Goal: Information Seeking & Learning: Learn about a topic

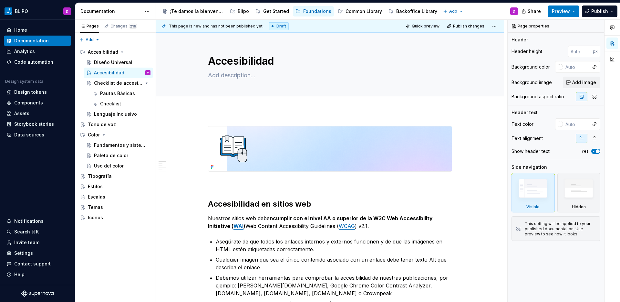
scroll to position [52, 0]
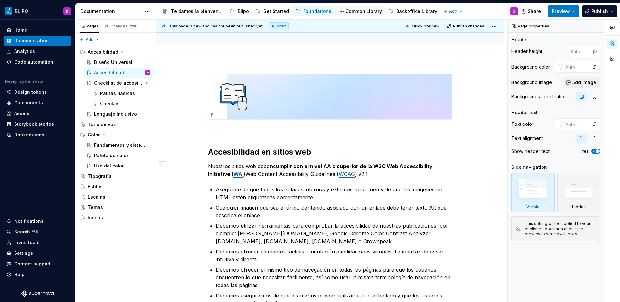
click at [352, 13] on div "Common Library" at bounding box center [364, 11] width 37 height 6
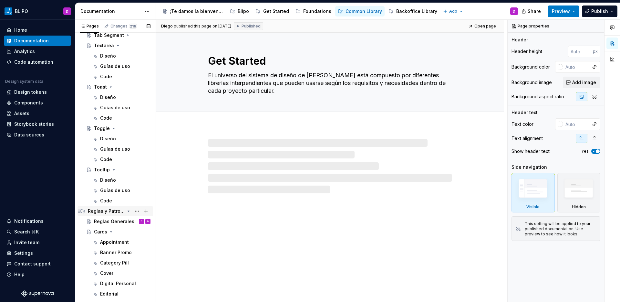
scroll to position [1005, 0]
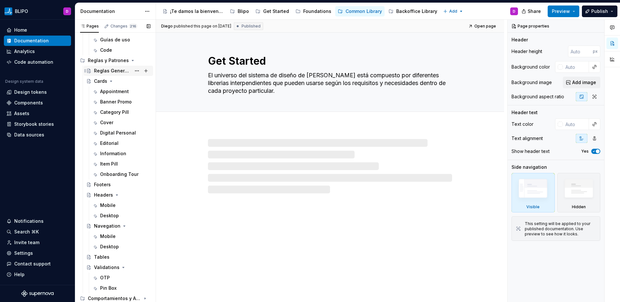
click at [108, 71] on div "Reglas Generales" at bounding box center [112, 71] width 37 height 6
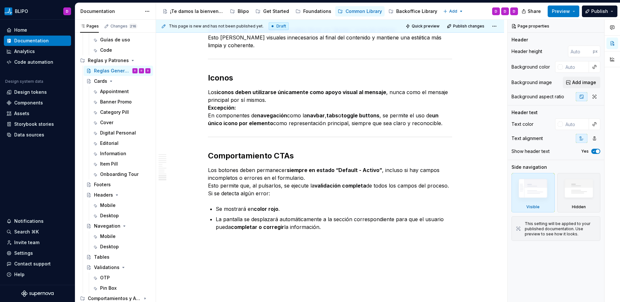
scroll to position [850, 0]
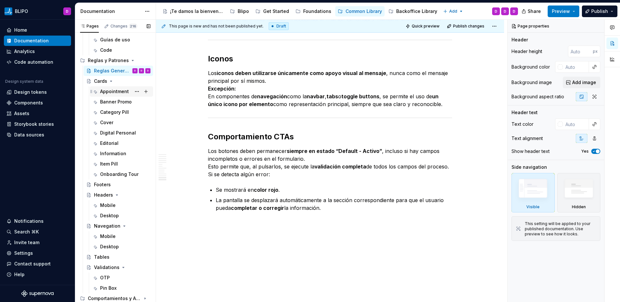
click at [108, 91] on div "Appointment" at bounding box center [114, 91] width 29 height 6
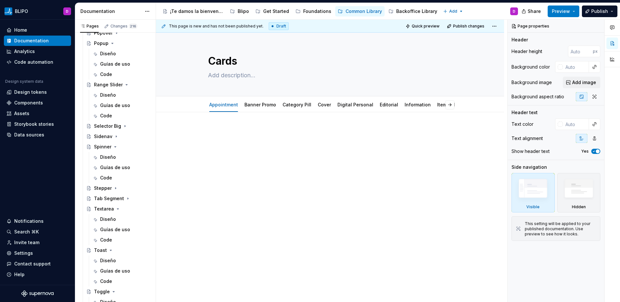
scroll to position [689, 0]
click at [313, 11] on div "Foundations" at bounding box center [317, 11] width 28 height 6
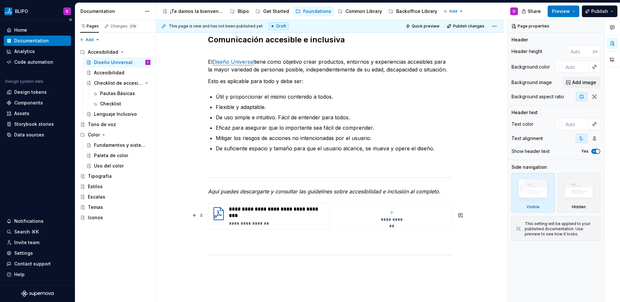
scroll to position [216, 0]
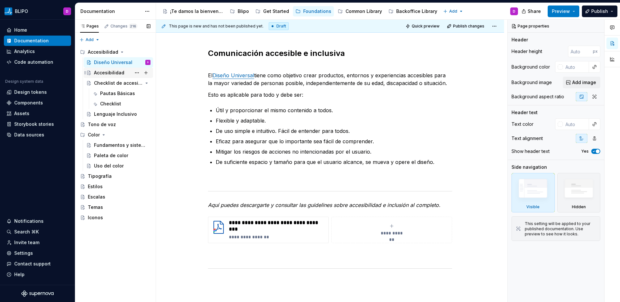
click at [102, 73] on div "Accesibilidad" at bounding box center [109, 72] width 30 height 6
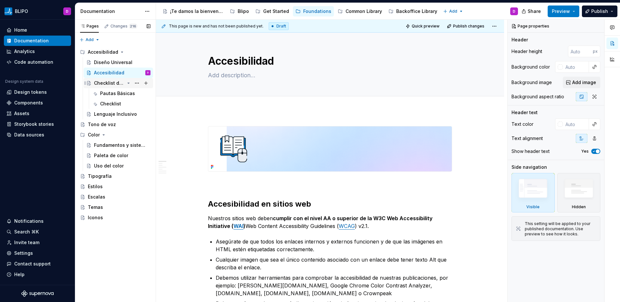
click at [118, 81] on div "Checklist de accesibilidad" at bounding box center [109, 83] width 31 height 6
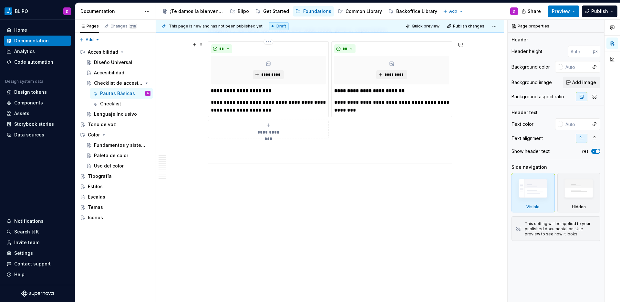
scroll to position [2156, 0]
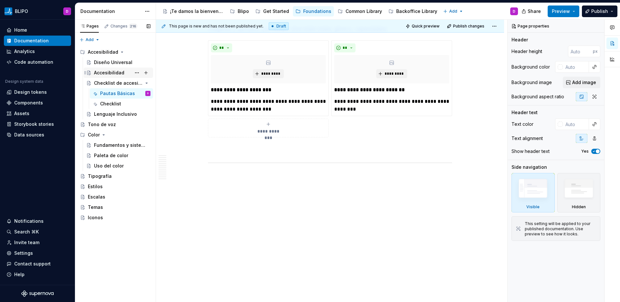
click at [114, 72] on div "Accesibilidad" at bounding box center [109, 72] width 30 height 6
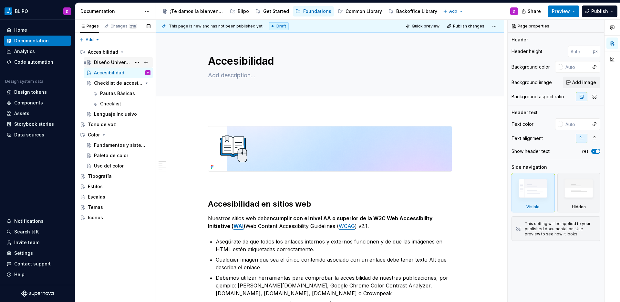
click at [112, 63] on div "Diseño Universal" at bounding box center [112, 62] width 37 height 6
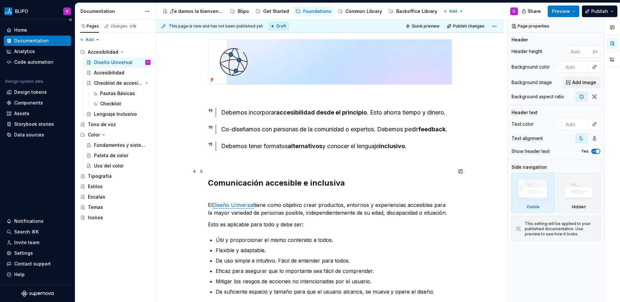
scroll to position [127, 0]
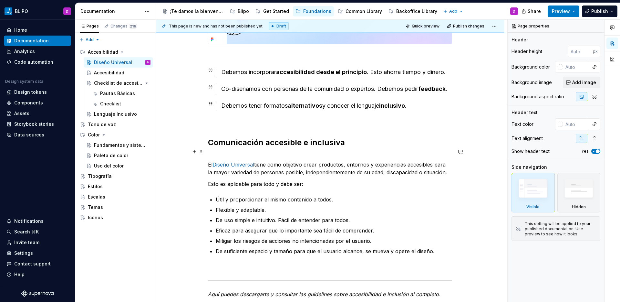
type textarea "*"
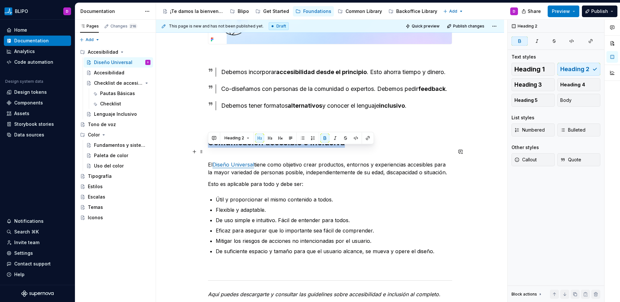
drag, startPoint x: 208, startPoint y: 151, endPoint x: 352, endPoint y: 153, distance: 143.2
click at [352, 148] on h2 "Comunicación accesible e inclusiva" at bounding box center [330, 142] width 244 height 10
copy strong "Comunicación accesible e inclusiva"
click at [221, 161] on div "**********" at bounding box center [330, 193] width 244 height 388
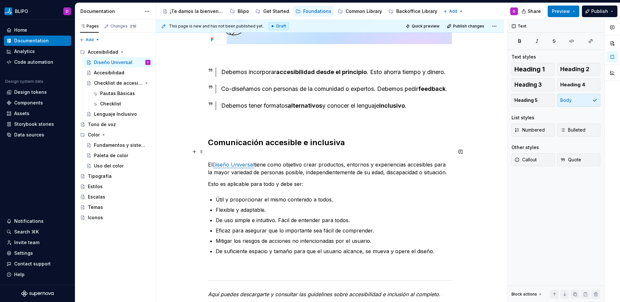
click at [208, 147] on strong "Comunicación accesible e inclusiva" at bounding box center [276, 142] width 137 height 9
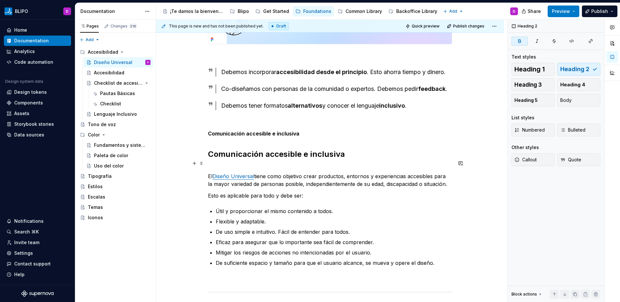
click at [263, 159] on strong "Comunicación accesible e inclusiva" at bounding box center [276, 153] width 137 height 9
click at [293, 137] on strong "Comunicación accesible e inclusiva" at bounding box center [253, 133] width 91 height 6
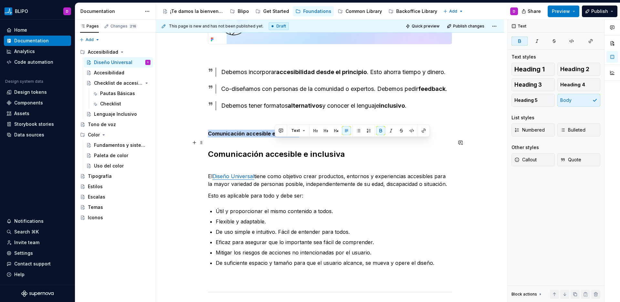
click at [293, 137] on strong "Comunicación accesible e inclusiva" at bounding box center [253, 133] width 91 height 6
click at [590, 71] on button "Heading 2" at bounding box center [579, 69] width 43 height 13
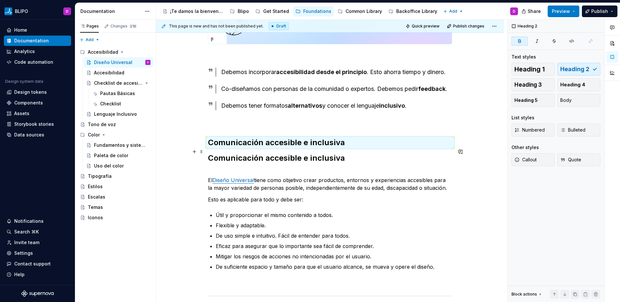
click at [319, 147] on strong "Comunicación accesible e inclusiva" at bounding box center [276, 142] width 137 height 9
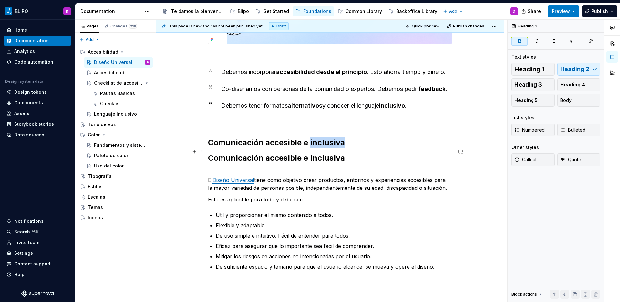
click at [319, 147] on strong "Comunicación accesible e inclusiva" at bounding box center [276, 142] width 137 height 9
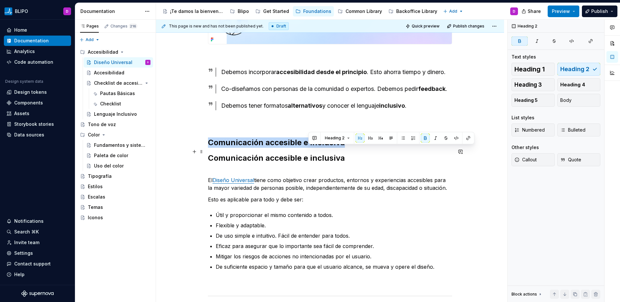
click at [319, 147] on strong "Comunicación accesible e inclusiva" at bounding box center [276, 142] width 137 height 9
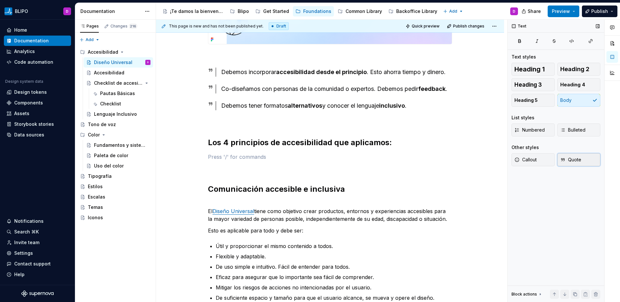
click at [565, 160] on icon "button" at bounding box center [563, 159] width 5 height 5
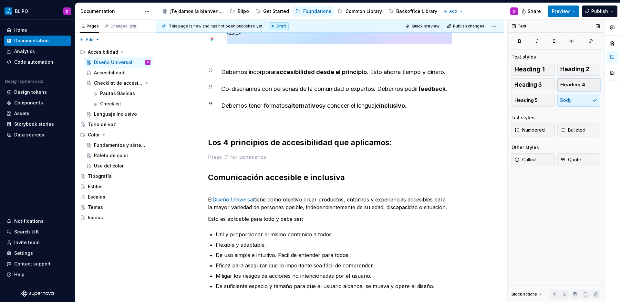
click at [567, 86] on span "Heading 4" at bounding box center [573, 84] width 25 height 6
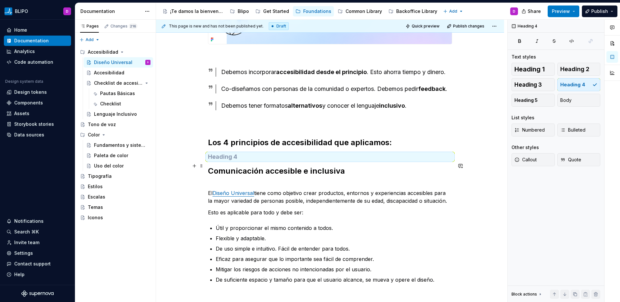
click at [216, 161] on h4 at bounding box center [330, 157] width 244 height 8
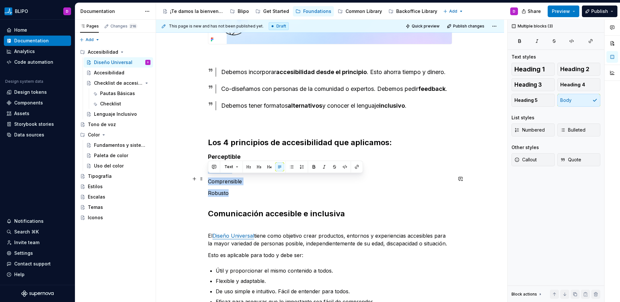
drag, startPoint x: 234, startPoint y: 201, endPoint x: 208, endPoint y: 180, distance: 33.1
click at [208, 180] on div "**********" at bounding box center [330, 228] width 244 height 459
click at [575, 83] on span "Heading 4" at bounding box center [573, 84] width 25 height 6
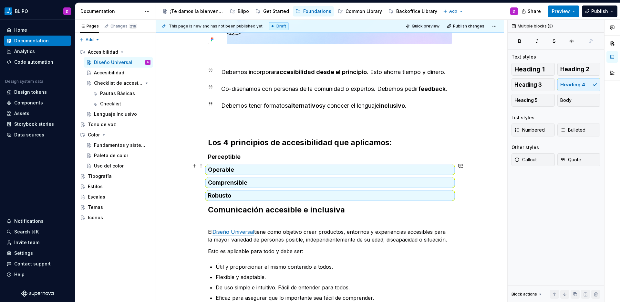
click at [244, 161] on h4 "Perceptible" at bounding box center [330, 157] width 244 height 8
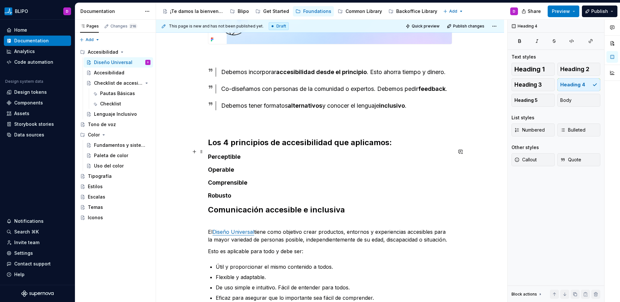
click at [395, 148] on h2 "Los 4 principios de accesibilidad que aplicamos:" at bounding box center [330, 142] width 244 height 10
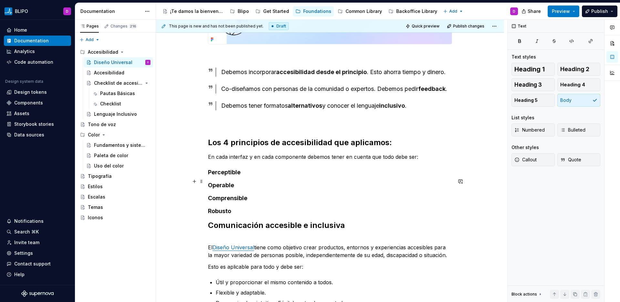
click at [244, 176] on h4 "Perceptible" at bounding box center [330, 172] width 244 height 8
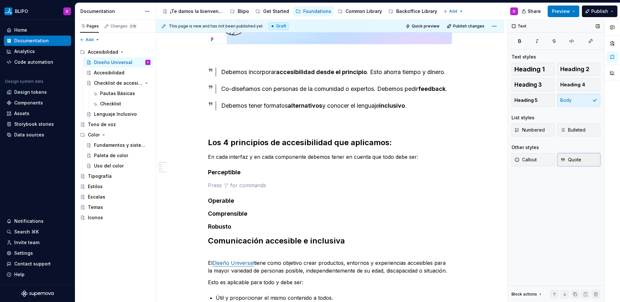
click at [570, 159] on span "Quote" at bounding box center [571, 159] width 21 height 6
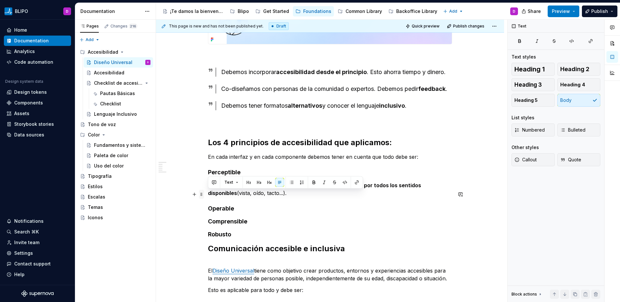
drag, startPoint x: 248, startPoint y: 201, endPoint x: 203, endPoint y: 195, distance: 45.9
click at [208, 195] on div "**********" at bounding box center [330, 250] width 244 height 502
click at [262, 197] on p "La información y los componentes deben poder ser percibidos por todos los senti…" at bounding box center [330, 189] width 244 height 16
drag, startPoint x: 235, startPoint y: 198, endPoint x: 207, endPoint y: 195, distance: 28.7
click at [207, 195] on div "**********" at bounding box center [330, 287] width 348 height 608
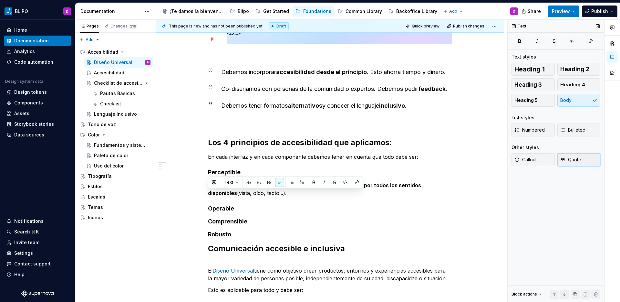
click at [568, 159] on span "Quote" at bounding box center [571, 159] width 21 height 6
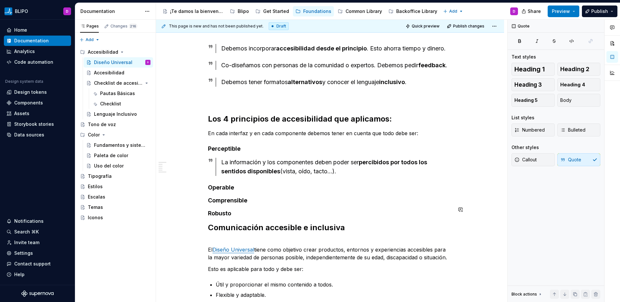
scroll to position [151, 0]
click at [351, 175] on div "La información y los componentes deben poder ser percibidos por todos los senti…" at bounding box center [336, 166] width 231 height 18
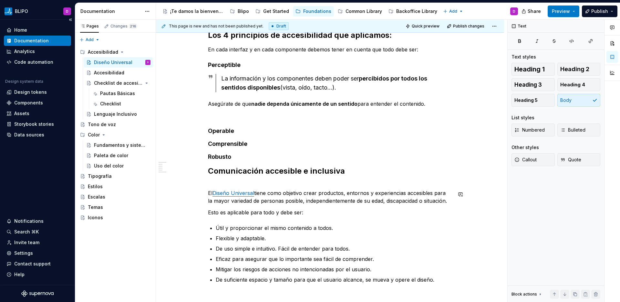
scroll to position [235, 0]
click at [242, 134] on h4 "Operable" at bounding box center [330, 131] width 244 height 8
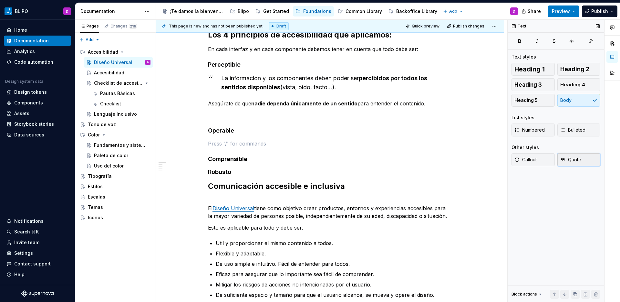
click at [570, 163] on span "Quote" at bounding box center [571, 159] width 21 height 6
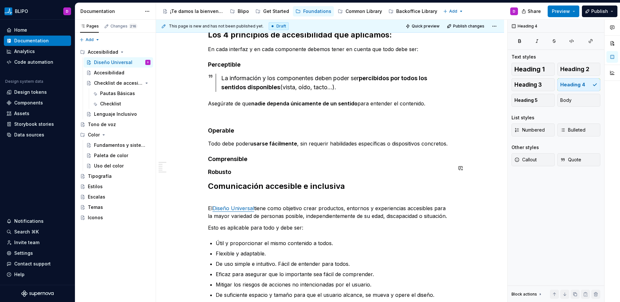
click at [335, 157] on div "**********" at bounding box center [330, 160] width 244 height 539
click at [335, 157] on button "button" at bounding box center [335, 155] width 9 height 9
click at [399, 147] on p "Todo debe poder usarse fácilmente , sin requerir habilidades específicas o disp…" at bounding box center [330, 144] width 244 height 8
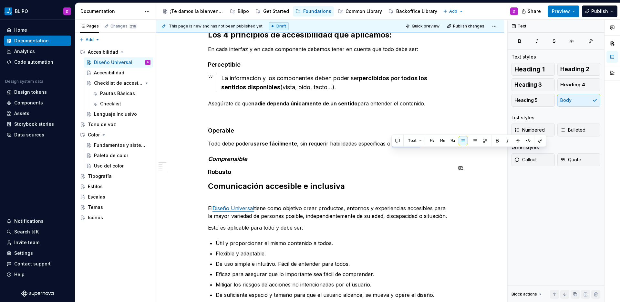
click at [399, 147] on p "Todo debe poder usarse fácilmente , sin requerir habilidades específicas o disp…" at bounding box center [330, 144] width 244 height 8
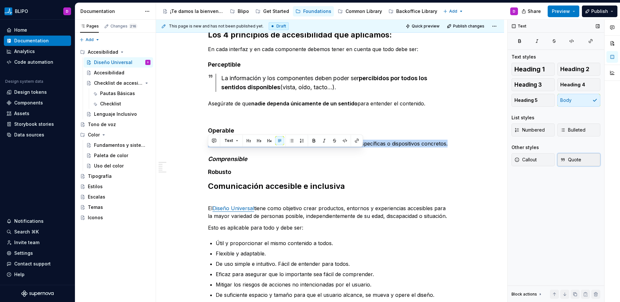
click at [568, 157] on span "Quote" at bounding box center [571, 159] width 21 height 6
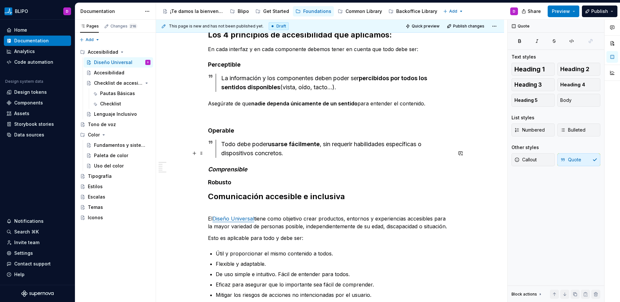
click at [314, 158] on div "Todo debe poder usarse fácilmente , sin requerir habilidades específicas o disp…" at bounding box center [336, 149] width 231 height 18
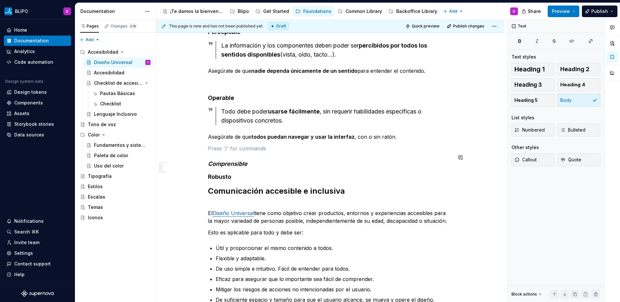
scroll to position [269, 0]
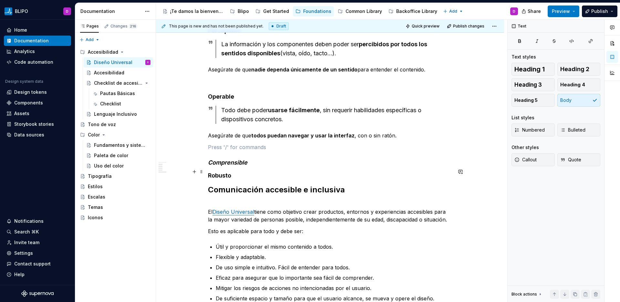
click at [259, 166] on h4 "Comprensible" at bounding box center [330, 163] width 244 height 8
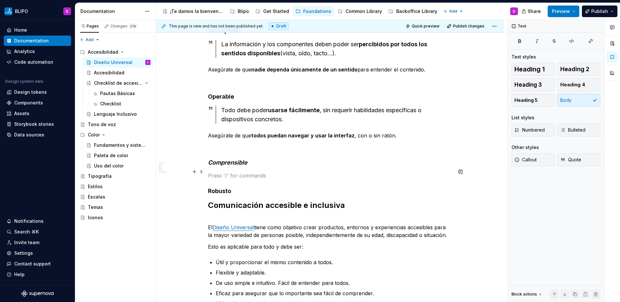
click at [229, 166] on em "Comprensible" at bounding box center [227, 162] width 39 height 7
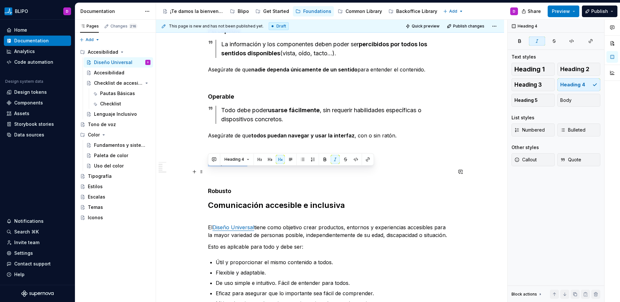
click at [229, 166] on em "Comprensible" at bounding box center [227, 162] width 39 height 7
click at [335, 162] on button "button" at bounding box center [335, 159] width 9 height 9
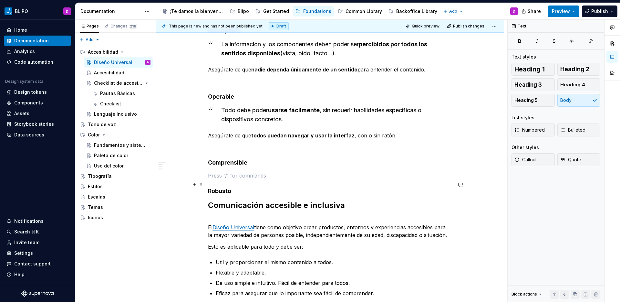
click at [235, 179] on p at bounding box center [330, 176] width 244 height 8
click at [584, 158] on button "Quote" at bounding box center [579, 159] width 43 height 13
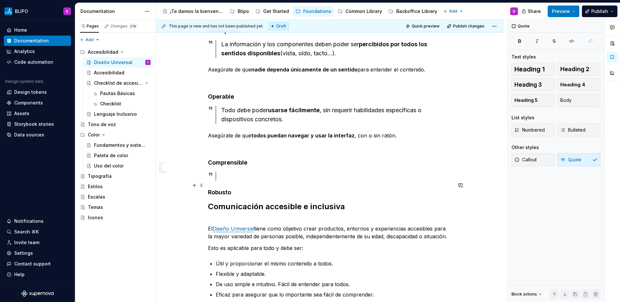
click at [223, 181] on div at bounding box center [336, 176] width 231 height 9
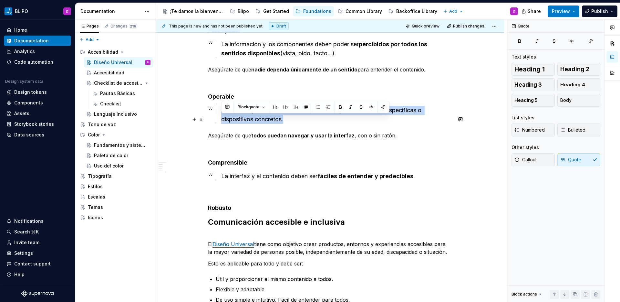
drag, startPoint x: 287, startPoint y: 128, endPoint x: 216, endPoint y: 120, distance: 70.9
click at [216, 120] on div "Todo debe poder usarse fácilmente , sin requerir habilidades específicas o disp…" at bounding box center [334, 115] width 237 height 18
click at [349, 108] on button "button" at bounding box center [350, 106] width 9 height 9
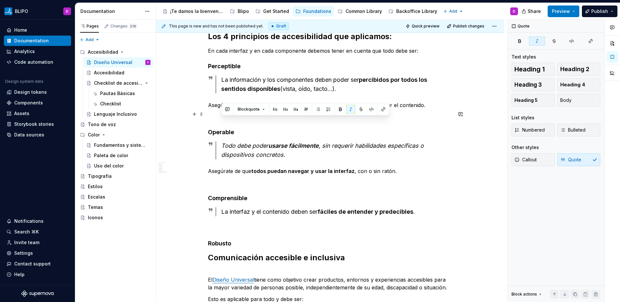
scroll to position [222, 0]
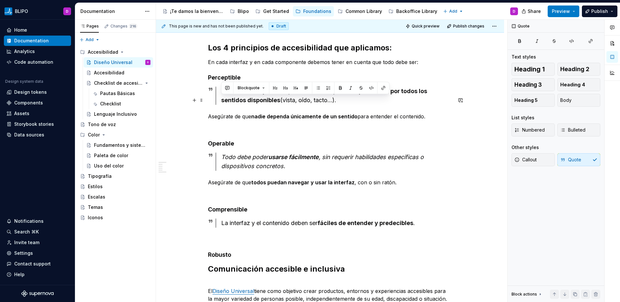
drag, startPoint x: 339, startPoint y: 109, endPoint x: 219, endPoint y: 100, distance: 120.2
click at [219, 100] on div "La información y los componentes deben poder ser percibidos por todos los senti…" at bounding box center [334, 96] width 237 height 18
click at [347, 89] on button "button" at bounding box center [350, 87] width 9 height 9
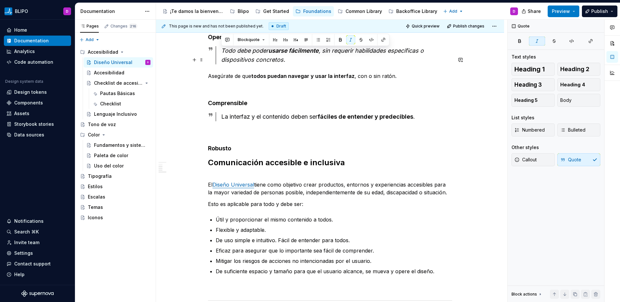
scroll to position [337, 0]
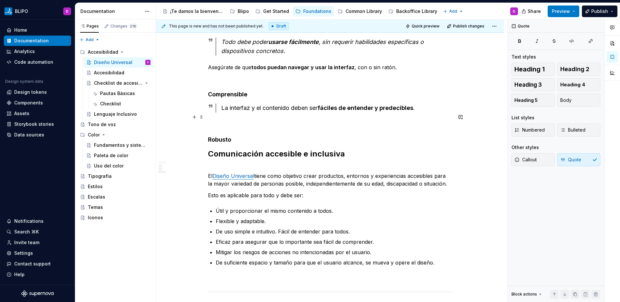
click at [275, 112] on div "La interfaz y el contenido deben ser fáciles de entender y predecibles ." at bounding box center [336, 107] width 231 height 9
click at [350, 105] on button "button" at bounding box center [350, 104] width 9 height 9
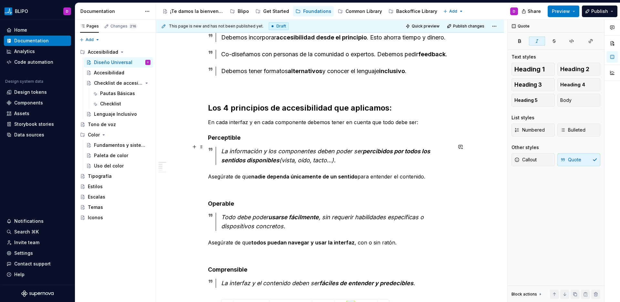
scroll to position [115, 0]
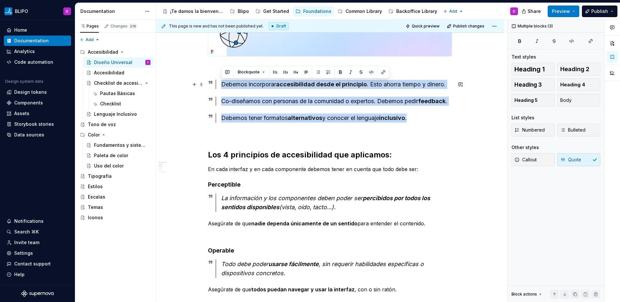
drag, startPoint x: 417, startPoint y: 128, endPoint x: 220, endPoint y: 84, distance: 200.9
click at [350, 74] on button "button" at bounding box center [350, 72] width 9 height 9
click at [328, 121] on em "y conocer el lenguaje" at bounding box center [352, 117] width 58 height 7
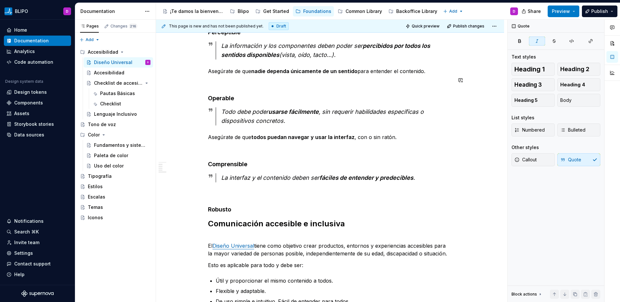
scroll to position [276, 0]
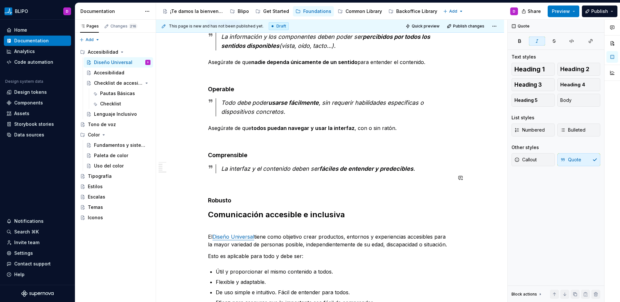
click at [249, 190] on div "**********" at bounding box center [330, 154] width 244 height 609
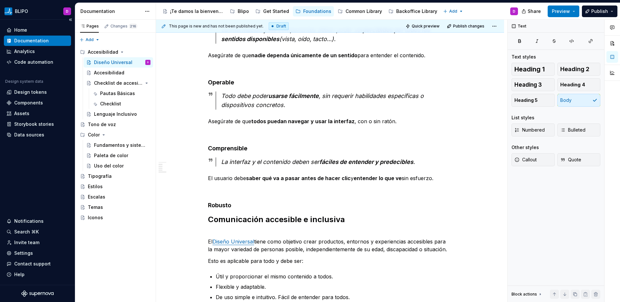
scroll to position [284, 0]
click at [243, 208] on h4 "Robusto" at bounding box center [330, 205] width 244 height 8
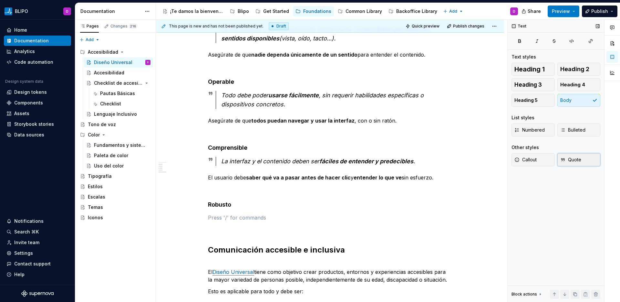
click at [570, 162] on span "Quote" at bounding box center [571, 159] width 21 height 6
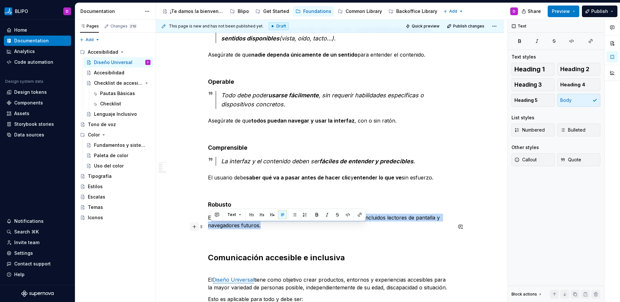
drag, startPoint x: 267, startPoint y: 233, endPoint x: 196, endPoint y: 229, distance: 70.2
click at [208, 229] on div "**********" at bounding box center [330, 175] width 244 height 667
click at [279, 229] on p "El contenido debe ser compatible con diferentes tecnologías , incluidos lectore…" at bounding box center [330, 222] width 244 height 16
drag, startPoint x: 267, startPoint y: 237, endPoint x: 192, endPoint y: 226, distance: 76.0
click at [208, 226] on div "**********" at bounding box center [330, 175] width 244 height 667
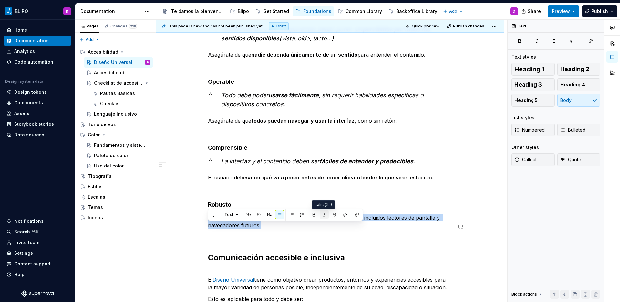
click at [325, 215] on button "button" at bounding box center [324, 214] width 9 height 9
click at [584, 157] on button "Quote" at bounding box center [579, 159] width 43 height 13
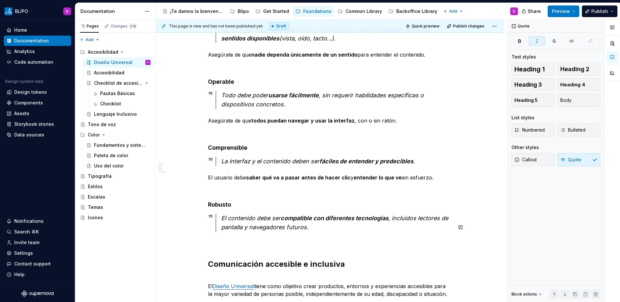
click at [257, 247] on div "**********" at bounding box center [330, 175] width 244 height 666
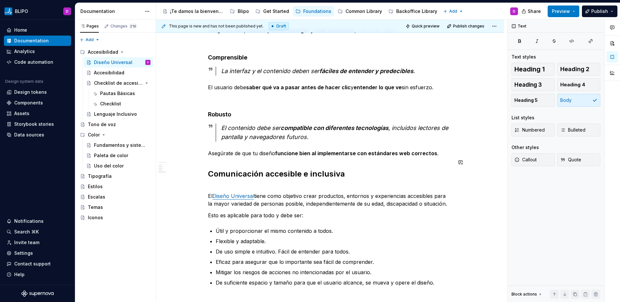
scroll to position [389, 0]
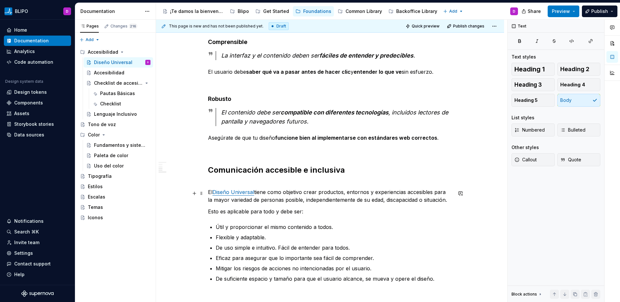
click at [252, 192] on p "﻿ El Diseño Universal tiene como objetivo crear productos, entornos y experienc…" at bounding box center [330, 191] width 244 height 23
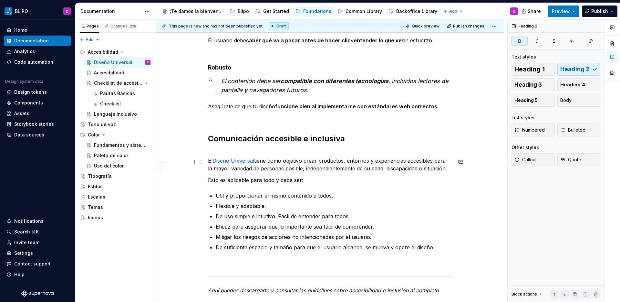
scroll to position [420, 0]
click at [208, 172] on p "El Diseño Universal tiene como objetivo crear productos, entornos y experiencia…" at bounding box center [330, 161] width 244 height 23
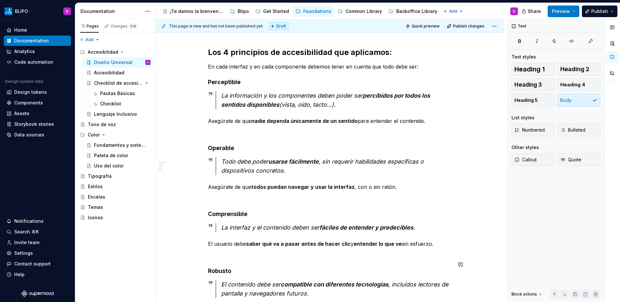
scroll to position [218, 0]
click at [238, 136] on p at bounding box center [330, 132] width 244 height 8
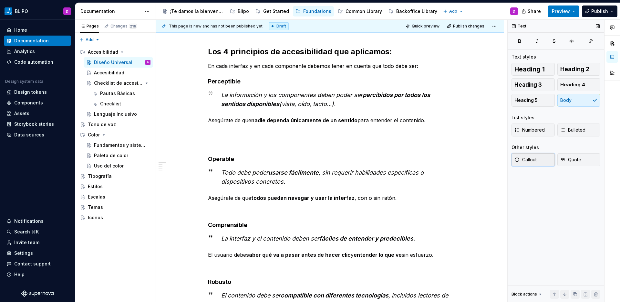
click at [527, 161] on span "Callout" at bounding box center [526, 159] width 22 height 6
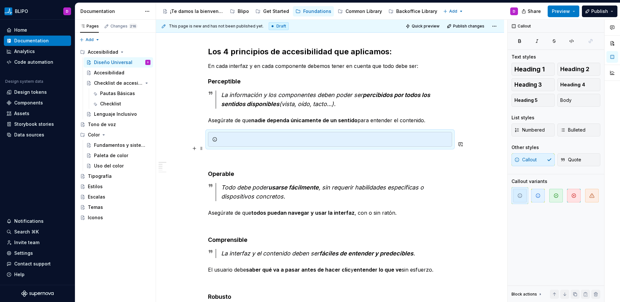
click at [244, 142] on div at bounding box center [334, 139] width 228 height 6
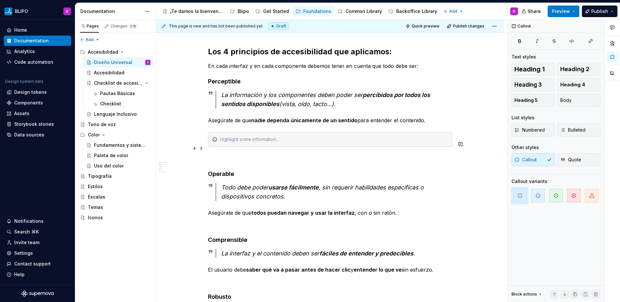
click at [242, 142] on div at bounding box center [334, 139] width 228 height 6
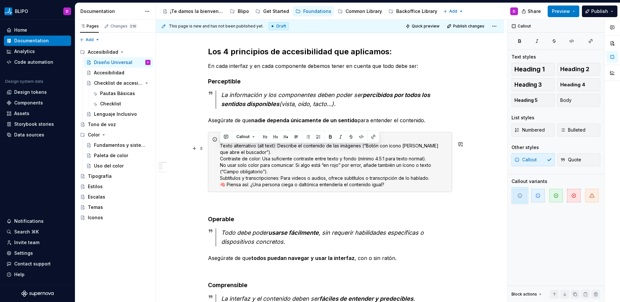
drag, startPoint x: 263, startPoint y: 148, endPoint x: 217, endPoint y: 151, distance: 45.6
click at [217, 151] on div "Ejemplos prácticos: Texto alternativo (alt text): Describe el contenido de las …" at bounding box center [330, 162] width 244 height 60
click at [286, 138] on button "button" at bounding box center [285, 136] width 9 height 9
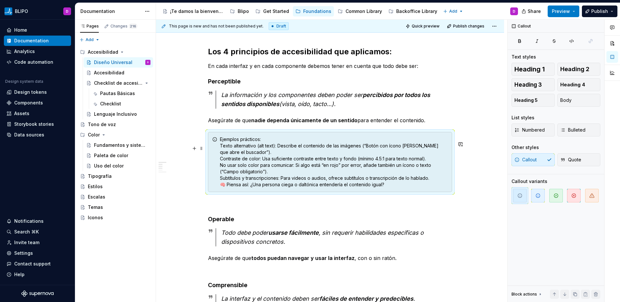
click at [260, 151] on div "Ejemplos prácticos: Texto alternativo (alt text): Describe el contenido de las …" at bounding box center [334, 162] width 228 height 52
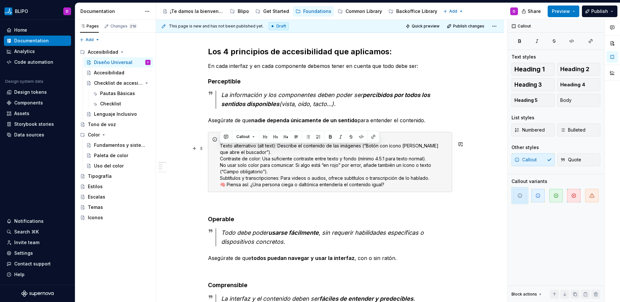
drag, startPoint x: 262, startPoint y: 150, endPoint x: 220, endPoint y: 151, distance: 42.7
click at [220, 151] on div "Ejemplos prácticos: Texto alternativo (alt text): Describe el contenido de las …" at bounding box center [334, 162] width 228 height 52
click at [331, 136] on button "button" at bounding box center [330, 136] width 9 height 9
click at [269, 164] on div "Ejemplos prácticos: Texto alternativo (alt text): Describe el contenido de las …" at bounding box center [334, 162] width 228 height 52
click at [217, 154] on div "Ejemplos prácticos: Texto alternativo (alt text): Describe el contenido de las …" at bounding box center [330, 162] width 244 height 60
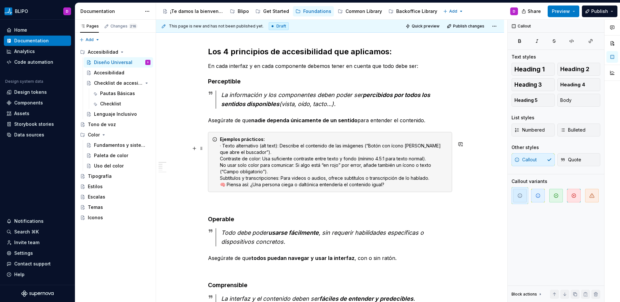
click at [220, 168] on div "Ejemplos prácticos: · Texto alternativo (alt text): Describe el contenido de la…" at bounding box center [334, 162] width 228 height 52
click at [220, 174] on div "Ejemplos prácticos: · Texto alternativo (alt text): Describe el contenido de la…" at bounding box center [334, 162] width 228 height 52
click at [279, 183] on div "Ejemplos prácticos: · Texto alternativo (alt text): Describe el contenido de la…" at bounding box center [334, 162] width 228 height 52
click at [220, 188] on div "Ejemplos prácticos: · Texto alternativo (alt text): Describe el contenido de la…" at bounding box center [334, 162] width 228 height 52
click at [436, 188] on div "Ejemplos prácticos: · Texto alternativo (alt text): Describe el contenido de la…" at bounding box center [334, 162] width 228 height 52
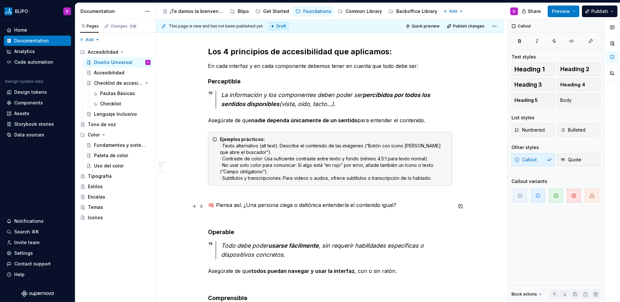
click at [253, 206] on p "🧠 Piensa así: ¿Una persona ciega o daltónica entendería el contenido igual?" at bounding box center [330, 201] width 244 height 16
click at [202, 207] on span at bounding box center [201, 206] width 5 height 9
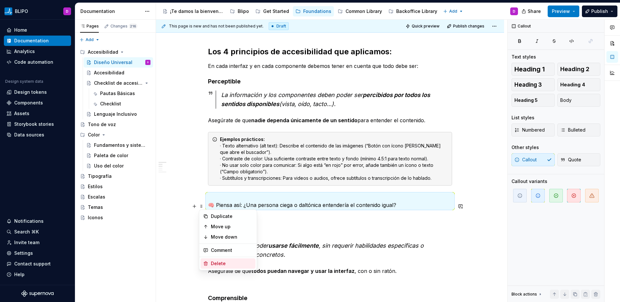
click at [224, 261] on div "Delete" at bounding box center [232, 263] width 42 height 6
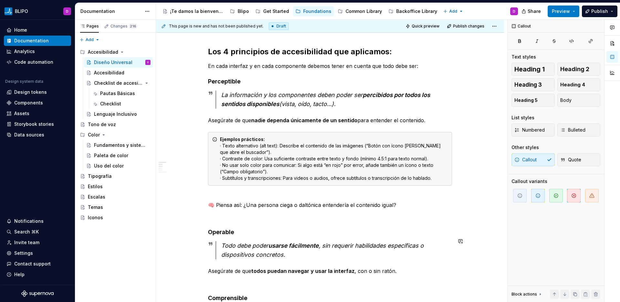
click at [243, 209] on p "🧠 Piensa así: ¿Una persona ciega o daltónica entendería el contenido igual?" at bounding box center [330, 201] width 244 height 16
drag, startPoint x: 217, startPoint y: 215, endPoint x: 406, endPoint y: 217, distance: 189.0
click at [406, 209] on p "🧠 Piensa así: ¿Una persona ciega o daltónica entendería el contenido igual?" at bounding box center [330, 201] width 244 height 16
click at [404, 209] on p "🧠 Piensa así: ¿Una persona ciega o daltónica entendería el contenido igual?" at bounding box center [330, 201] width 244 height 16
drag, startPoint x: 401, startPoint y: 215, endPoint x: 203, endPoint y: 216, distance: 198.4
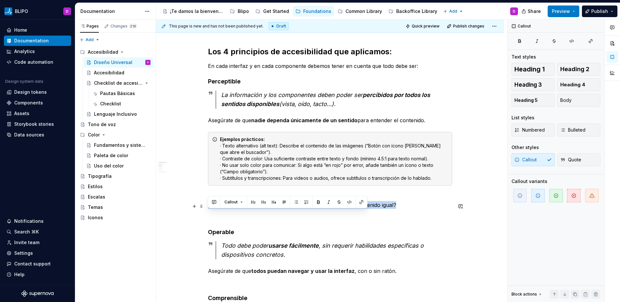
click at [216, 206] on p at bounding box center [330, 201] width 244 height 16
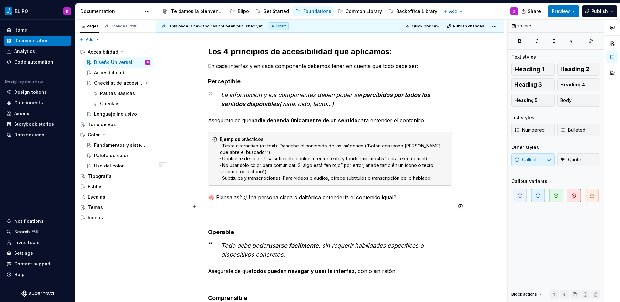
click at [240, 209] on p "🧠 Piensa así: ¿Una persona ciega o daltónica entendería el contenido igual?" at bounding box center [330, 201] width 244 height 16
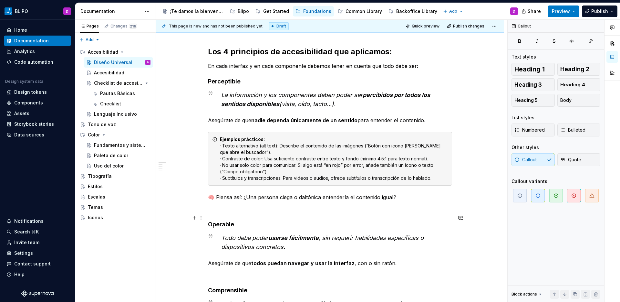
click at [220, 213] on p at bounding box center [330, 209] width 244 height 8
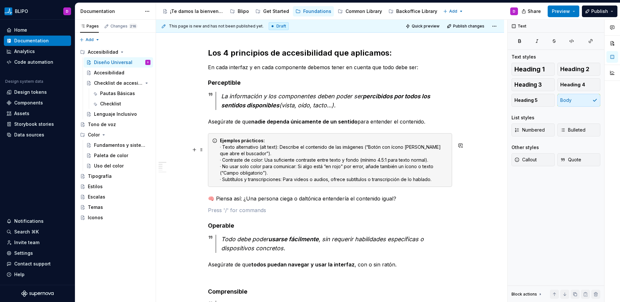
scroll to position [216, 0]
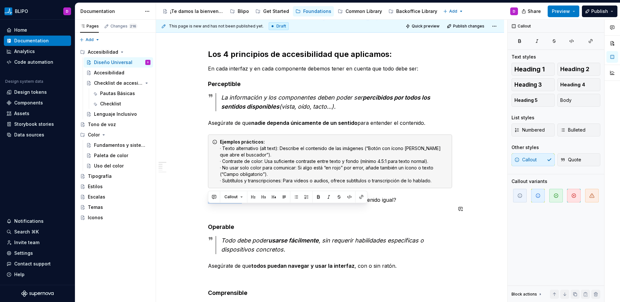
drag, startPoint x: 242, startPoint y: 209, endPoint x: 200, endPoint y: 203, distance: 43.1
click at [317, 197] on button "button" at bounding box center [318, 196] width 9 height 9
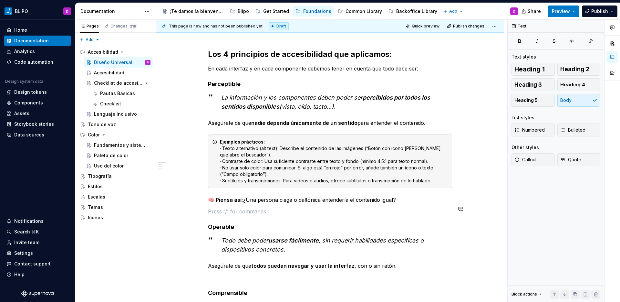
click at [306, 213] on div "Debemos incorporar accesibilidad desde el principio . Esto ahorra tiempo y dine…" at bounding box center [330, 283] width 244 height 747
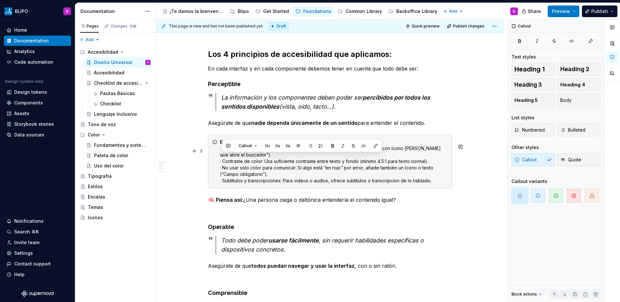
drag, startPoint x: 279, startPoint y: 157, endPoint x: 223, endPoint y: 158, distance: 55.6
click at [223, 158] on div "Ejemplos prácticos: · Texto alternativo (alt text): Describe el contenido de la…" at bounding box center [334, 161] width 228 height 45
click at [333, 147] on button "button" at bounding box center [332, 145] width 9 height 9
click at [265, 167] on div "Ejemplos prácticos: · Texto alternativo (alt text): Describe el contenido de la…" at bounding box center [334, 161] width 228 height 45
drag, startPoint x: 280, startPoint y: 158, endPoint x: 216, endPoint y: 158, distance: 64.0
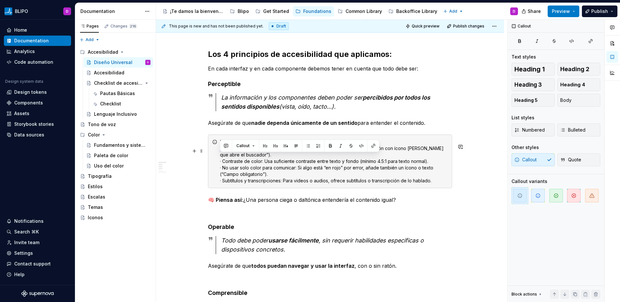
click at [216, 158] on div "Ejemplos prácticos: · Texto alternativo (alt text): Describe el contenido de la…" at bounding box center [330, 161] width 244 height 54
click at [332, 146] on button "button" at bounding box center [330, 145] width 9 height 9
click at [260, 170] on div "Ejemplos prácticos: · Texto alternativo (alt text): Describe el contenido de la…" at bounding box center [334, 161] width 228 height 45
click at [219, 158] on div "Ejemplos prácticos: · Texto alternativo (alt text): Describe el contenido de la…" at bounding box center [330, 161] width 244 height 54
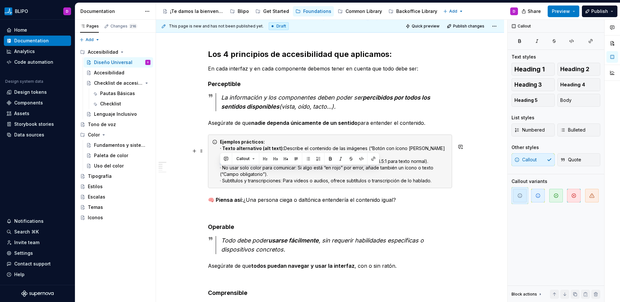
drag, startPoint x: 263, startPoint y: 170, endPoint x: 216, endPoint y: 170, distance: 46.9
click at [216, 170] on div "Ejemplos prácticos: · Texto alternativo (alt text): Describe el contenido de la…" at bounding box center [330, 161] width 244 height 54
click at [328, 157] on button "button" at bounding box center [330, 158] width 9 height 9
drag, startPoint x: 297, startPoint y: 178, endPoint x: 215, endPoint y: 178, distance: 82.4
click at [215, 178] on div "Ejemplos prácticos: · Texto alternativo (alt text): Describe el contenido de la…" at bounding box center [330, 161] width 244 height 54
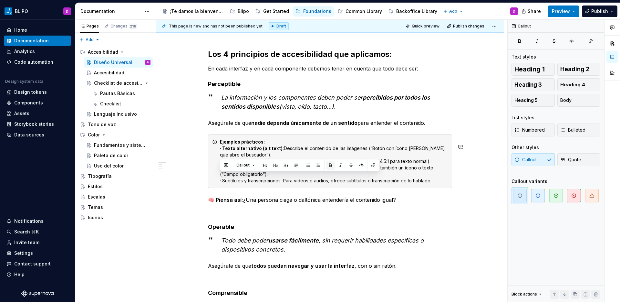
click at [329, 165] on button "button" at bounding box center [330, 165] width 9 height 9
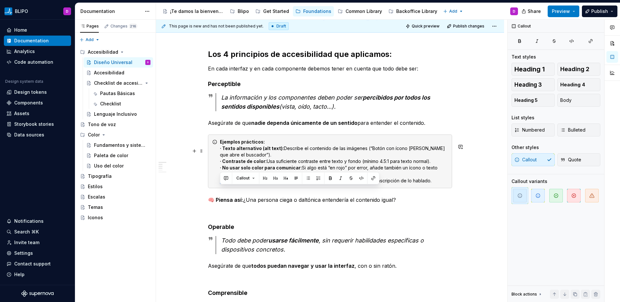
drag, startPoint x: 283, startPoint y: 191, endPoint x: 214, endPoint y: 191, distance: 69.8
click at [214, 188] on div "Ejemplos prácticos: · Texto alternativo (alt text): Describe el contenido de la…" at bounding box center [330, 161] width 244 height 54
click at [331, 178] on button "button" at bounding box center [330, 178] width 9 height 9
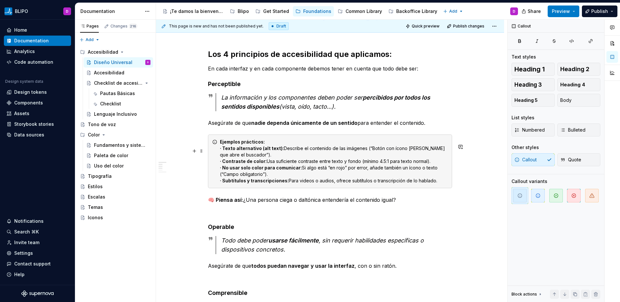
click at [317, 184] on div "Ejemplos prácticos: · Texto alternativo (alt text): Describe el contenido de la…" at bounding box center [334, 161] width 228 height 45
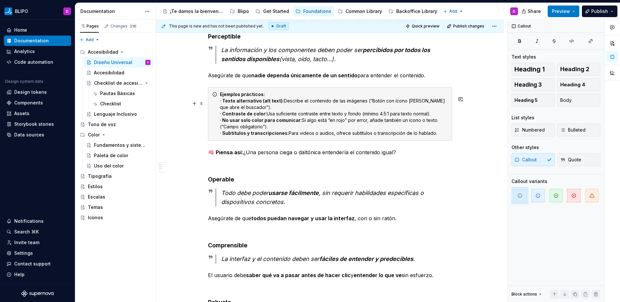
scroll to position [268, 0]
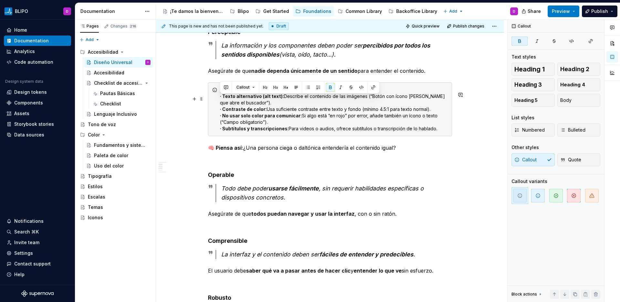
drag, startPoint x: 264, startPoint y: 99, endPoint x: 217, endPoint y: 100, distance: 46.2
click at [217, 100] on div "Ejemplos prácticos: · Texto alternativo (alt text): Describe el contenido de la…" at bounding box center [330, 109] width 244 height 54
click at [331, 88] on button "button" at bounding box center [330, 87] width 9 height 9
click at [424, 145] on div "Debemos incorporar accesibilidad desde el principio . Esto ahorra tiempo y dine…" at bounding box center [330, 231] width 244 height 747
drag, startPoint x: 263, startPoint y: 99, endPoint x: 215, endPoint y: 98, distance: 47.8
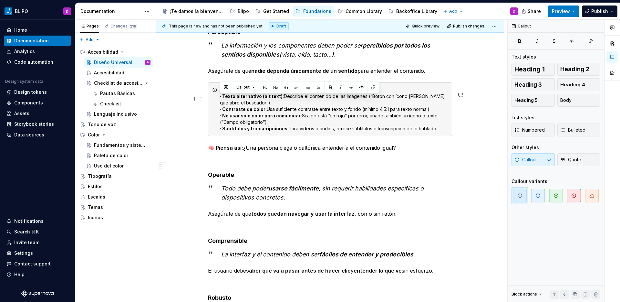
click at [215, 98] on div "Ejemplos prácticos: · Texto alternativo (alt text): Describe el contenido de la…" at bounding box center [330, 109] width 244 height 54
click at [282, 149] on div "Debemos incorporar accesibilidad desde el principio . Esto ahorra tiempo y dine…" at bounding box center [330, 231] width 244 height 747
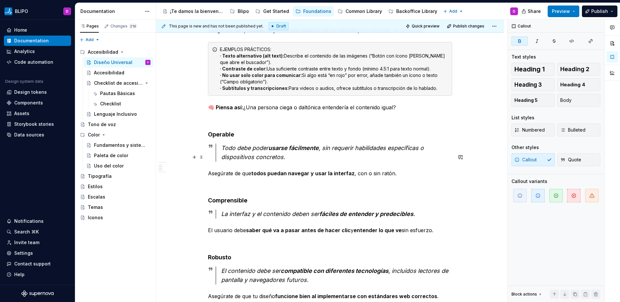
scroll to position [302, 0]
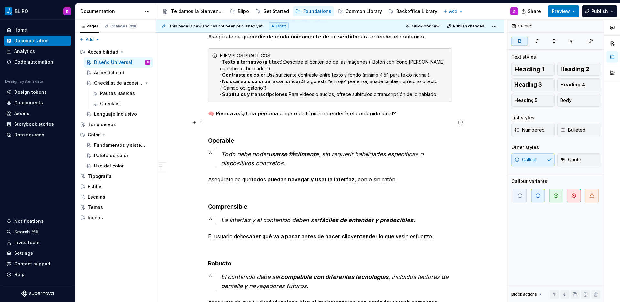
click at [400, 117] on p "🧠 Piensa así: ¿Una persona ciega o daltónica entendería el contenido igual?" at bounding box center [330, 114] width 244 height 8
drag, startPoint x: 400, startPoint y: 120, endPoint x: 204, endPoint y: 54, distance: 206.9
click at [204, 54] on div "Debemos incorporar accesibilidad desde el principio . Esto ahorra tiempo y dine…" at bounding box center [330, 239] width 348 height 861
copy div "EJEMPLOS PRÁCTICOS: · Texto alternativo (alt text): Describe el contenido de la…"
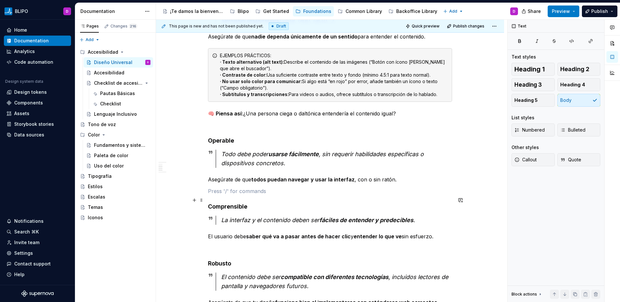
click at [254, 195] on p at bounding box center [330, 191] width 244 height 8
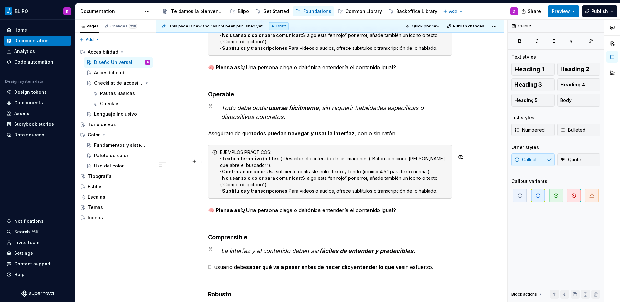
scroll to position [348, 0]
drag, startPoint x: 438, startPoint y: 201, endPoint x: 216, endPoint y: 167, distance: 224.6
click at [216, 167] on div "EJEMPLOS PRÁCTICOS: · Texto alternativo (alt text): Describe el contenido de la…" at bounding box center [330, 171] width 244 height 54
drag, startPoint x: 439, startPoint y: 198, endPoint x: 217, endPoint y: 169, distance: 223.3
click at [217, 169] on div "EJEMPLOS PRÁCTICOS: · Texto alternativo (alt text): Describe el contenido de la…" at bounding box center [330, 171] width 244 height 54
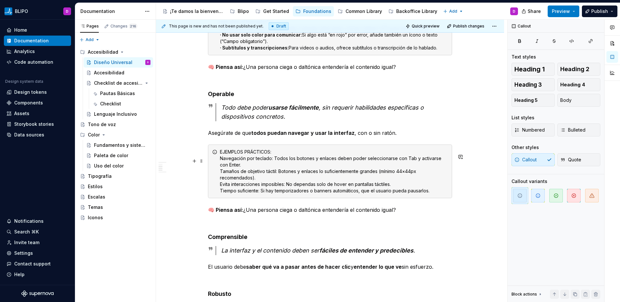
click at [220, 169] on div "EJEMPLOS PRÁCTICOS: Navegación por teclado: Todos los botones y enlaces deben p…" at bounding box center [334, 171] width 228 height 45
click at [272, 168] on div "EJEMPLOS PRÁCTICOS: · Navegación por teclado: Todos los botones y enlaces deben…" at bounding box center [334, 171] width 228 height 45
drag, startPoint x: 276, startPoint y: 169, endPoint x: 219, endPoint y: 168, distance: 56.2
click at [220, 168] on div "EJEMPLOS PRÁCTICOS: · Navegación por teclado: Todos los botones y enlaces deben…" at bounding box center [334, 171] width 228 height 45
click at [331, 156] on button "button" at bounding box center [330, 155] width 9 height 9
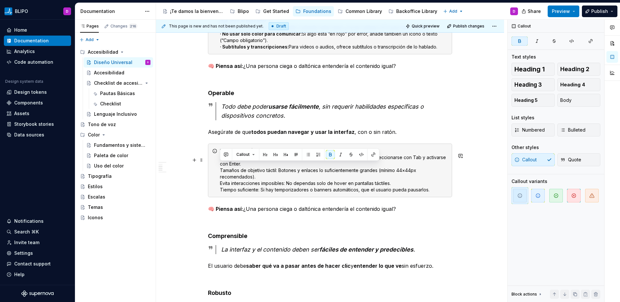
scroll to position [350, 0]
click at [220, 179] on div "EJEMPLOS PRÁCTICOS: · Navegación por teclado: Todos los botones y enlaces deben…" at bounding box center [334, 169] width 228 height 45
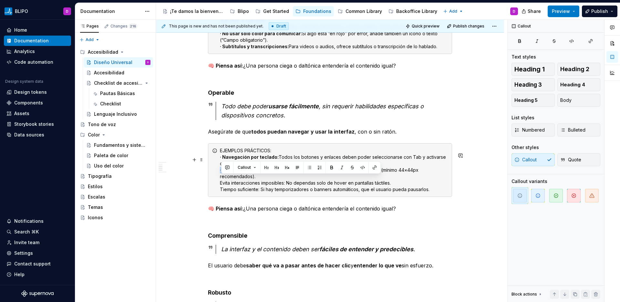
drag, startPoint x: 280, startPoint y: 181, endPoint x: 218, endPoint y: 181, distance: 61.4
click at [218, 181] on div "EJEMPLOS PRÁCTICOS: · Navegación por teclado: Todos los botones y enlaces deben…" at bounding box center [330, 170] width 244 height 54
click at [331, 168] on button "button" at bounding box center [330, 167] width 9 height 9
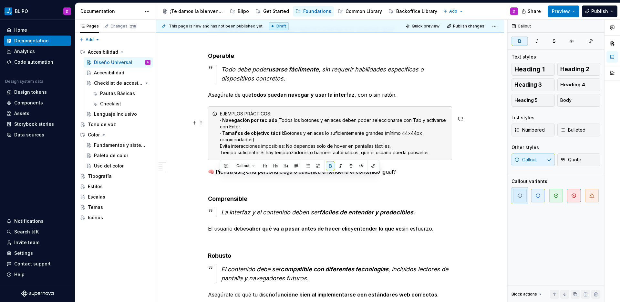
scroll to position [395, 0]
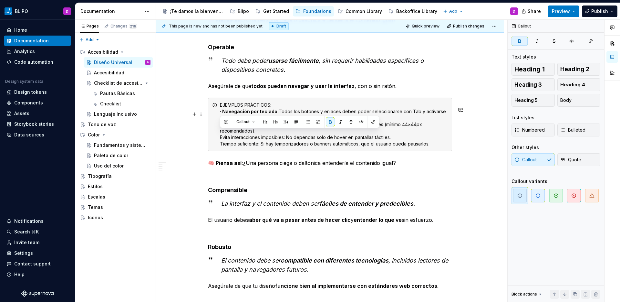
click at [219, 147] on div "EJEMPLOS PRÁCTICOS: · Navegación por teclado: Todos los botones y enlaces deben…" at bounding box center [330, 125] width 244 height 54
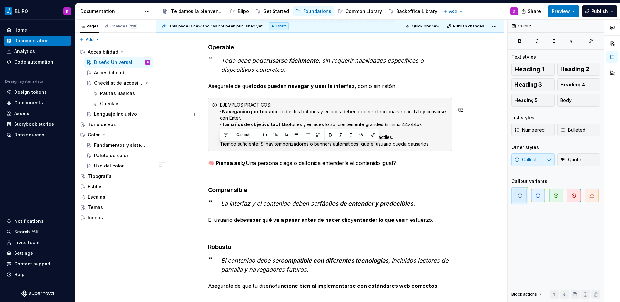
drag, startPoint x: 289, startPoint y: 147, endPoint x: 214, endPoint y: 146, distance: 75.3
click at [214, 146] on div "EJEMPLOS PRÁCTICOS: · Navegación por teclado: Todos los botones y enlaces deben…" at bounding box center [330, 125] width 244 height 54
click at [330, 135] on button "button" at bounding box center [330, 134] width 9 height 9
click at [221, 147] on div "EJEMPLOS PRÁCTICOS: · Navegación por teclado: Todos los botones y enlaces deben…" at bounding box center [334, 124] width 228 height 45
drag, startPoint x: 262, startPoint y: 153, endPoint x: 209, endPoint y: 154, distance: 53.0
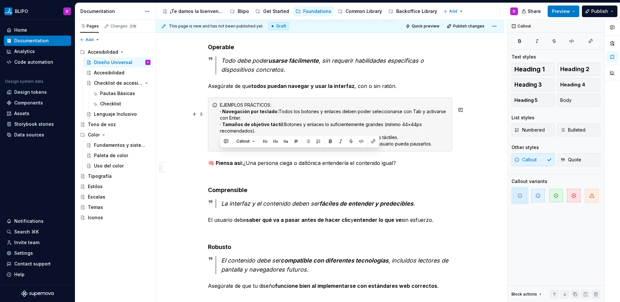
click at [209, 151] on div "EJEMPLOS PRÁCTICOS: · Navegación por teclado: Todos los botones y enlaces deben…" at bounding box center [330, 125] width 244 height 54
click at [329, 141] on button "button" at bounding box center [330, 141] width 9 height 9
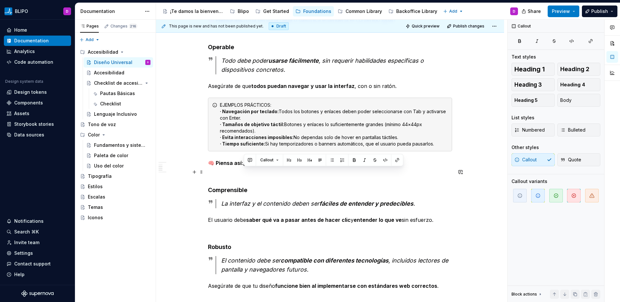
drag, startPoint x: 398, startPoint y: 173, endPoint x: 244, endPoint y: 174, distance: 154.1
click at [244, 167] on p "🧠 Piensa así: ¿Una persona ciega o daltónica entendería el contenido igual?" at bounding box center [330, 163] width 244 height 8
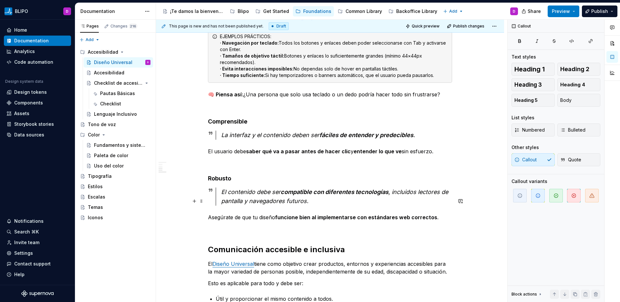
scroll to position [465, 0]
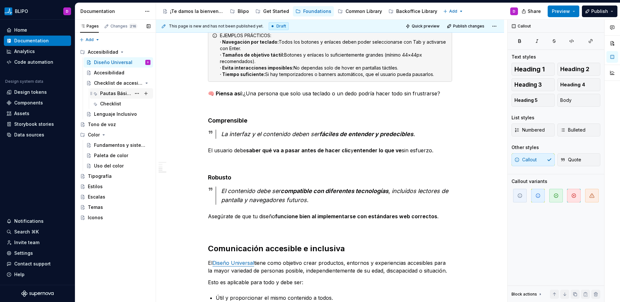
click at [120, 96] on div "Pautas Básicas" at bounding box center [115, 93] width 31 height 6
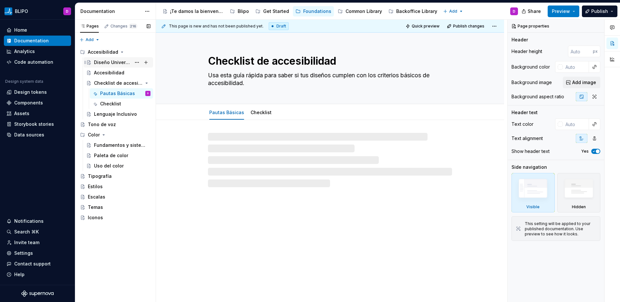
click at [110, 62] on div "Diseño Universal" at bounding box center [112, 62] width 37 height 6
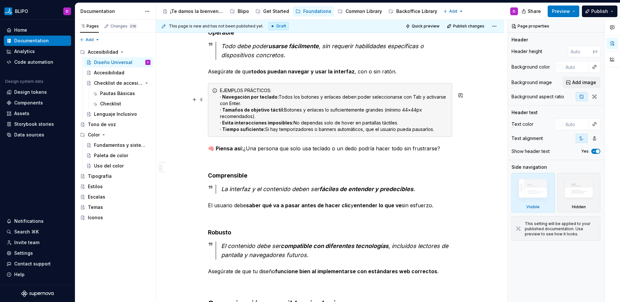
scroll to position [408, 0]
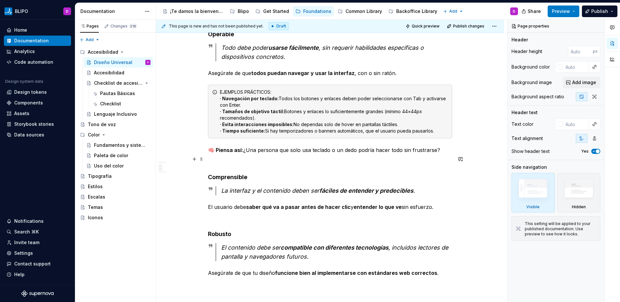
type textarea "*"
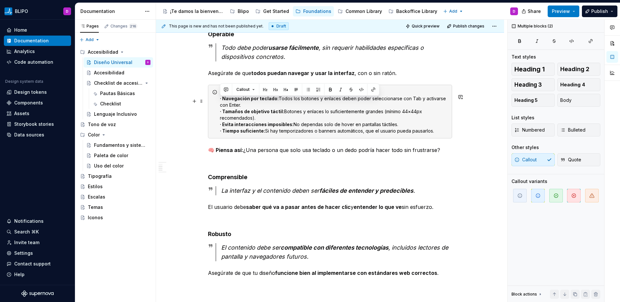
drag, startPoint x: 443, startPoint y: 159, endPoint x: 201, endPoint y: 95, distance: 250.3
click at [201, 95] on div "Debemos incorporar accesibilidad desde el principio . Esto ahorra tiempo y dine…" at bounding box center [330, 171] width 348 height 938
copy div "EJEMPLOS PRÁCTICOS: · Navegación por teclado: Todos los botones y enlaces deben…"
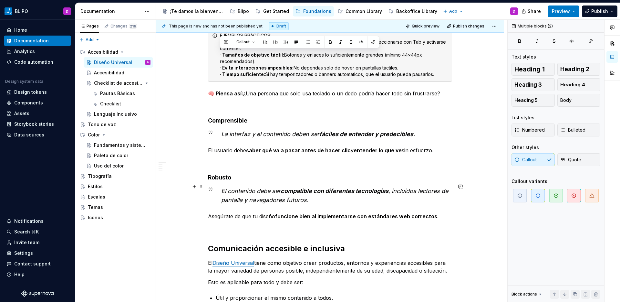
scroll to position [465, 0]
click at [230, 165] on p at bounding box center [330, 162] width 244 height 8
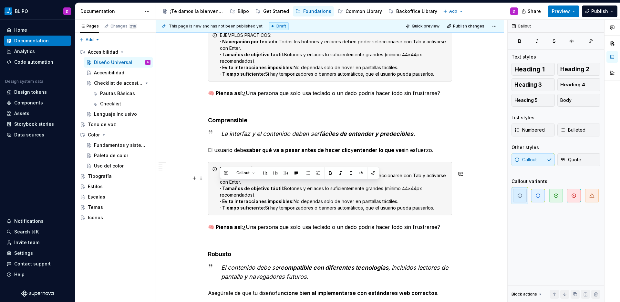
drag, startPoint x: 435, startPoint y: 218, endPoint x: 216, endPoint y: 186, distance: 221.8
click at [216, 186] on div "EJEMPLOS PRÁCTICOS: · Navegación por teclado: Todos los botones y enlaces deben…" at bounding box center [330, 189] width 244 height 54
drag, startPoint x: 438, startPoint y: 218, endPoint x: 218, endPoint y: 184, distance: 221.7
click at [218, 184] on div "EJEMPLOS PRÁCTICOS: · Navegación por teclado: Todos los botones y enlaces deben…" at bounding box center [330, 189] width 244 height 54
click at [433, 211] on div "EJEMPLOS PRÁCTICOS: · Navegación por teclado: Todos los botones y enlaces deben…" at bounding box center [334, 188] width 228 height 45
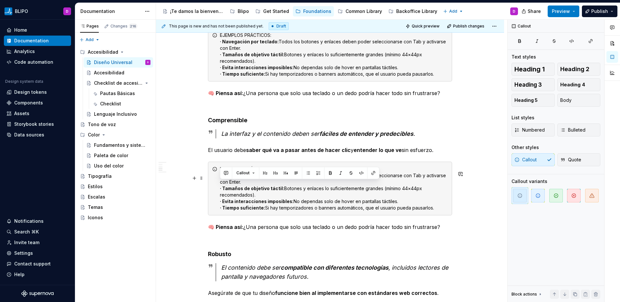
drag, startPoint x: 436, startPoint y: 216, endPoint x: 217, endPoint y: 184, distance: 221.2
click at [217, 184] on div "EJEMPLOS PRÁCTICOS: · Navegación por teclado: Todos los botones y enlaces deben…" at bounding box center [330, 189] width 244 height 54
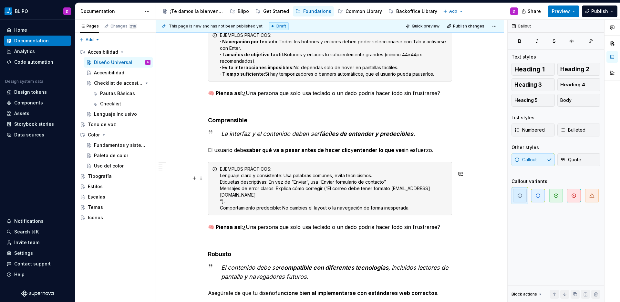
click at [220, 185] on div "EJEMPLOS PRÁCTICOS: Lenguaje claro y consistente: Usa palabras comunes, evita t…" at bounding box center [334, 188] width 228 height 45
click at [234, 193] on div "EJEMPLOS PRÁCTICOS: · Lenguaje claro y consistente: Usa palabras comunes, evita…" at bounding box center [334, 188] width 228 height 45
click at [219, 191] on div "EJEMPLOS PRÁCTICOS: · Lenguaje claro y consistente: Usa palabras comunes, evita…" at bounding box center [330, 189] width 244 height 54
click at [259, 205] on div "EJEMPLOS PRÁCTICOS: · Lenguaje claro y consistente: Usa palabras comunes, evita…" at bounding box center [334, 188] width 228 height 45
click at [220, 197] on div "EJEMPLOS PRÁCTICOS: · Lenguaje claro y consistente: Usa palabras comunes, evita…" at bounding box center [334, 188] width 228 height 45
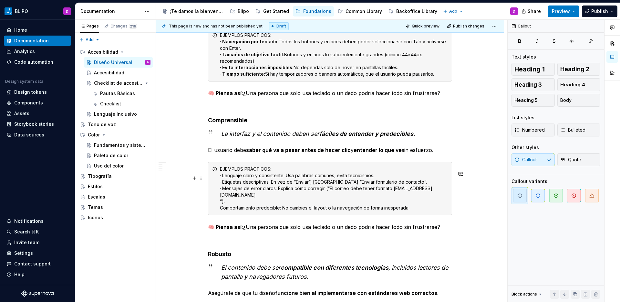
click at [221, 211] on div "EJEMPLOS PRÁCTICOS: · Lenguaje claro y consistente: Usa palabras comunes, evita…" at bounding box center [334, 188] width 228 height 45
click at [402, 199] on div "EJEMPLOS PRÁCTICOS: · Lenguaje claro y consistente: Usa palabras comunes, evita…" at bounding box center [334, 188] width 228 height 45
click at [340, 198] on div "EJEMPLOS PRÁCTICOS: · Lenguaje claro y consistente: Usa palabras comunes, evita…" at bounding box center [334, 188] width 228 height 45
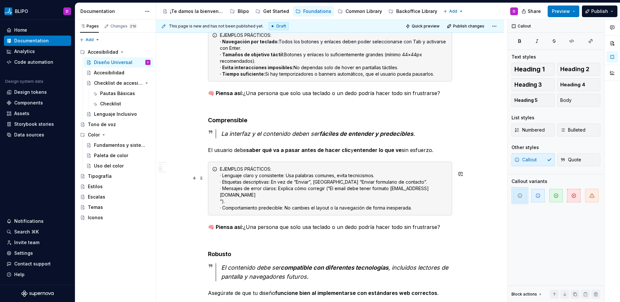
click at [219, 202] on div "EJEMPLOS PRÁCTICOS: · Lenguaje claro y consistente: Usa palabras comunes, evita…" at bounding box center [330, 189] width 244 height 54
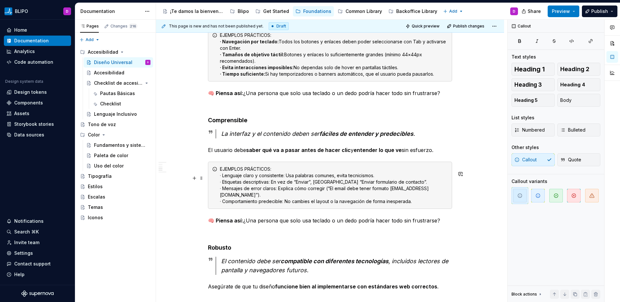
click at [345, 197] on div "EJEMPLOS PRÁCTICOS: · Lenguaje claro y consistente: Usa palabras comunes, evita…" at bounding box center [334, 185] width 228 height 39
click at [401, 196] on div "EJEMPLOS PRÁCTICOS: · Lenguaje claro y consistente: Usa palabras comunes, evita…" at bounding box center [334, 185] width 228 height 39
click at [398, 197] on div "EJEMPLOS PRÁCTICOS: · Lenguaje claro y consistente: Usa palabras comunes, evita…" at bounding box center [334, 185] width 228 height 39
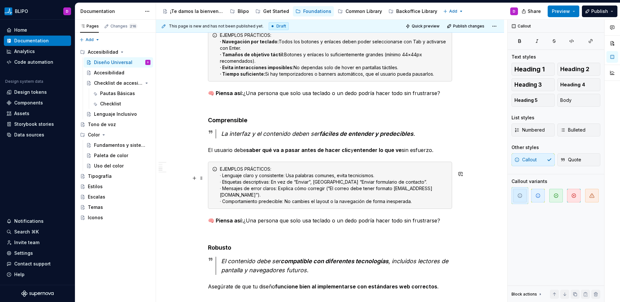
click at [298, 195] on div "EJEMPLOS PRÁCTICOS: · Lenguaje claro y consistente: Usa palabras comunes, evita…" at bounding box center [334, 185] width 228 height 39
drag, startPoint x: 285, startPoint y: 186, endPoint x: 218, endPoint y: 187, distance: 66.6
click at [218, 187] on div "EJEMPLOS PRÁCTICOS: · Lenguaje claro y consistente: Usa palabras comunes, evita…" at bounding box center [330, 185] width 244 height 47
click at [328, 172] on button "button" at bounding box center [330, 172] width 9 height 9
drag, startPoint x: 272, startPoint y: 191, endPoint x: 207, endPoint y: 193, distance: 65.0
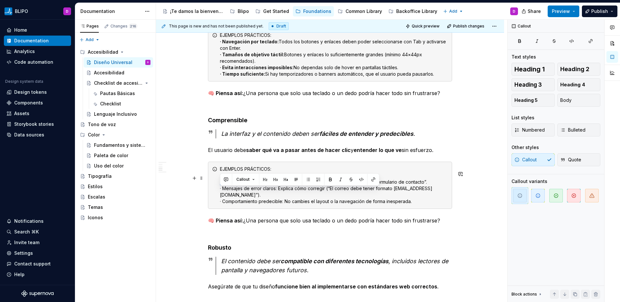
click at [207, 194] on div "Debemos incorporar accesibilidad desde el principio . Esto ahorra tiempo y dine…" at bounding box center [330, 150] width 348 height 1008
click at [330, 179] on button "button" at bounding box center [330, 179] width 9 height 9
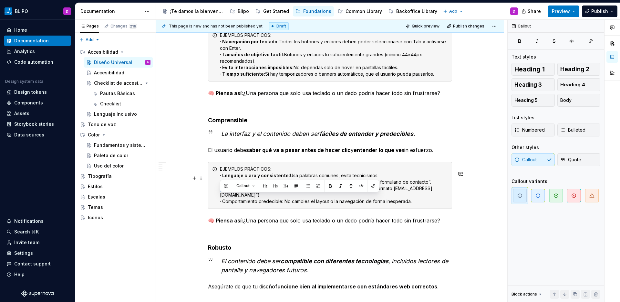
drag, startPoint x: 277, startPoint y: 199, endPoint x: 202, endPoint y: 201, distance: 75.0
click at [202, 201] on div "Debemos incorporar accesibilidad desde el principio . Esto ahorra tiempo y dine…" at bounding box center [330, 150] width 348 height 1008
click at [328, 185] on button "button" at bounding box center [330, 185] width 9 height 9
drag, startPoint x: 284, startPoint y: 204, endPoint x: 205, endPoint y: 206, distance: 79.8
click at [205, 206] on div "Debemos incorporar accesibilidad desde el principio . Esto ahorra tiempo y dine…" at bounding box center [330, 150] width 348 height 1008
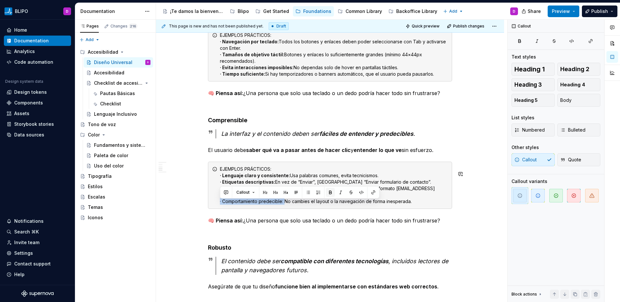
click at [329, 193] on button "button" at bounding box center [330, 192] width 9 height 9
click at [330, 204] on div "EJEMPLOS PRÁCTICOS: · Lenguaje claro y consistente: Usa palabras comunes, evita…" at bounding box center [334, 185] width 228 height 39
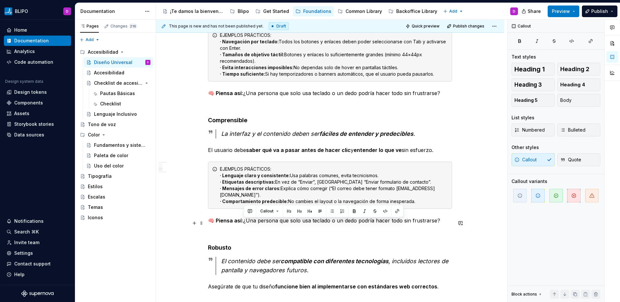
drag, startPoint x: 438, startPoint y: 224, endPoint x: 245, endPoint y: 226, distance: 193.6
click at [245, 224] on p "🧠 Piensa así: ¿Una persona que solo usa teclado o un dedo podría hacer todo sin…" at bounding box center [330, 220] width 244 height 8
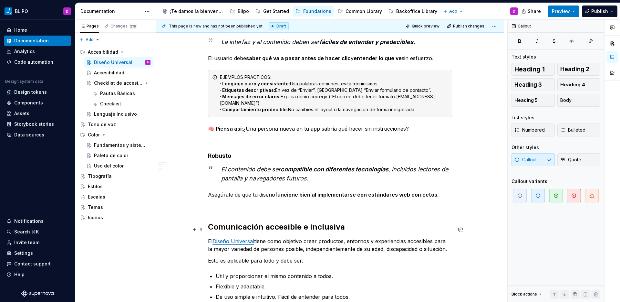
scroll to position [563, 0]
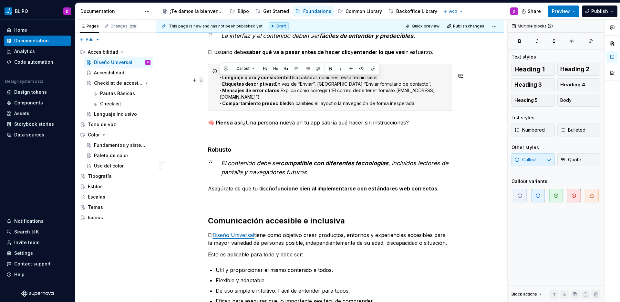
drag, startPoint x: 414, startPoint y: 126, endPoint x: 201, endPoint y: 76, distance: 218.5
click at [208, 76] on div "Debemos incorporar accesibilidad desde el principio . Esto ahorra tiempo y dine…" at bounding box center [330, 14] width 244 height 902
copy div "EJEMPLOS PRÁCTICOS: · Lenguaje claro y consistente: Usa palabras comunes, evita…"
click at [437, 191] on p "Asegúrate de que tu diseño funcione bien al implementarse con estándares web co…" at bounding box center [330, 189] width 244 height 8
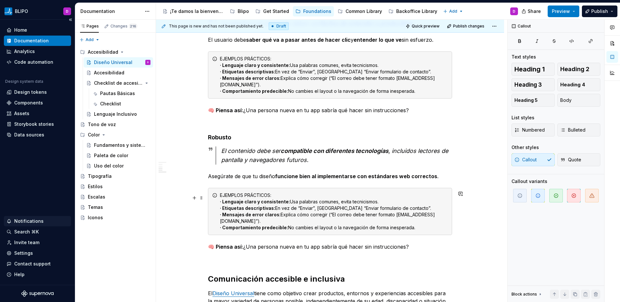
scroll to position [575, 0]
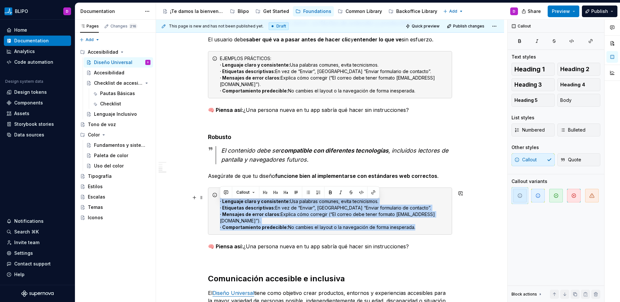
drag, startPoint x: 408, startPoint y: 223, endPoint x: 216, endPoint y: 206, distance: 192.4
click at [216, 206] on div "EJEMPLOS PRÁCTICOS: · Lenguaje claro y consistente: Usa palabras comunes, evita…" at bounding box center [330, 210] width 244 height 47
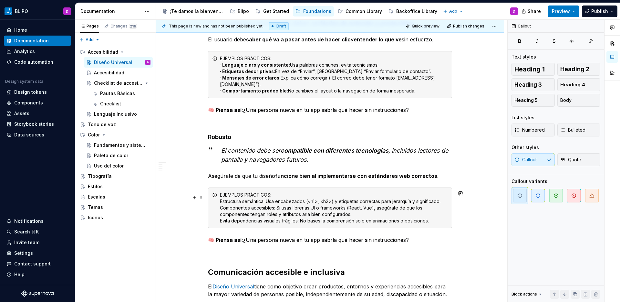
click at [220, 204] on div "EJEMPLOS PRÁCTICOS: Estructura semántica: Usa encabezados (<h1>, <h2>) y etique…" at bounding box center [334, 208] width 228 height 32
click at [219, 212] on div "EJEMPLOS PRÁCTICOS: · Estructura semántica: Usa encabezados (<h1>, <h2>) y etiq…" at bounding box center [330, 207] width 244 height 41
click at [219, 226] on div "EJEMPLOS PRÁCTICOS: · Estructura semántica: Usa encabezados (<h1>, <h2>) y etiq…" at bounding box center [330, 207] width 244 height 41
click at [221, 218] on div "EJEMPLOS PRÁCTICOS: · Estructura semántica: Usa encabezados (<h1>, <h2>) y etiq…" at bounding box center [334, 208] width 228 height 32
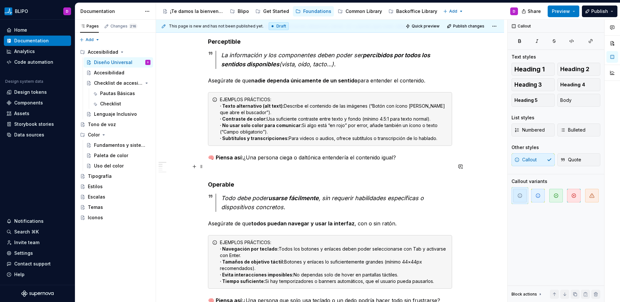
scroll to position [258, 0]
click at [220, 142] on div "EJEMPLOS PRÁCTICOS: · Texto alternativo (alt text): Describe el contenido de la…" at bounding box center [334, 119] width 228 height 45
click at [220, 123] on div "EJEMPLOS PRÁCTICOS: · Texto alternativo (alt text): Describe el contenido de la…" at bounding box center [334, 119] width 228 height 45
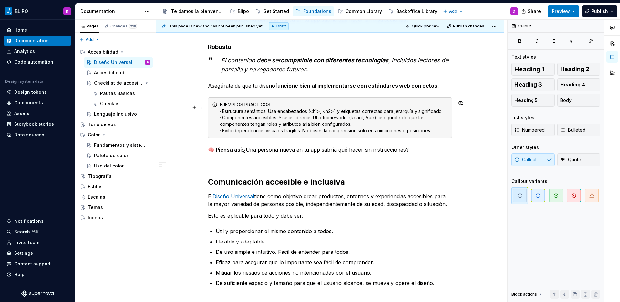
scroll to position [669, 0]
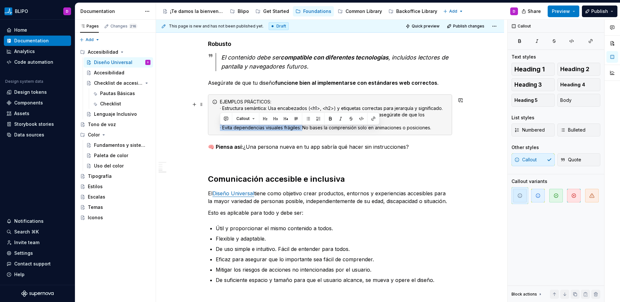
drag, startPoint x: 302, startPoint y: 132, endPoint x: 214, endPoint y: 132, distance: 88.5
click at [214, 132] on div "EJEMPLOS PRÁCTICOS: · Estructura semántica: Usa encabezados (<h1>, <h2>) y etiq…" at bounding box center [330, 114] width 244 height 41
click at [329, 119] on button "button" at bounding box center [330, 118] width 9 height 9
click at [311, 130] on div "EJEMPLOS PRÁCTICOS: · Estructura semántica: Usa encabezados (<h1>, <h2>) y etiq…" at bounding box center [334, 115] width 228 height 32
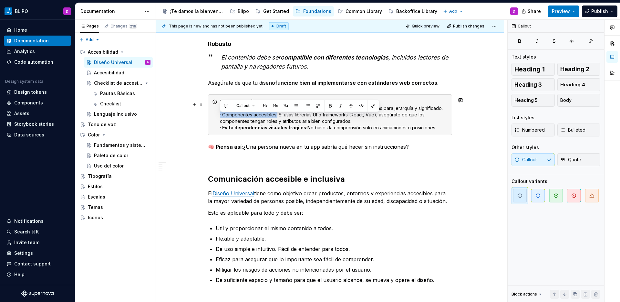
drag, startPoint x: 278, startPoint y: 118, endPoint x: 212, endPoint y: 118, distance: 65.3
click at [212, 118] on div "EJEMPLOS PRÁCTICOS: · Estructura semántica: Usa encabezados (<h1>, <h2>) y etiq…" at bounding box center [330, 114] width 244 height 41
click at [330, 106] on button "button" at bounding box center [330, 105] width 9 height 9
click at [291, 119] on div "EJEMPLOS PRÁCTICOS: · Estructura semántica: Usa encabezados (<h1>, <h2>) y etiq…" at bounding box center [334, 115] width 228 height 32
drag, startPoint x: 269, startPoint y: 112, endPoint x: 215, endPoint y: 113, distance: 54.9
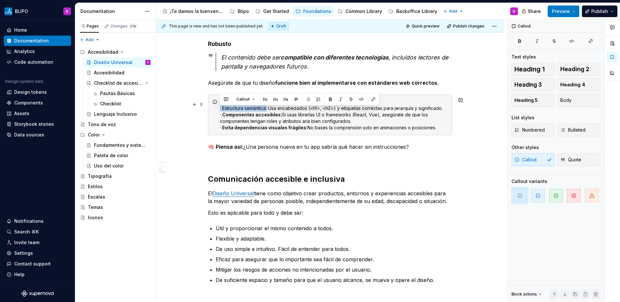
click at [215, 113] on div "EJEMPLOS PRÁCTICOS: · Estructura semántica: Usa encabezados (<h1>, <h2>) y etiq…" at bounding box center [330, 114] width 244 height 41
click at [332, 98] on button "button" at bounding box center [330, 99] width 9 height 9
click at [354, 124] on div "EJEMPLOS PRÁCTICOS: · Estructura semántica: Usa encabezados (<h1>, <h2>) y etiq…" at bounding box center [334, 115] width 228 height 32
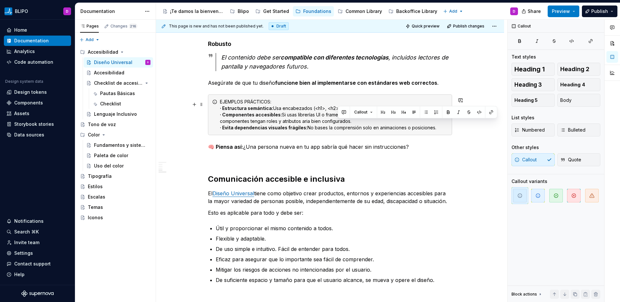
drag, startPoint x: 356, startPoint y: 124, endPoint x: 337, endPoint y: 126, distance: 19.5
click at [337, 126] on div "EJEMPLOS PRÁCTICOS: · Estructura semántica: Usa encabezados (<h1>, <h2>) y etiq…" at bounding box center [334, 115] width 228 height 32
click at [393, 124] on div "EJEMPLOS PRÁCTICOS: · Estructura semántica: Usa encabezados (<h1>, <h2>) y etiq…" at bounding box center [334, 115] width 228 height 32
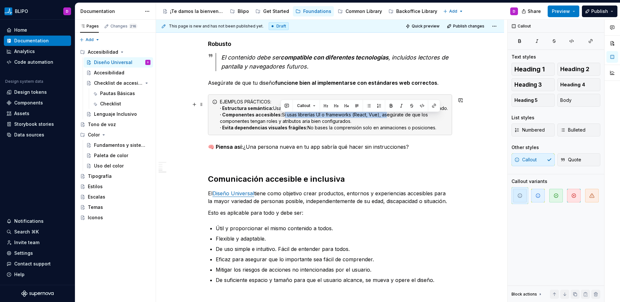
drag, startPoint x: 383, startPoint y: 119, endPoint x: 281, endPoint y: 120, distance: 101.8
click at [281, 120] on div "EJEMPLOS PRÁCTICOS: · Estructura semántica: Usa encabezados (<h1>, <h2>) y etiq…" at bounding box center [334, 115] width 228 height 32
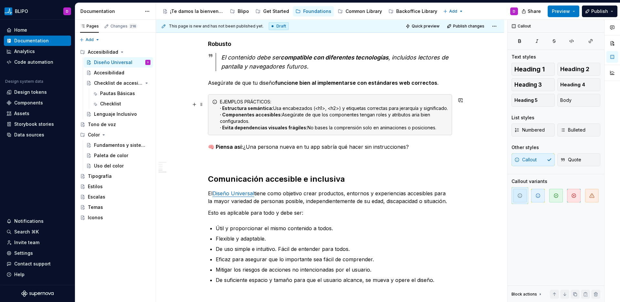
click at [332, 126] on div "EJEMPLOS PRÁCTICOS: · Estructura semántica: Usa encabezados (<h1>, <h2>) y etiq…" at bounding box center [334, 115] width 228 height 32
drag, startPoint x: 407, startPoint y: 149, endPoint x: 244, endPoint y: 151, distance: 162.5
click at [244, 151] on p "🧠 Piensa así: ¿Una persona nueva en tu app sabría qué hacer sin instrucciones?" at bounding box center [330, 147] width 244 height 8
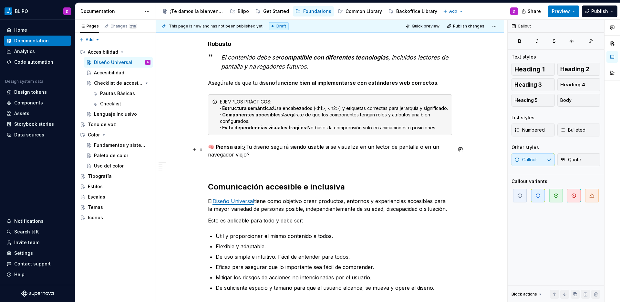
click at [272, 158] on p "🧠 Piensa así: ¿Tu diseño seguirá siendo usable si se visualiza en un lector de …" at bounding box center [330, 151] width 244 height 16
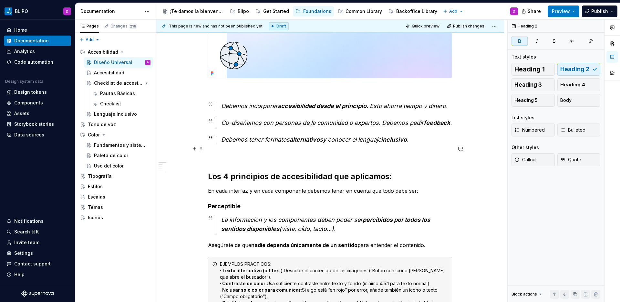
scroll to position [98, 0]
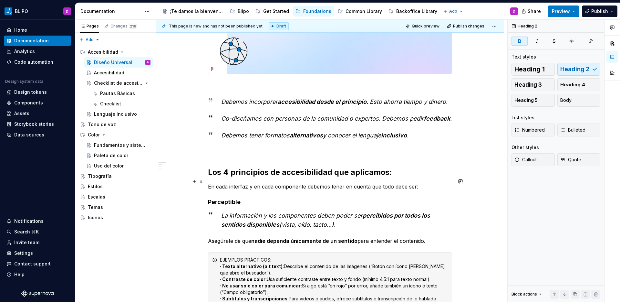
click at [396, 177] on h2 "Los 4 principios de accesibilidad que aplicamos:" at bounding box center [330, 172] width 244 height 10
click at [360, 12] on div "Common Library" at bounding box center [364, 11] width 37 height 6
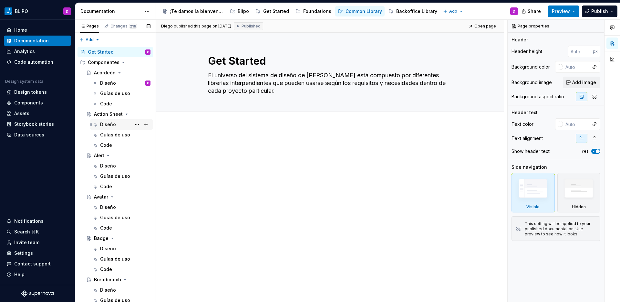
click at [112, 124] on div "Diseño" at bounding box center [108, 124] width 16 height 6
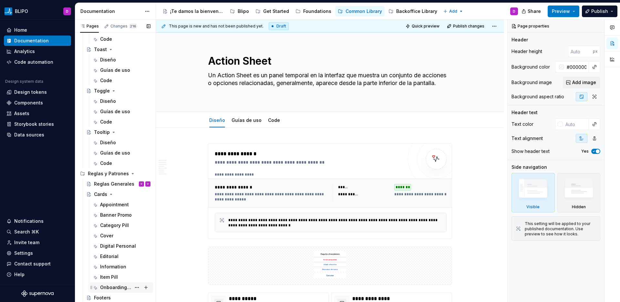
scroll to position [951, 0]
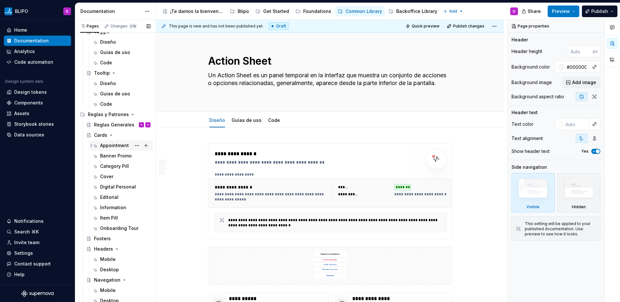
click at [112, 146] on div "Appointment" at bounding box center [114, 145] width 29 height 6
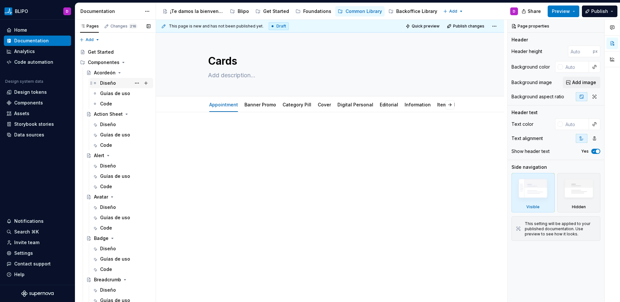
click at [113, 82] on div "Diseño" at bounding box center [108, 83] width 16 height 6
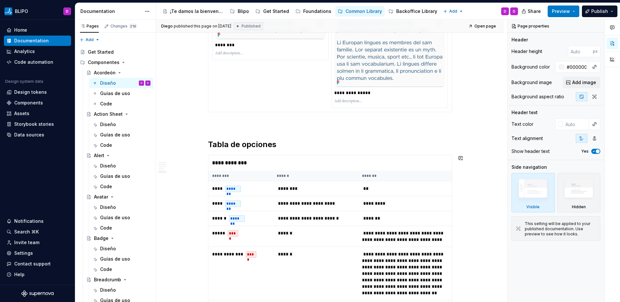
scroll to position [1374, 0]
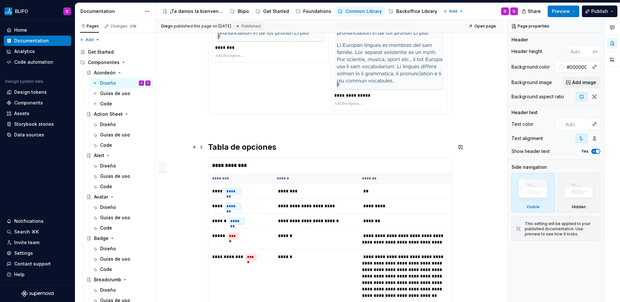
click at [243, 147] on h2 "Tabla de opciones" at bounding box center [330, 147] width 244 height 10
type textarea "*"
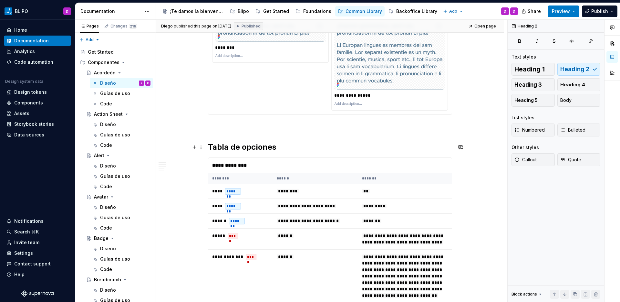
click at [270, 147] on h2 "Tabla de opciones" at bounding box center [330, 147] width 244 height 10
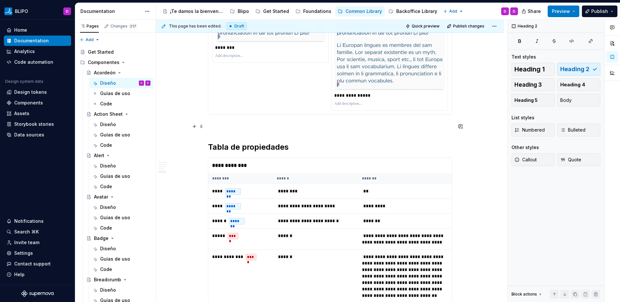
click at [320, 128] on p at bounding box center [330, 126] width 244 height 8
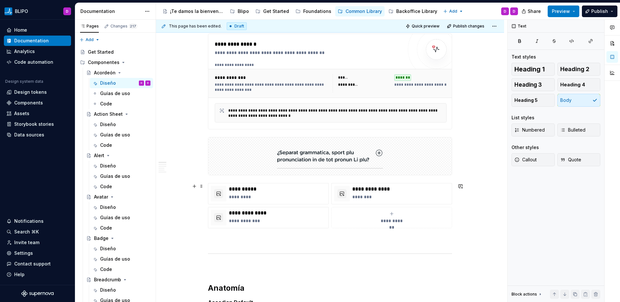
scroll to position [0, 0]
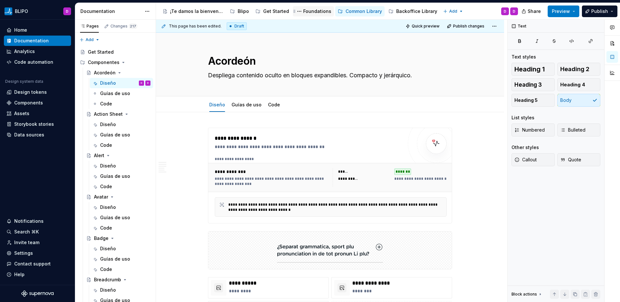
click at [312, 13] on div "Foundations" at bounding box center [317, 11] width 28 height 6
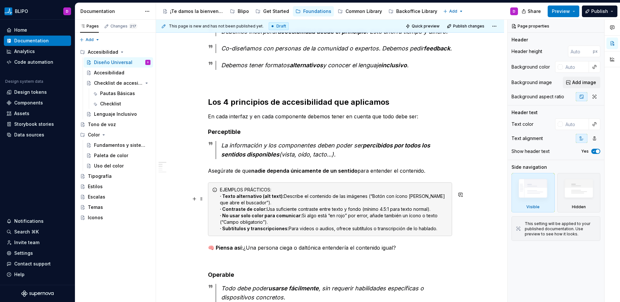
scroll to position [159, 0]
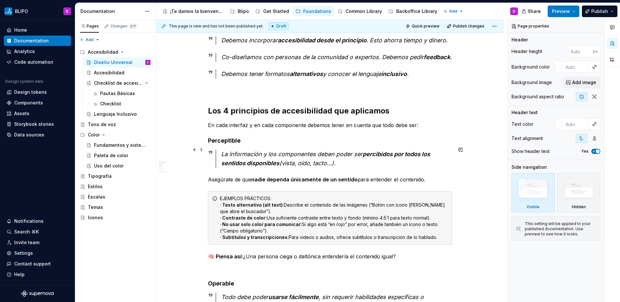
click at [222, 144] on h4 "Perceptible" at bounding box center [330, 141] width 244 height 8
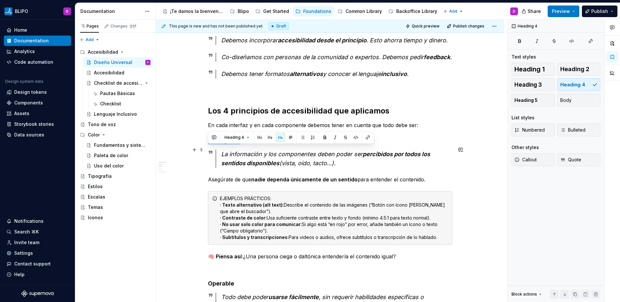
click at [222, 144] on h4 "Perceptible" at bounding box center [330, 141] width 244 height 8
click at [269, 137] on button "button" at bounding box center [270, 137] width 9 height 9
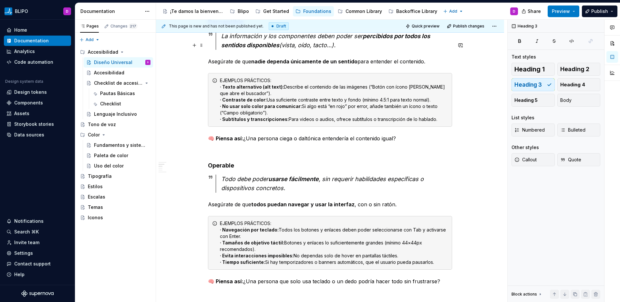
scroll to position [280, 0]
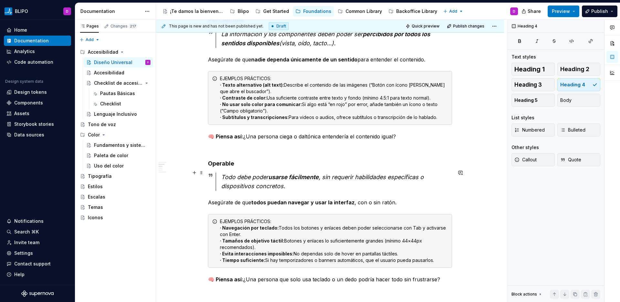
click at [223, 167] on h4 "Operable" at bounding box center [330, 164] width 244 height 8
click at [269, 159] on button "button" at bounding box center [270, 160] width 9 height 9
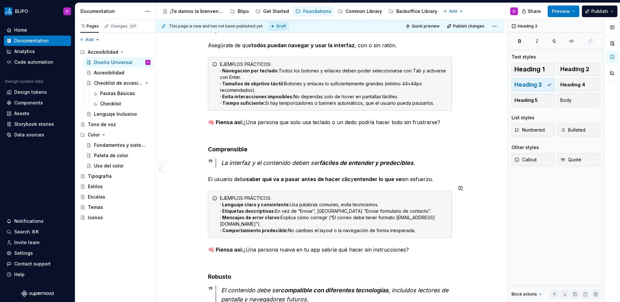
scroll to position [473, 0]
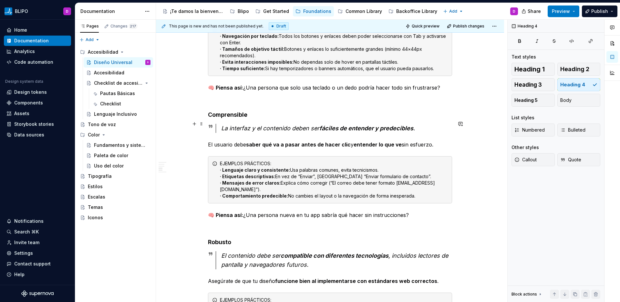
click at [226, 119] on h4 "Comprensible" at bounding box center [330, 115] width 244 height 8
click at [267, 111] on button "button" at bounding box center [270, 111] width 9 height 9
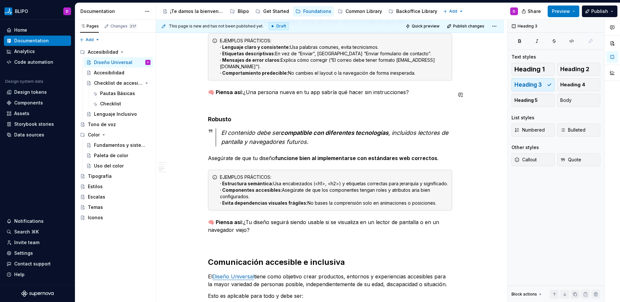
scroll to position [601, 0]
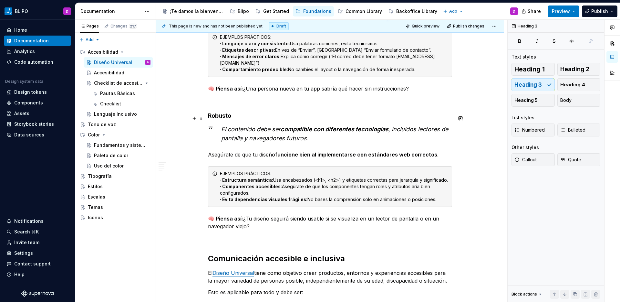
click at [223, 120] on h4 "Robusto" at bounding box center [330, 116] width 244 height 8
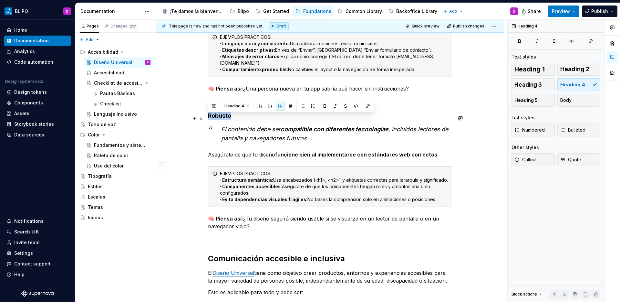
click at [223, 120] on h4 "Robusto" at bounding box center [330, 116] width 244 height 8
click at [269, 108] on button "button" at bounding box center [270, 105] width 9 height 9
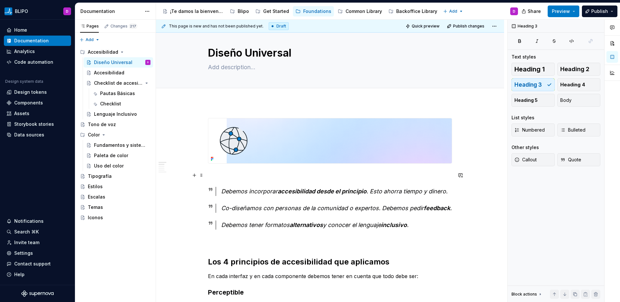
scroll to position [0, 0]
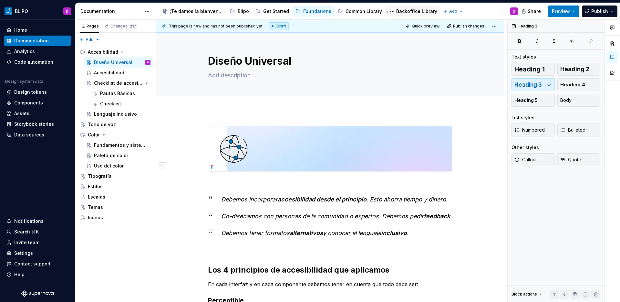
click at [405, 10] on div "Backoffice Library" at bounding box center [416, 11] width 41 height 6
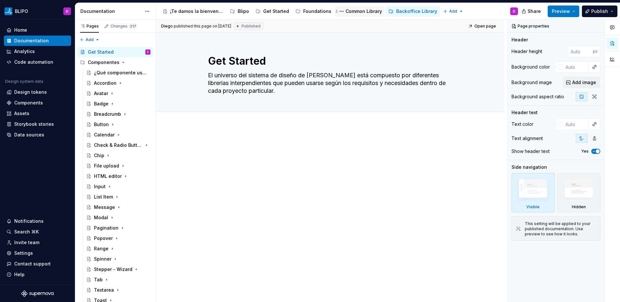
click at [358, 11] on div "Common Library" at bounding box center [364, 11] width 37 height 6
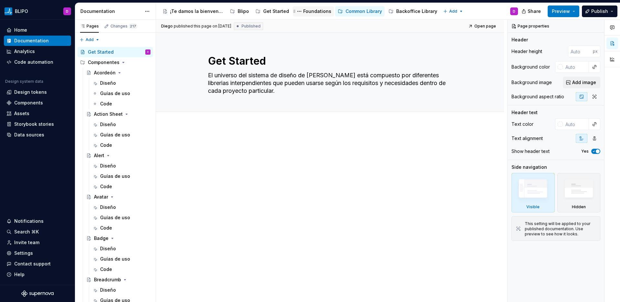
click at [316, 11] on div "Foundations" at bounding box center [317, 11] width 28 height 6
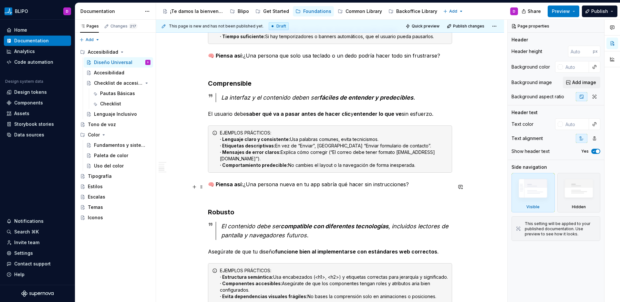
scroll to position [365, 0]
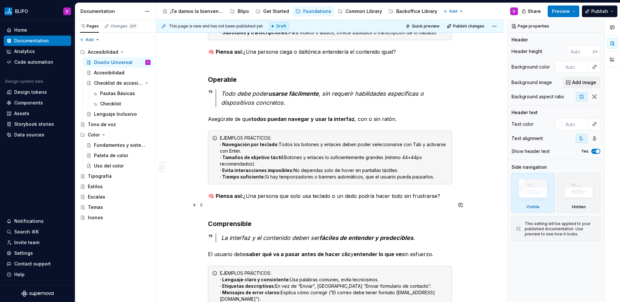
click at [216, 199] on strong "🧠 Piensa así:" at bounding box center [225, 196] width 35 height 6
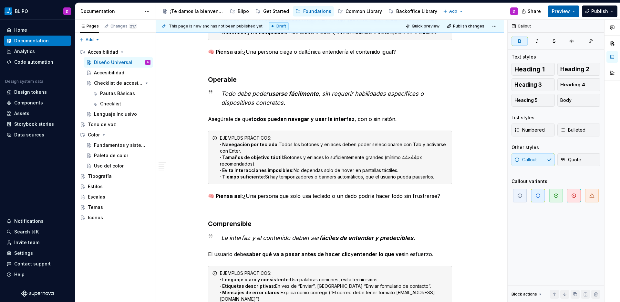
click at [568, 14] on span "Preview" at bounding box center [561, 11] width 18 height 6
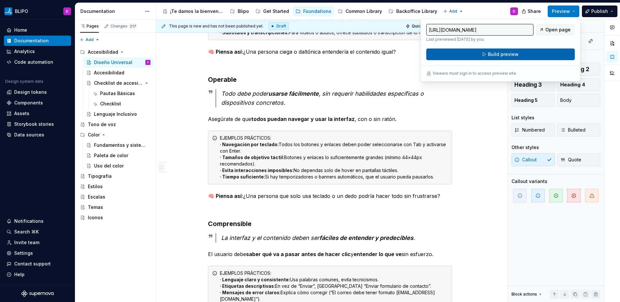
click at [519, 56] on button "Build preview" at bounding box center [501, 54] width 149 height 12
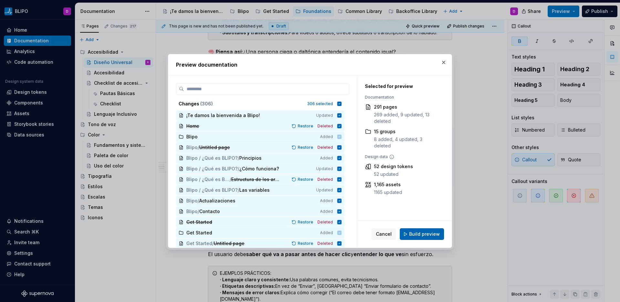
click at [425, 236] on span "Build preview" at bounding box center [424, 234] width 31 height 6
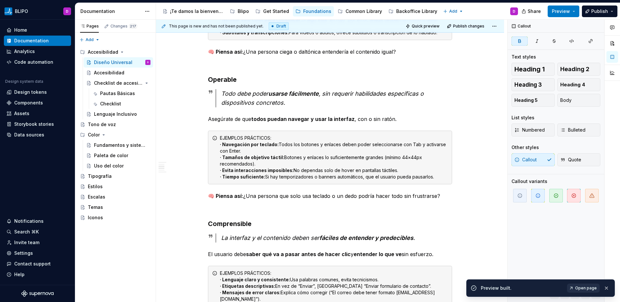
click at [591, 286] on span "Open page" at bounding box center [586, 287] width 22 height 5
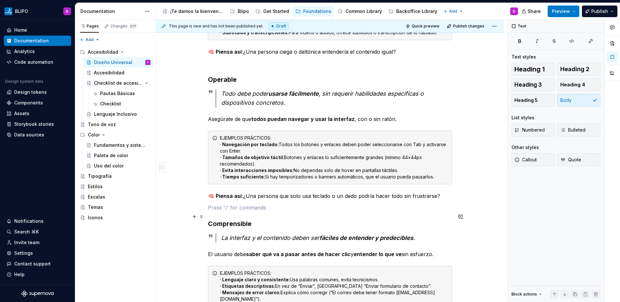
click at [215, 211] on p at bounding box center [330, 208] width 244 height 8
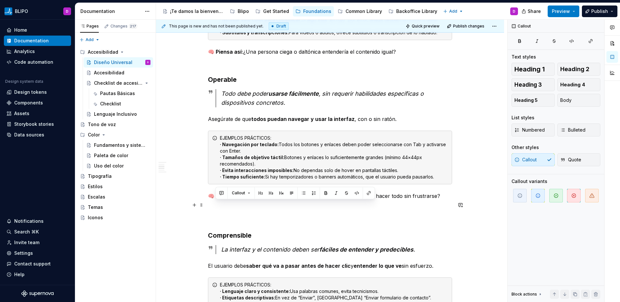
drag, startPoint x: 216, startPoint y: 206, endPoint x: 449, endPoint y: 209, distance: 234.0
click at [449, 209] on div "Debemos incorporar accesibilidad desde el principio . Esto ahorra tiempo y dine…" at bounding box center [330, 252] width 244 height 983
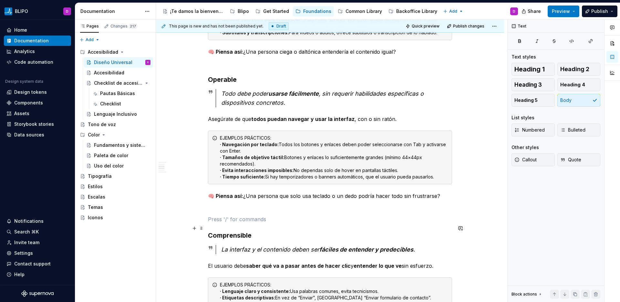
click at [233, 223] on p at bounding box center [330, 219] width 244 height 8
type textarea "*"
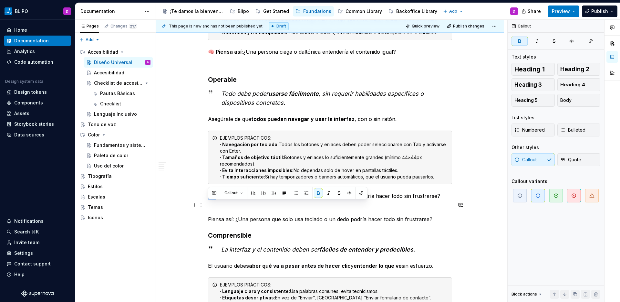
drag, startPoint x: 215, startPoint y: 205, endPoint x: 206, endPoint y: 205, distance: 8.7
click at [206, 205] on div "Debemos incorporar accesibilidad desde el principio . Esto ahorra tiempo y dine…" at bounding box center [330, 294] width 348 height 1097
copy strong "🧠 P"
click at [208, 223] on p "Piensa así: ¿Una persona que solo usa teclado o un dedo podría hacer todo sin f…" at bounding box center [330, 219] width 244 height 8
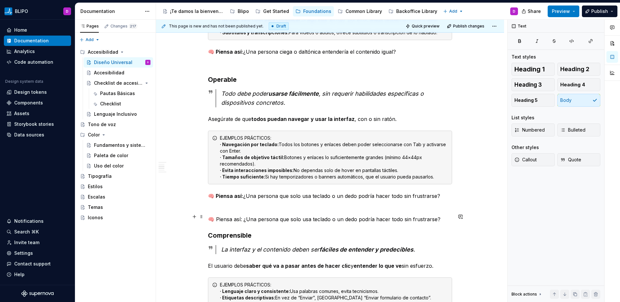
click at [263, 211] on p at bounding box center [330, 208] width 244 height 8
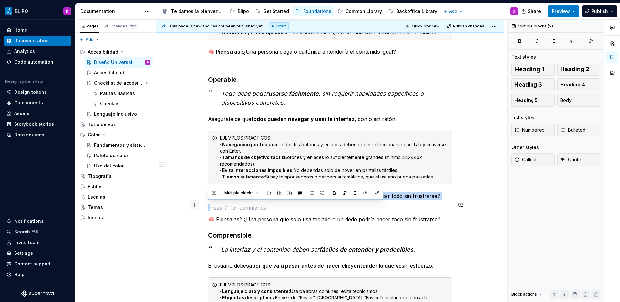
drag, startPoint x: 210, startPoint y: 217, endPoint x: 195, endPoint y: 206, distance: 19.0
click at [208, 206] on div "Debemos incorporar accesibilidad desde el principio . Esto ahorra tiempo y dine…" at bounding box center [330, 256] width 244 height 990
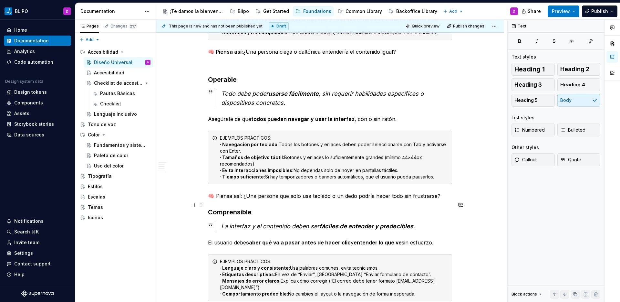
click at [447, 200] on p "🧠 Piensa así: ¿Una persona que solo usa teclado o un dedo podría hacer todo sin…" at bounding box center [330, 196] width 244 height 8
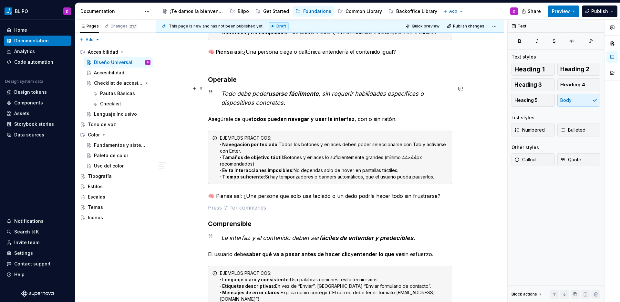
click at [219, 84] on h3 "Operable" at bounding box center [330, 79] width 244 height 9
click at [237, 228] on h3 "Comprensible" at bounding box center [330, 223] width 244 height 9
click at [236, 228] on h3 "Comprensible" at bounding box center [330, 223] width 244 height 9
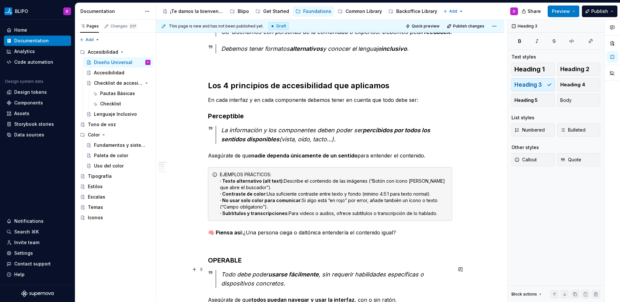
scroll to position [183, 0]
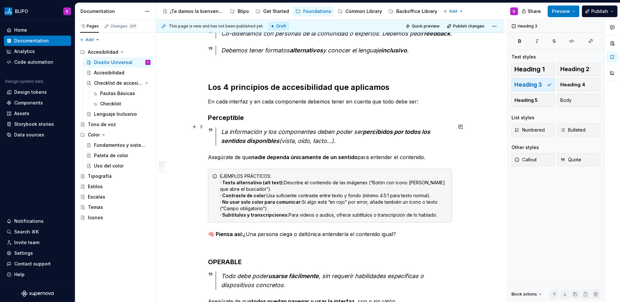
click at [226, 122] on h3 "Perceptible" at bounding box center [330, 117] width 244 height 9
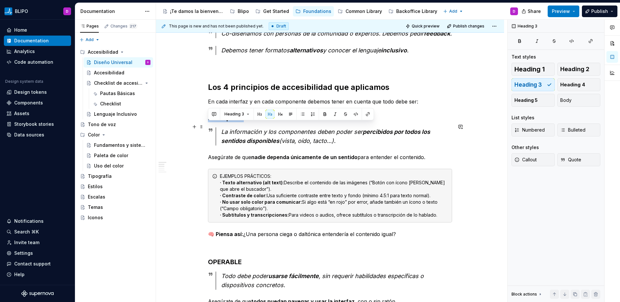
click at [226, 122] on h3 "Perceptible" at bounding box center [330, 117] width 244 height 9
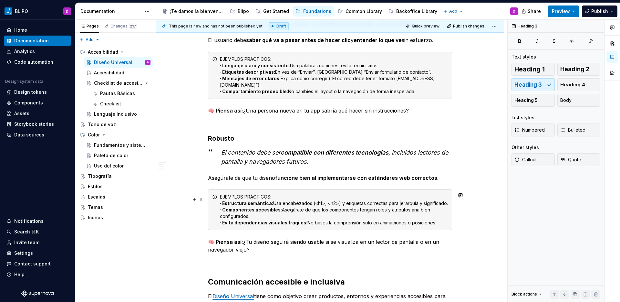
scroll to position [589, 0]
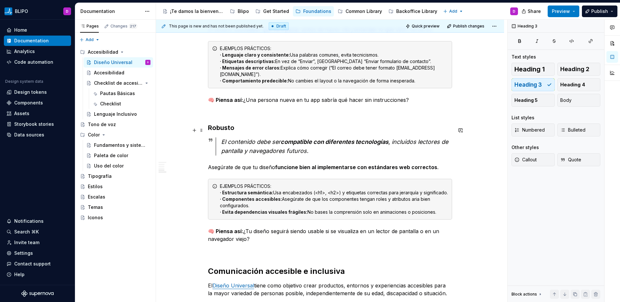
click at [224, 129] on h3 "Robusto" at bounding box center [330, 127] width 244 height 9
click at [272, 128] on h3 "ROBUSTO" at bounding box center [330, 127] width 244 height 9
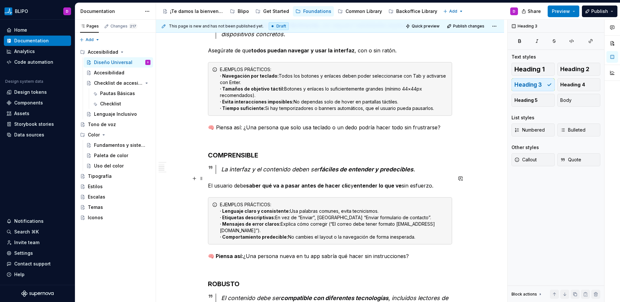
scroll to position [432, 0]
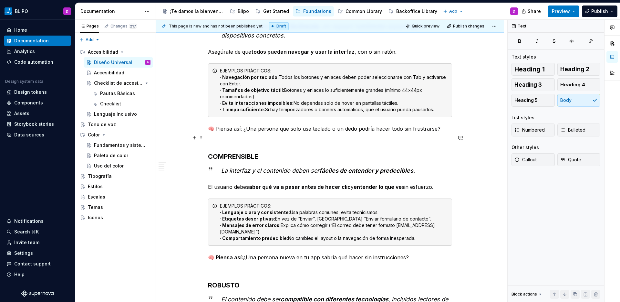
click at [246, 132] on p "🧠 Piensa así: ¿Una persona que solo usa teclado o un dedo podría hacer todo sin…" at bounding box center [330, 129] width 244 height 8
drag, startPoint x: 242, startPoint y: 138, endPoint x: 215, endPoint y: 140, distance: 27.5
click at [215, 132] on p "🧠 Piensa así: ¿Una persona que solo usa teclado o un dedo podría hacer todo sin…" at bounding box center [330, 129] width 244 height 8
click at [322, 125] on button "button" at bounding box center [320, 125] width 9 height 9
click at [267, 144] on div "Debemos incorporar accesibilidad desde el principio . Esto ahorra tiempo y dine…" at bounding box center [330, 179] width 244 height 971
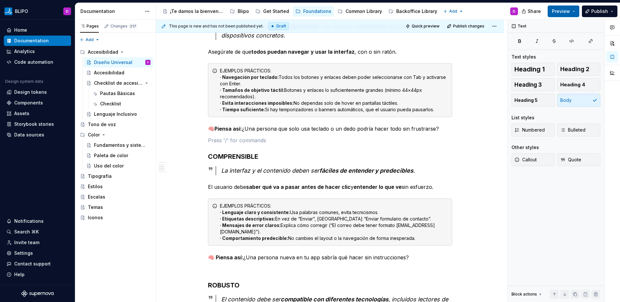
click at [576, 12] on button "Preview" at bounding box center [564, 11] width 32 height 12
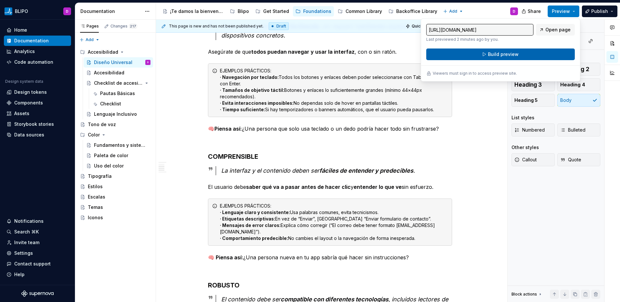
click at [525, 54] on button "Build preview" at bounding box center [501, 54] width 149 height 12
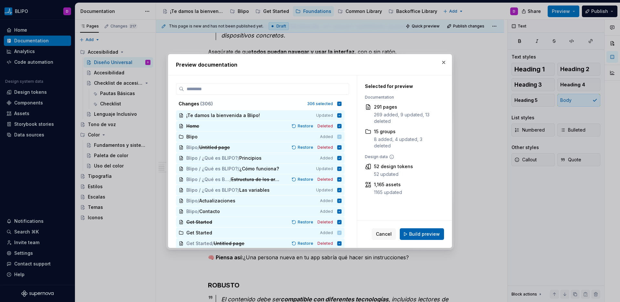
click at [416, 236] on span "Build preview" at bounding box center [424, 234] width 31 height 6
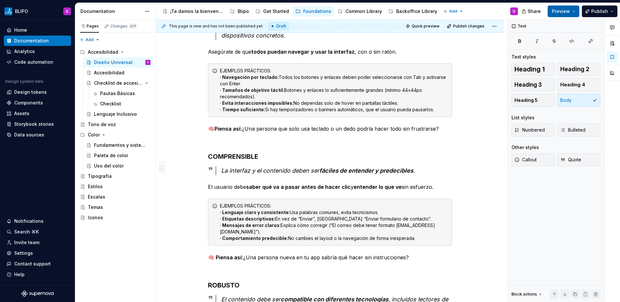
click at [570, 11] on span "Preview" at bounding box center [561, 11] width 18 height 6
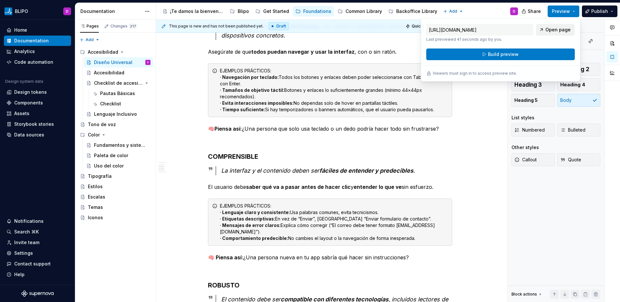
click at [551, 28] on span "Open page" at bounding box center [558, 29] width 25 height 6
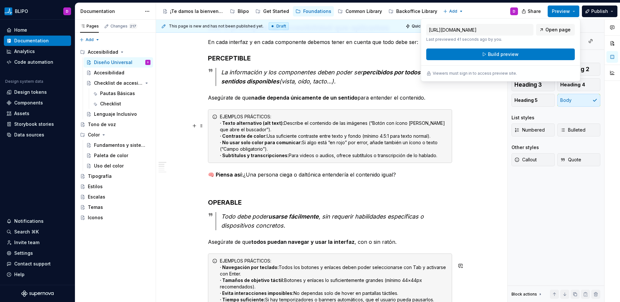
scroll to position [229, 0]
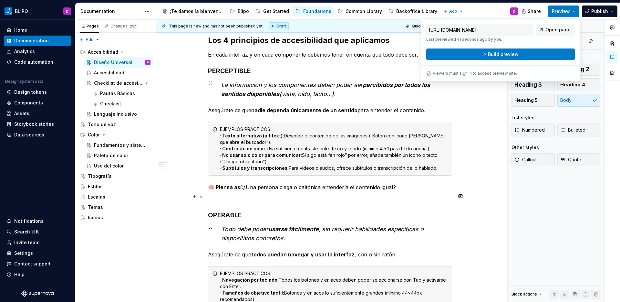
click at [337, 191] on p "🧠 Piensa así: ¿Una persona ciega o daltónica entendería el contenido igual?" at bounding box center [330, 187] width 244 height 8
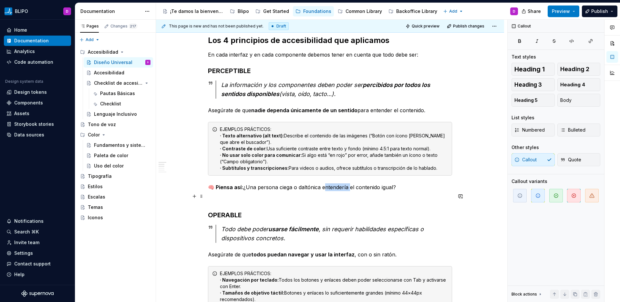
click at [337, 191] on p "🧠 Piensa así: ¿Una persona ciega o daltónica entendería el contenido igual?" at bounding box center [330, 187] width 244 height 8
click at [557, 195] on icon "button" at bounding box center [556, 195] width 5 height 5
click at [556, 200] on span "button" at bounding box center [557, 196] width 14 height 14
click at [279, 203] on p at bounding box center [330, 199] width 244 height 8
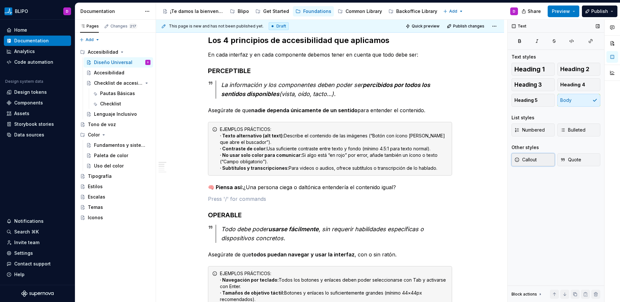
click at [539, 161] on button "Callout" at bounding box center [533, 159] width 43 height 13
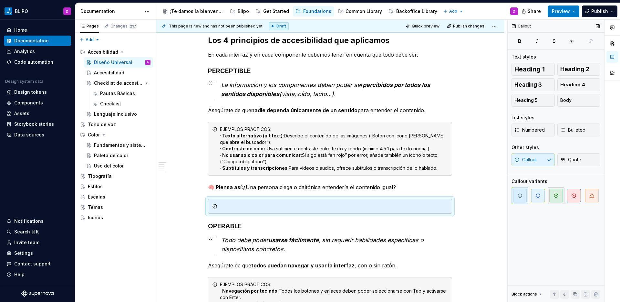
click at [555, 198] on span "button" at bounding box center [557, 196] width 14 height 14
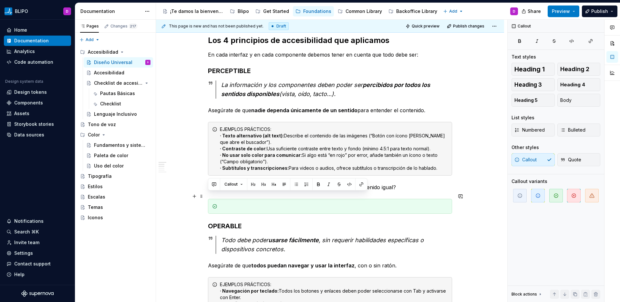
drag, startPoint x: 400, startPoint y: 195, endPoint x: 205, endPoint y: 198, distance: 194.9
copy p "🧠 Piensa así: ¿Una persona ciega o daltónica entendería el contenido igual?"
click at [232, 209] on div at bounding box center [334, 206] width 228 height 6
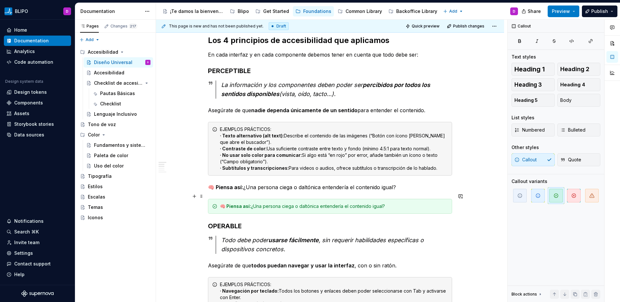
click at [368, 191] on p "🧠 Piensa así: ¿Una persona ciega o daltónica entendería el contenido igual?" at bounding box center [330, 187] width 244 height 8
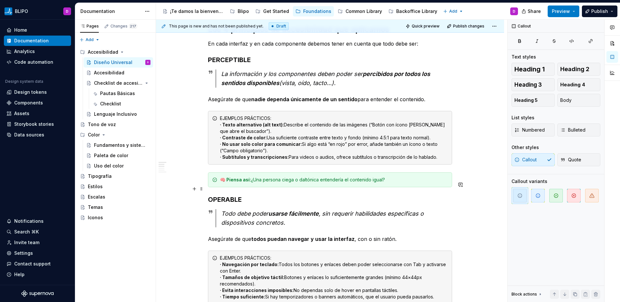
scroll to position [241, 0]
click at [208, 203] on h3 "OPERABLE" at bounding box center [330, 198] width 244 height 9
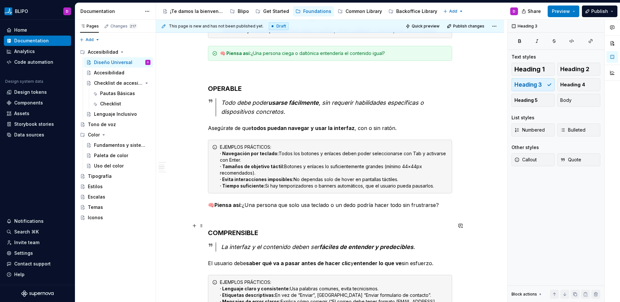
scroll to position [368, 0]
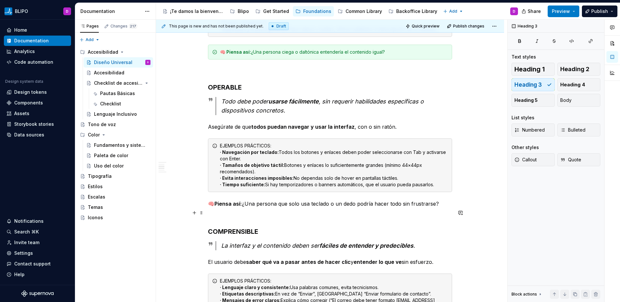
click at [399, 207] on p "🧠 Piensa así: ¿Una persona que solo usa teclado o un dedo podría hacer todo sin…" at bounding box center [330, 204] width 244 height 8
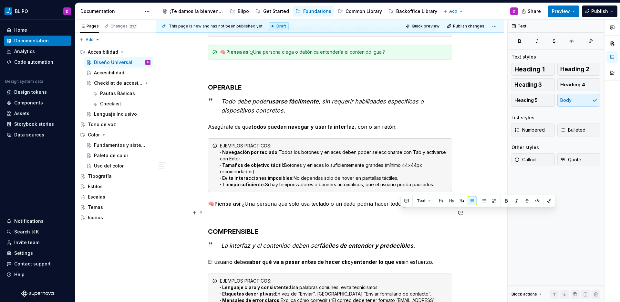
click at [399, 207] on p "🧠 Piensa así: ¿Una persona que solo usa teclado o un dedo podría hacer todo sin…" at bounding box center [330, 204] width 244 height 8
click at [535, 161] on span "Callout" at bounding box center [526, 159] width 22 height 6
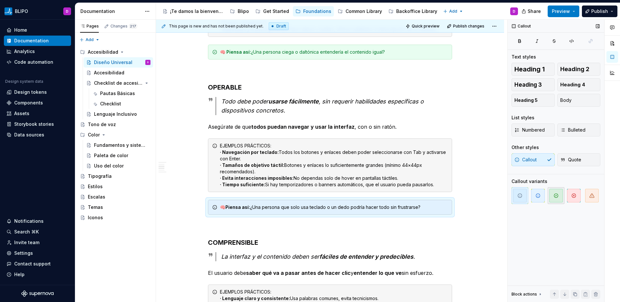
click at [554, 198] on span "button" at bounding box center [557, 196] width 14 height 14
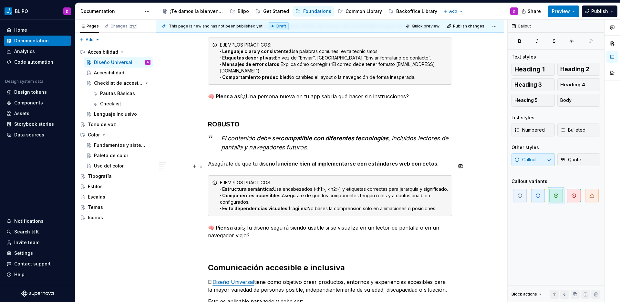
scroll to position [609, 0]
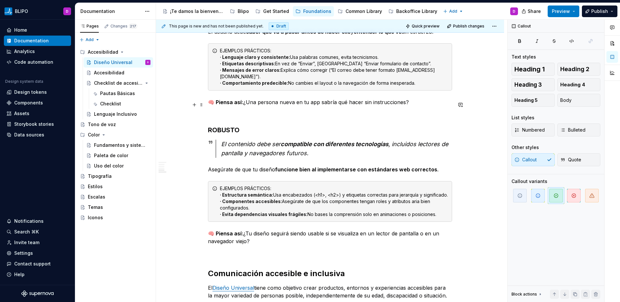
click at [225, 105] on strong "🧠 Piensa así:" at bounding box center [225, 102] width 35 height 6
click at [561, 197] on span "button" at bounding box center [557, 196] width 14 height 14
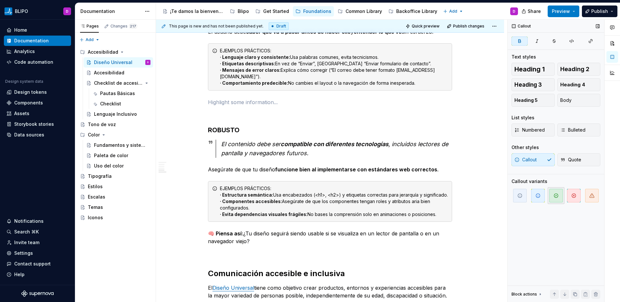
click at [555, 196] on icon "button" at bounding box center [556, 195] width 5 height 5
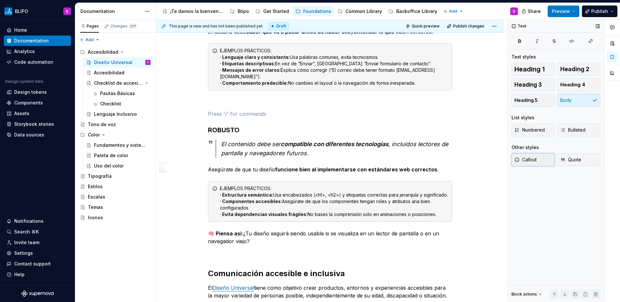
click at [534, 163] on button "Callout" at bounding box center [533, 159] width 43 height 13
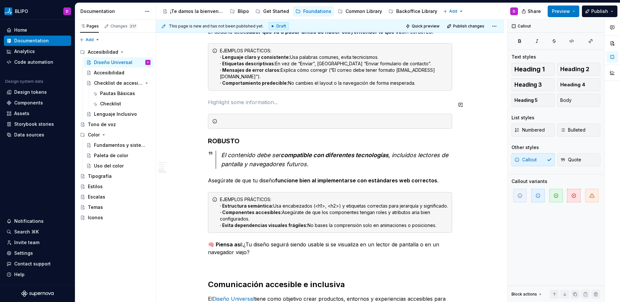
click at [227, 97] on div "Debemos incorporar accesibilidad desde el principio . Esto ahorra tiempo y dine…" at bounding box center [330, 19] width 244 height 1004
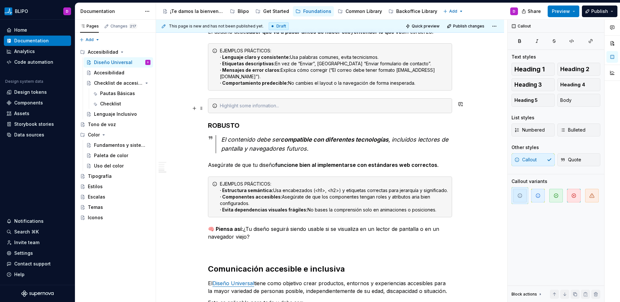
click at [363, 112] on div at bounding box center [330, 105] width 244 height 15
click at [556, 197] on icon "button" at bounding box center [556, 195] width 5 height 5
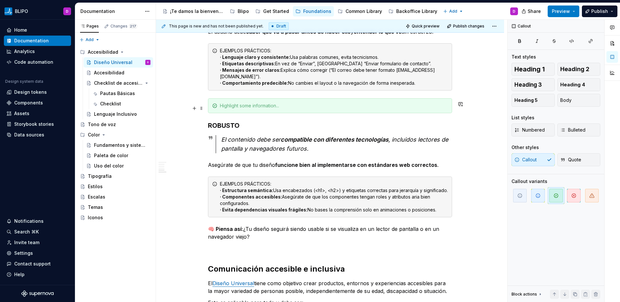
click at [241, 109] on div at bounding box center [334, 105] width 228 height 6
click at [360, 122] on div "Debemos incorporar accesibilidad desde el principio . Esto ahorra tiempo y dine…" at bounding box center [330, 11] width 244 height 988
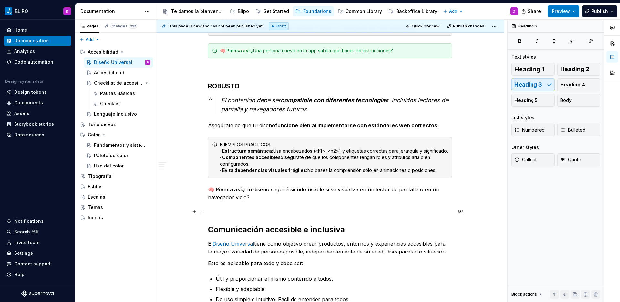
scroll to position [666, 0]
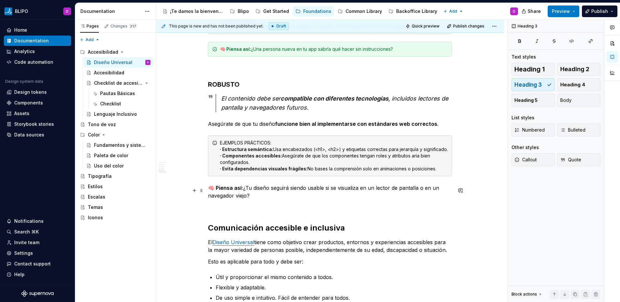
click at [230, 191] on strong "🧠 Piensa así:" at bounding box center [225, 188] width 35 height 6
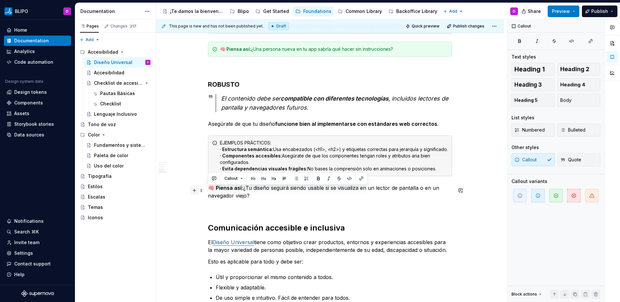
drag, startPoint x: 250, startPoint y: 197, endPoint x: 192, endPoint y: 190, distance: 58.3
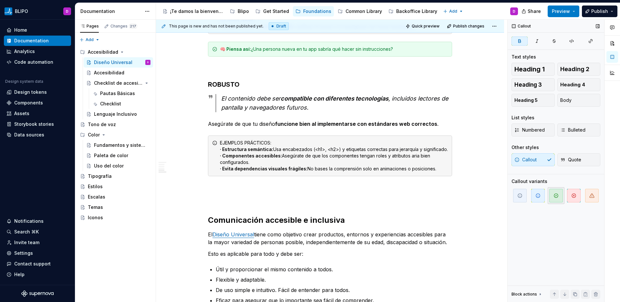
click at [558, 196] on icon "button" at bounding box center [556, 195] width 5 height 5
click at [518, 200] on span "button" at bounding box center [520, 196] width 14 height 14
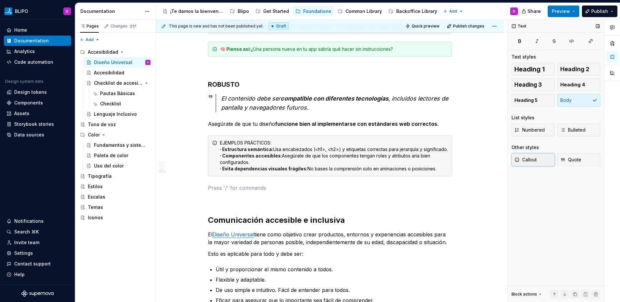
click at [528, 161] on span "Callout" at bounding box center [526, 159] width 22 height 6
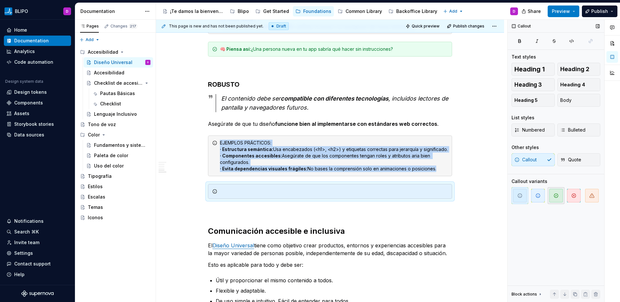
click at [557, 194] on icon "button" at bounding box center [556, 196] width 4 height 4
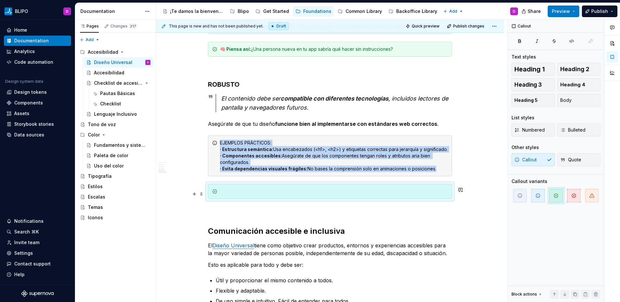
click at [304, 195] on div at bounding box center [334, 191] width 228 height 6
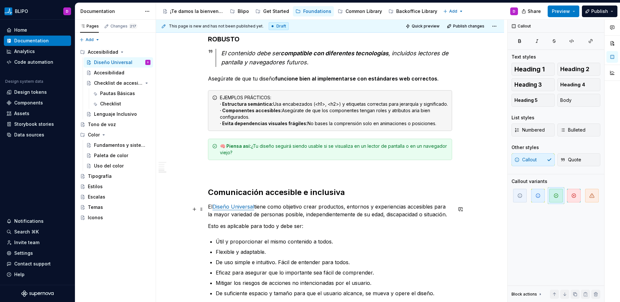
scroll to position [715, 0]
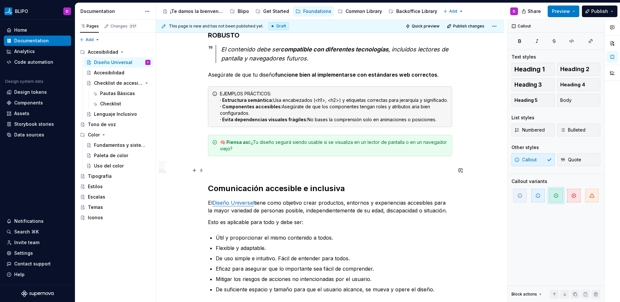
click at [218, 171] on p at bounding box center [330, 168] width 244 height 8
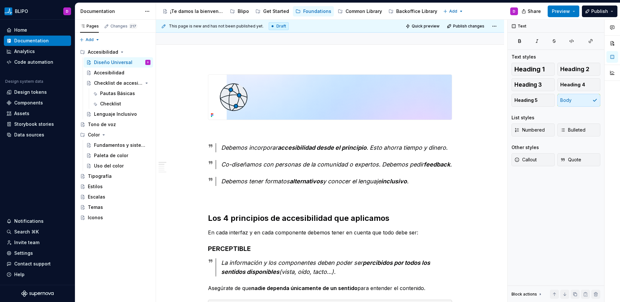
scroll to position [0, 0]
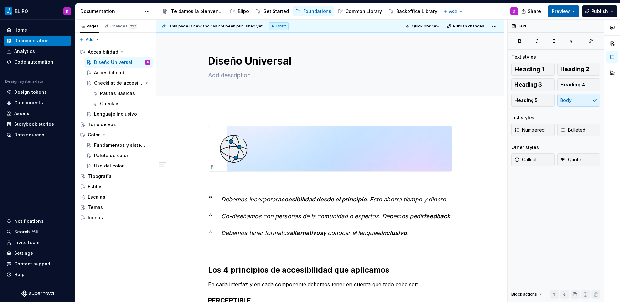
click at [566, 10] on span "Preview" at bounding box center [561, 11] width 18 height 6
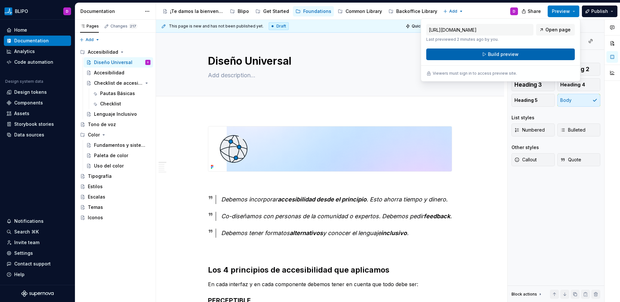
click at [524, 52] on button "Build preview" at bounding box center [501, 54] width 149 height 12
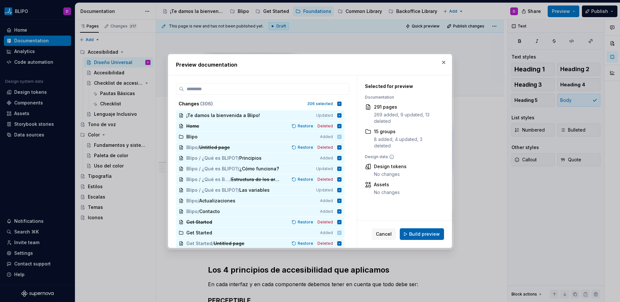
click at [421, 235] on span "Build preview" at bounding box center [424, 234] width 31 height 6
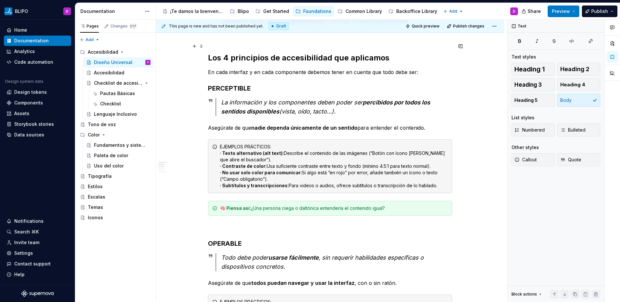
scroll to position [427, 0]
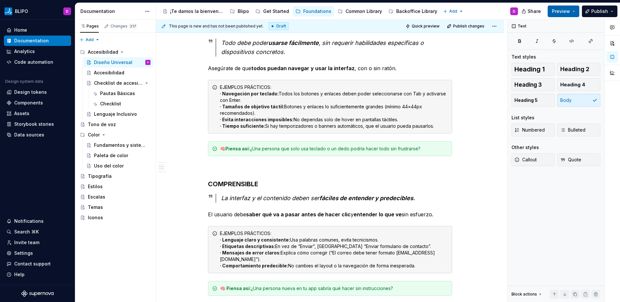
click at [570, 11] on span "Preview" at bounding box center [561, 11] width 18 height 6
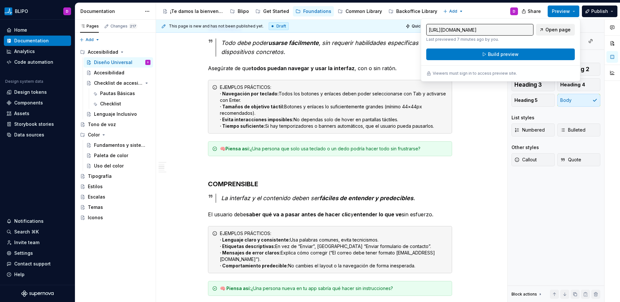
click at [564, 31] on span "Open page" at bounding box center [558, 29] width 25 height 6
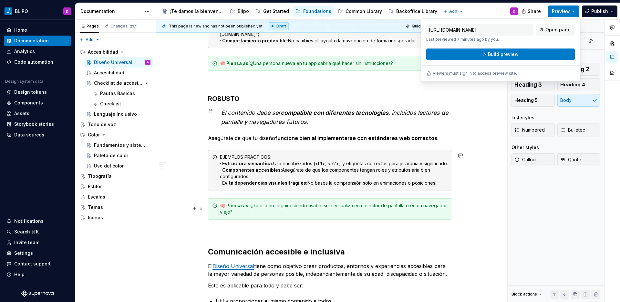
scroll to position [773, 0]
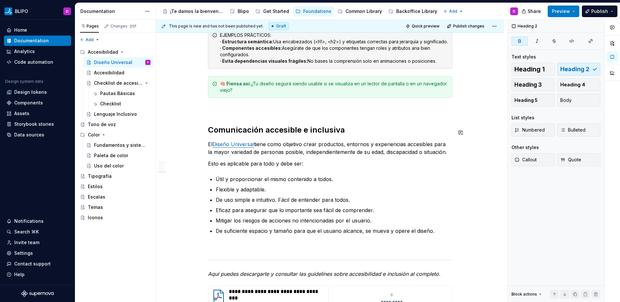
click at [214, 112] on p at bounding box center [330, 109] width 244 height 8
click at [213, 113] on p at bounding box center [330, 109] width 244 height 8
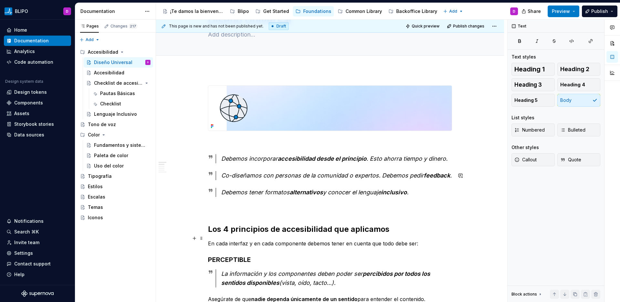
scroll to position [130, 0]
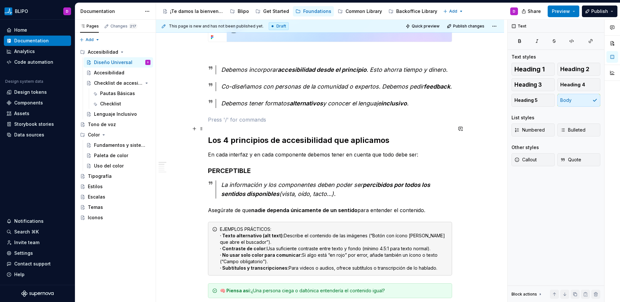
click at [227, 123] on p at bounding box center [330, 120] width 244 height 8
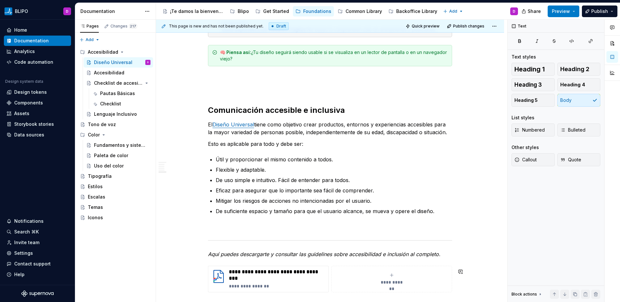
scroll to position [816, 0]
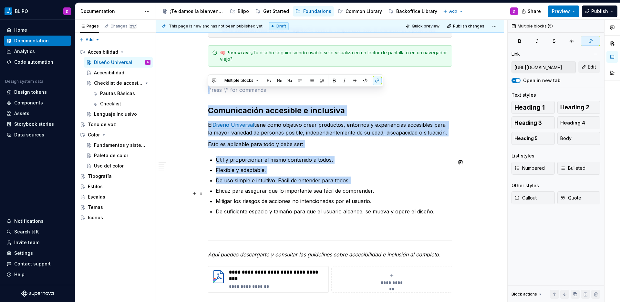
drag, startPoint x: 220, startPoint y: 94, endPoint x: 366, endPoint y: 189, distance: 173.5
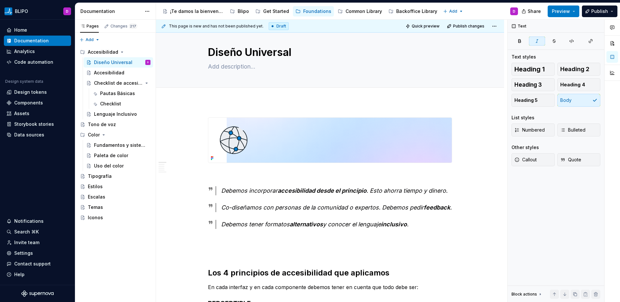
scroll to position [0, 0]
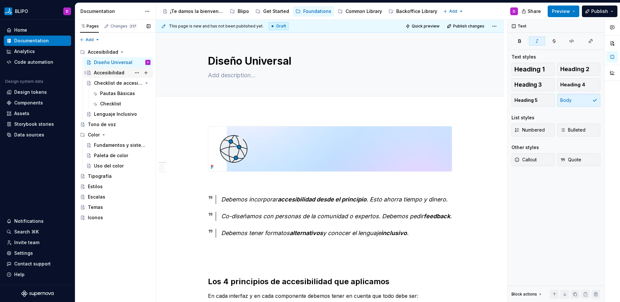
click at [114, 75] on div "Accesibilidad" at bounding box center [109, 72] width 30 height 6
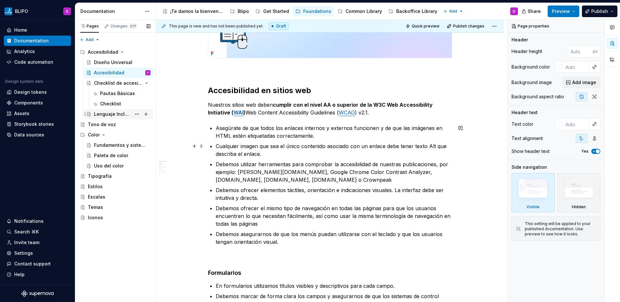
scroll to position [114, 0]
click at [116, 148] on div "Fundamentos y sistema" at bounding box center [112, 145] width 37 height 6
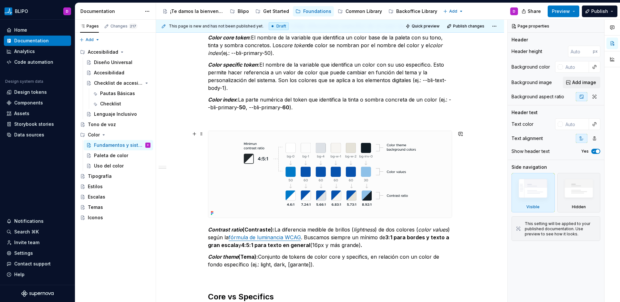
scroll to position [408, 0]
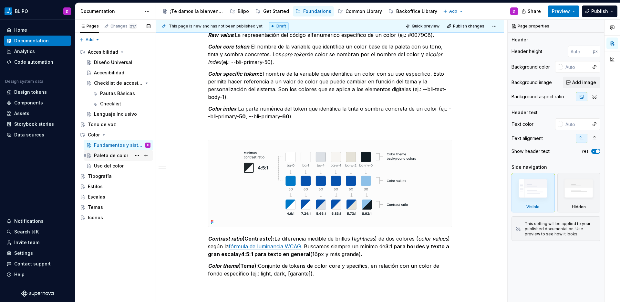
click at [120, 157] on div "Paleta de color" at bounding box center [111, 155] width 34 height 6
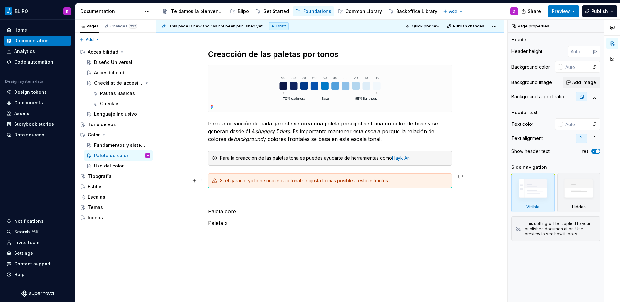
scroll to position [77, 0]
click at [106, 166] on div "Uso del color" at bounding box center [109, 166] width 30 height 6
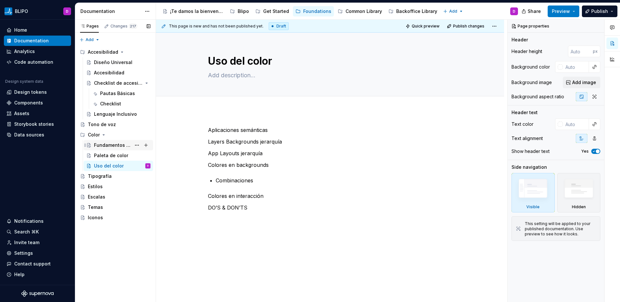
click at [112, 145] on div "Fundamentos y sistema" at bounding box center [112, 145] width 37 height 6
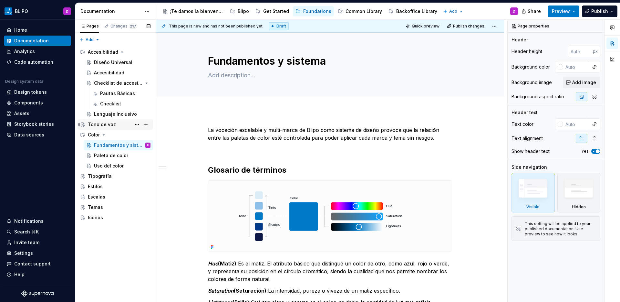
click at [110, 126] on div "Tono de voz" at bounding box center [102, 124] width 28 height 6
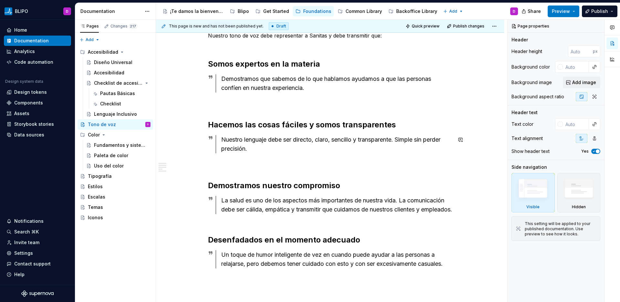
scroll to position [115, 0]
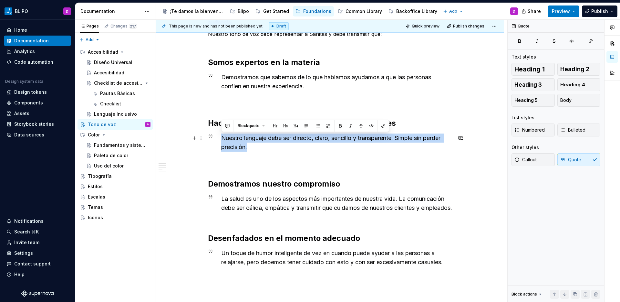
drag, startPoint x: 249, startPoint y: 148, endPoint x: 219, endPoint y: 138, distance: 31.9
click at [219, 138] on div "Nuestro lenguaje debe ser directo, claro, sencillo y transparente. Simple sin p…" at bounding box center [334, 142] width 237 height 18
click at [350, 126] on button "button" at bounding box center [350, 125] width 9 height 9
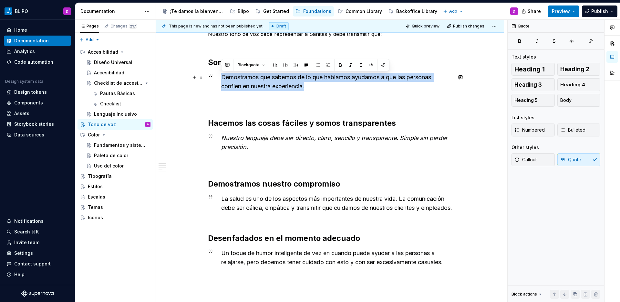
drag, startPoint x: 311, startPoint y: 86, endPoint x: 220, endPoint y: 76, distance: 91.4
click at [220, 76] on div "Demostramos que sabemos de lo que hablamos ayudamos a que las personas confíen …" at bounding box center [334, 82] width 237 height 18
click at [350, 68] on button "button" at bounding box center [350, 64] width 9 height 9
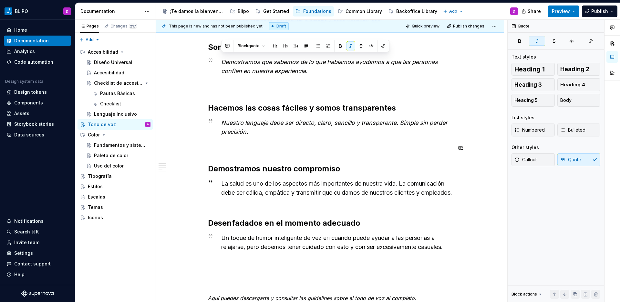
scroll to position [169, 0]
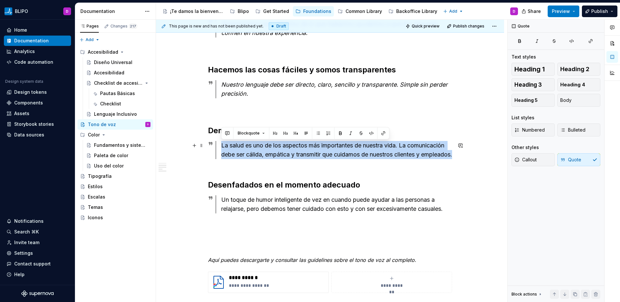
drag, startPoint x: 254, startPoint y: 166, endPoint x: 216, endPoint y: 145, distance: 43.8
click at [216, 145] on div "La salud es uno de los aspectos más importantes de nuestra vida. La comunicació…" at bounding box center [334, 150] width 237 height 18
click at [351, 135] on button "button" at bounding box center [350, 133] width 9 height 9
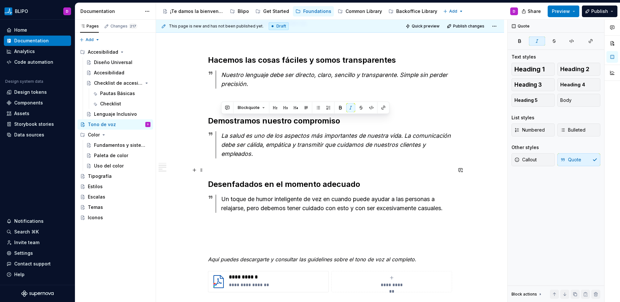
scroll to position [220, 0]
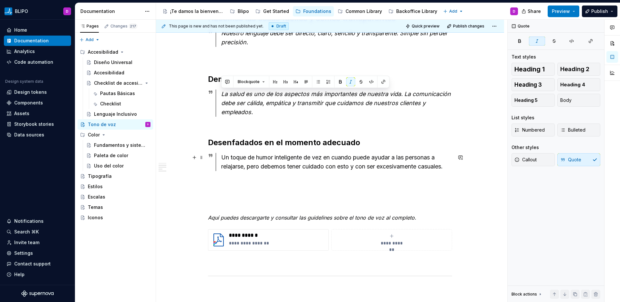
click at [329, 163] on div "Un toque de humor inteligente de vez en cuando puede ayudar a las personas a re…" at bounding box center [336, 162] width 231 height 18
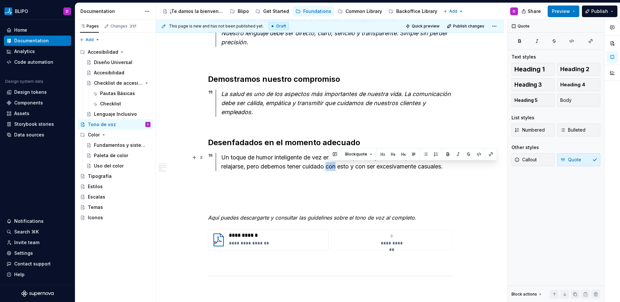
click at [329, 163] on div "Un toque de humor inteligente de vez en cuando puede ayudar a las personas a re…" at bounding box center [336, 162] width 231 height 18
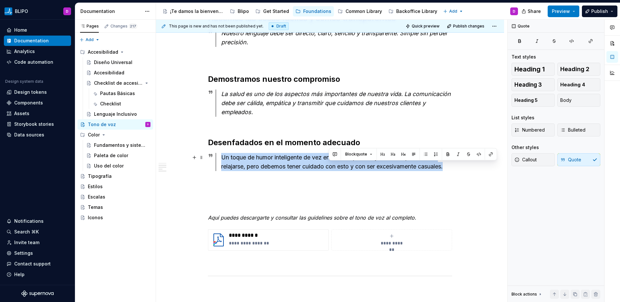
click at [329, 163] on div "Un toque de humor inteligente de vez en cuando puede ayudar a las personas a re…" at bounding box center [336, 162] width 231 height 18
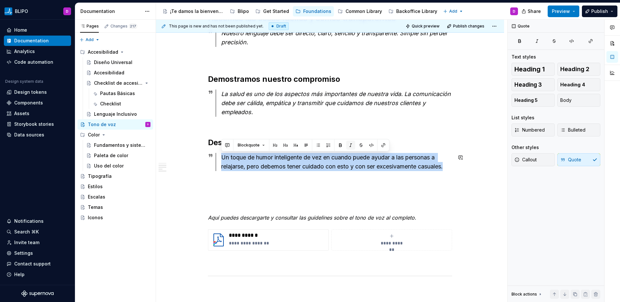
click at [349, 145] on button "button" at bounding box center [350, 145] width 9 height 9
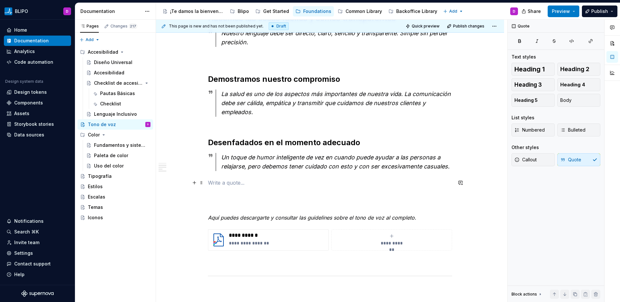
click at [320, 185] on p at bounding box center [330, 183] width 244 height 8
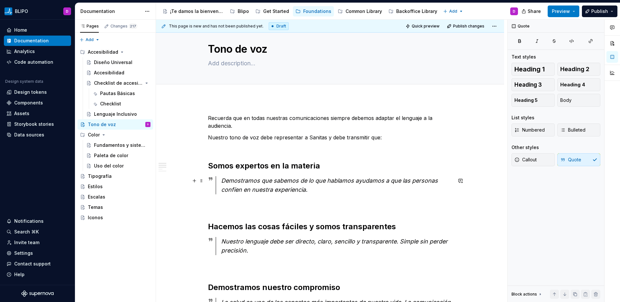
scroll to position [11, 0]
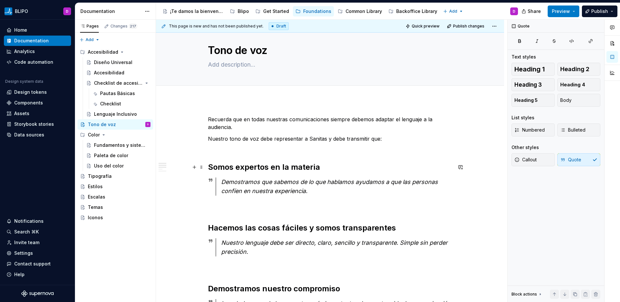
click at [295, 170] on strong "Somos expertos en la materia" at bounding box center [264, 166] width 112 height 9
click at [109, 147] on div "Fundamentos y sistema" at bounding box center [112, 145] width 37 height 6
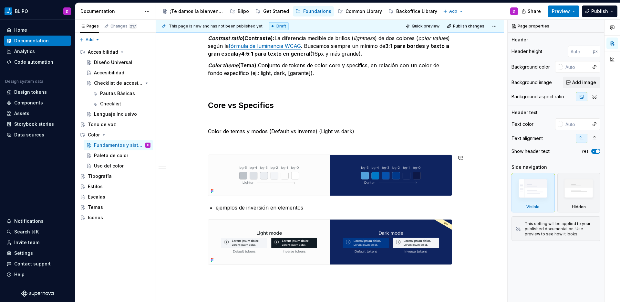
scroll to position [609, 0]
click at [272, 14] on div "Get Started" at bounding box center [276, 11] width 26 height 6
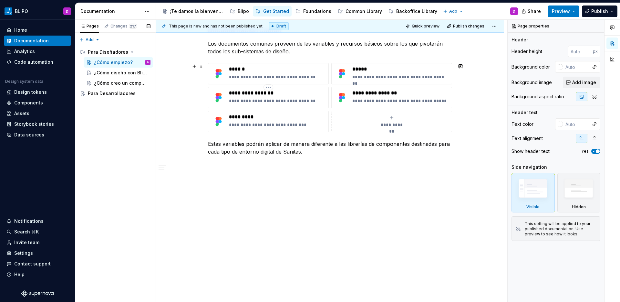
scroll to position [254, 0]
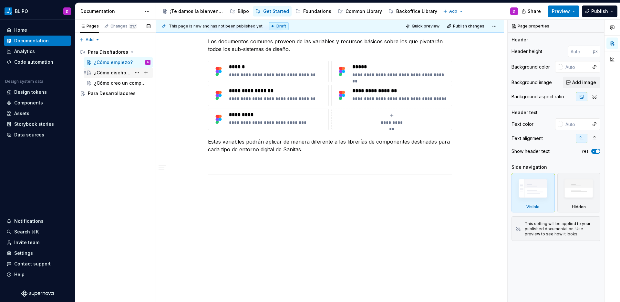
click at [106, 74] on div "¿Cómo diseño con Blipo?" at bounding box center [112, 72] width 37 height 6
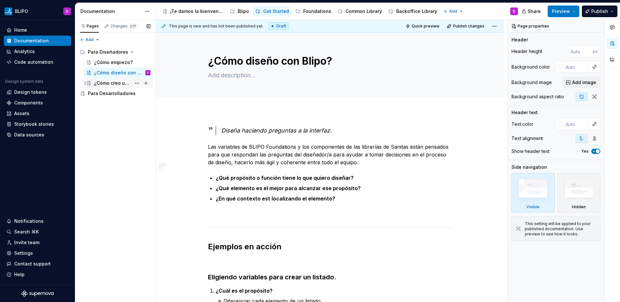
click at [121, 82] on div "¿Cómo creo un componente?" at bounding box center [112, 83] width 37 height 6
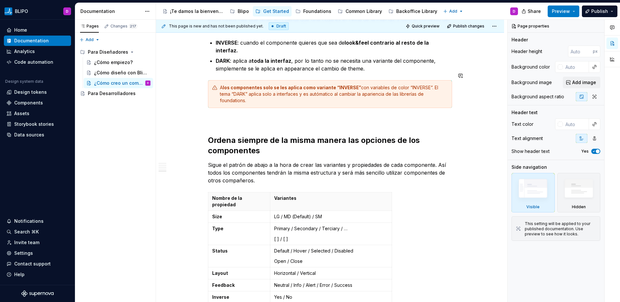
scroll to position [638, 0]
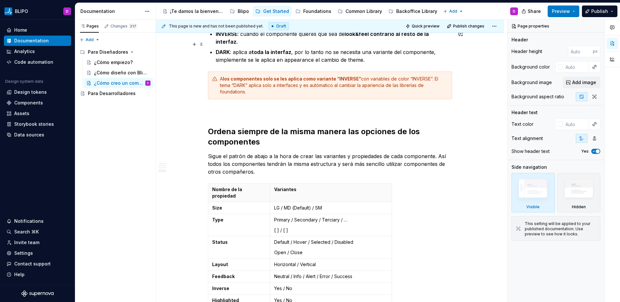
type textarea "*"
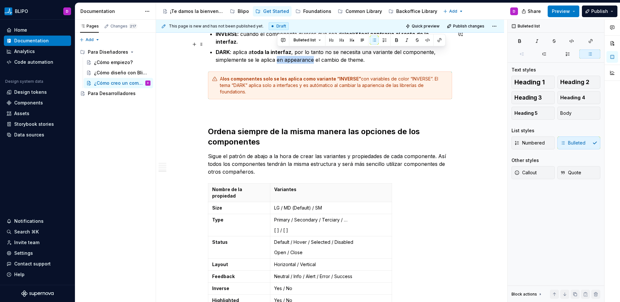
drag, startPoint x: 314, startPoint y: 53, endPoint x: 277, endPoint y: 54, distance: 37.2
click at [277, 54] on p "DARK : aplica a toda la interfaz , por lo tanto no se necesita una variante del…" at bounding box center [334, 56] width 237 height 16
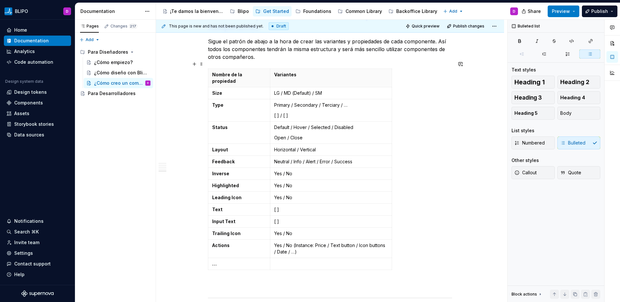
scroll to position [764, 0]
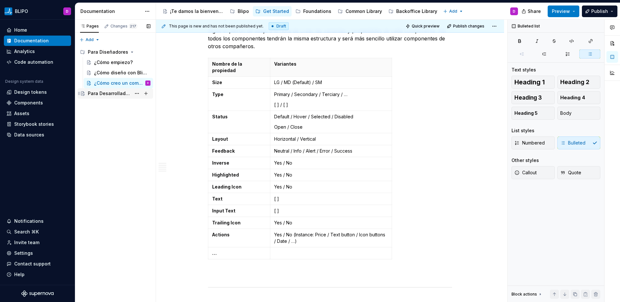
click at [111, 92] on div "Para Desarrolladores" at bounding box center [109, 93] width 43 height 6
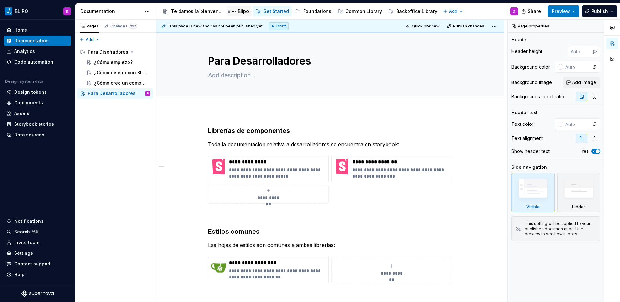
click at [243, 15] on div "Blipo" at bounding box center [239, 11] width 19 height 8
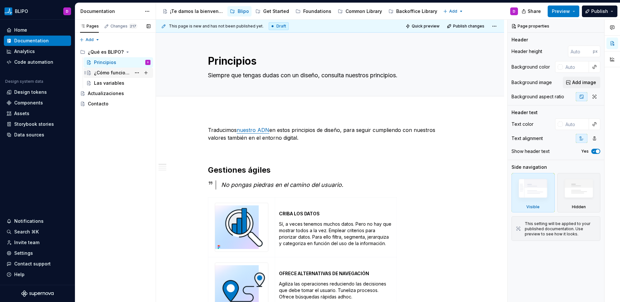
click at [115, 76] on div "¿Cómo funciona?" at bounding box center [122, 72] width 57 height 9
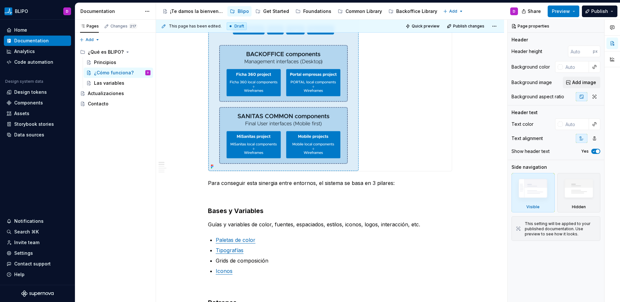
scroll to position [147, 0]
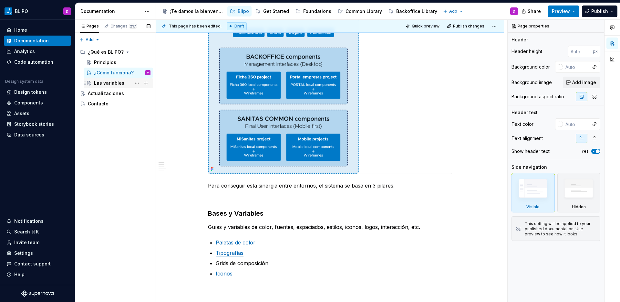
click at [117, 86] on div "Las variables" at bounding box center [122, 83] width 57 height 9
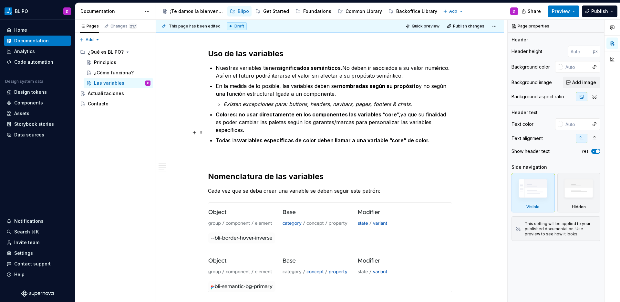
scroll to position [100, 0]
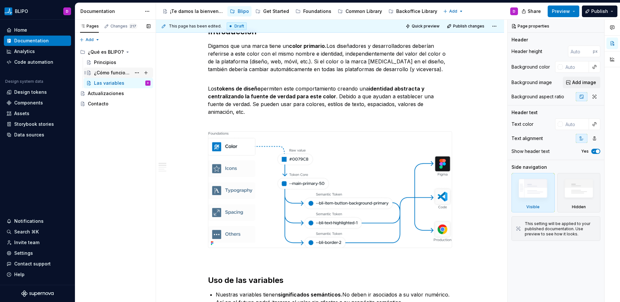
click at [124, 72] on div "¿Cómo funciona?" at bounding box center [112, 72] width 37 height 6
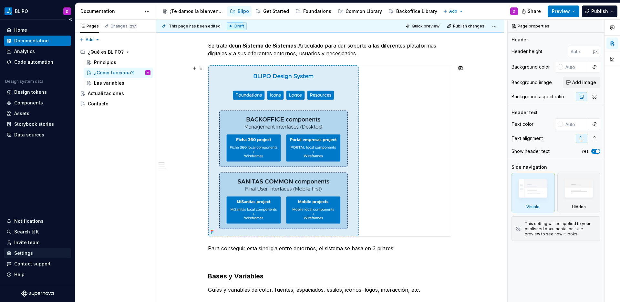
scroll to position [83, 0]
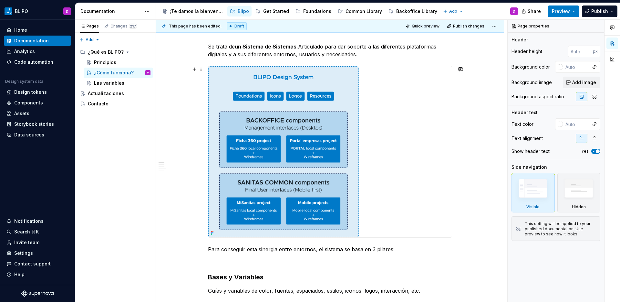
click at [330, 142] on img at bounding box center [283, 151] width 151 height 171
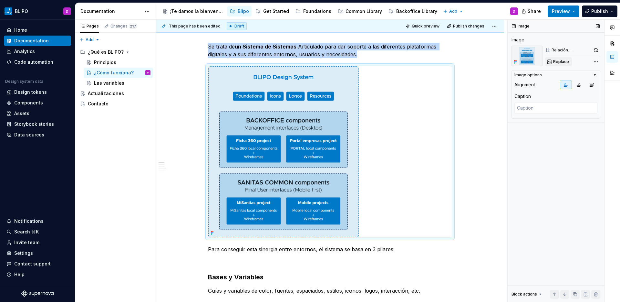
click at [557, 60] on span "Replace" at bounding box center [562, 61] width 16 height 5
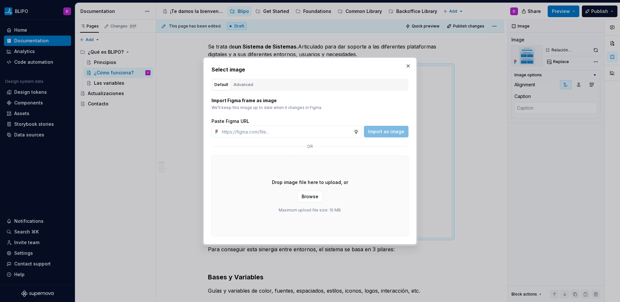
type textarea "*"
type input "[URL][DOMAIN_NAME]"
type textarea "*"
type input "[URL][DOMAIN_NAME]"
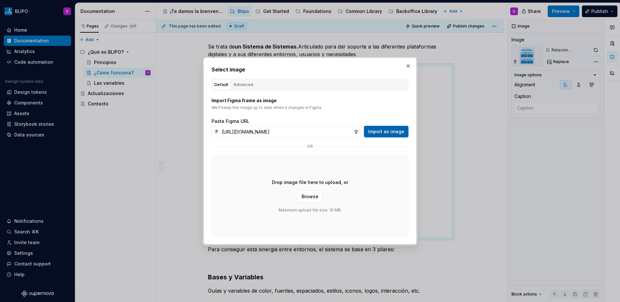
scroll to position [0, 0]
click at [390, 131] on span "Import as image" at bounding box center [386, 131] width 36 height 6
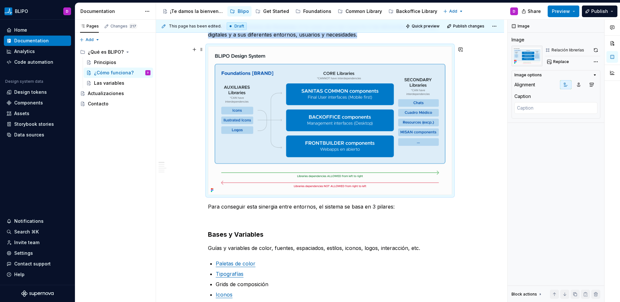
scroll to position [112, 0]
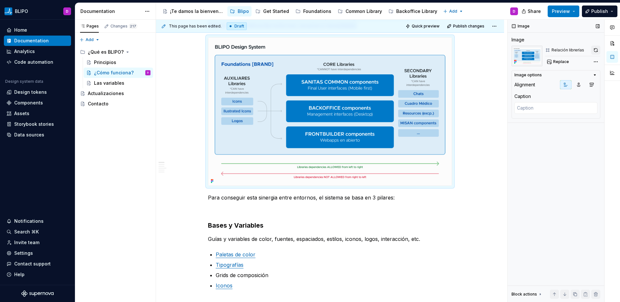
click at [596, 50] on button "button" at bounding box center [596, 50] width 9 height 9
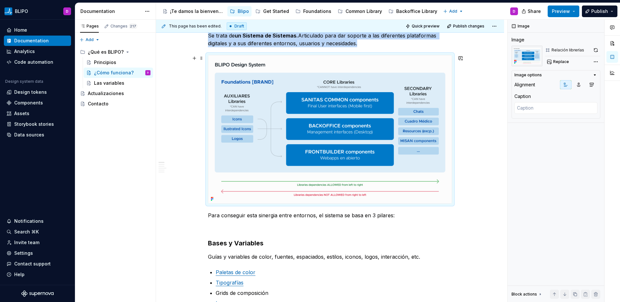
scroll to position [140, 0]
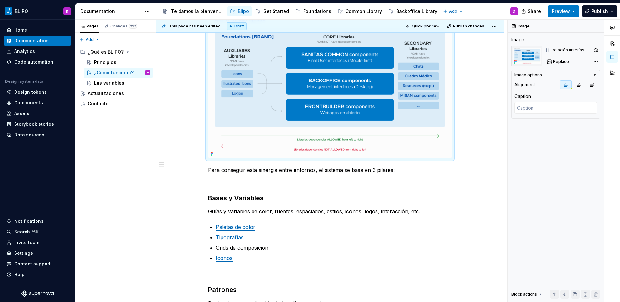
type textarea "*"
click at [209, 170] on p "Para conseguir esta sinergia entre entornos, el sistema se basa en 3 pilares:" at bounding box center [330, 170] width 244 height 8
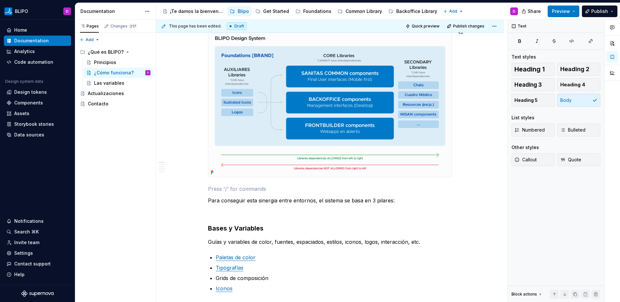
scroll to position [117, 0]
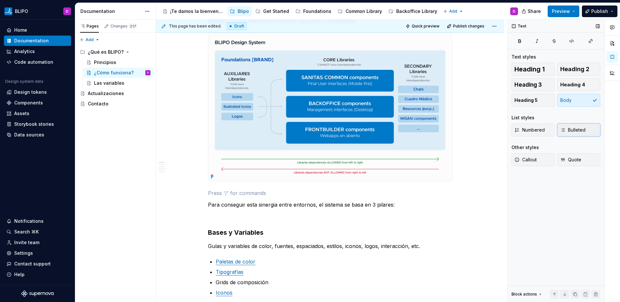
click at [584, 131] on span "Bulleted" at bounding box center [573, 130] width 25 height 6
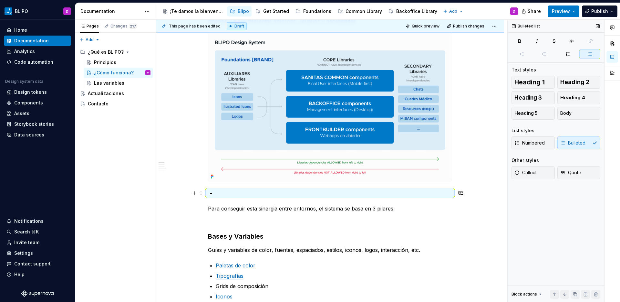
click at [232, 193] on p at bounding box center [334, 193] width 237 height 8
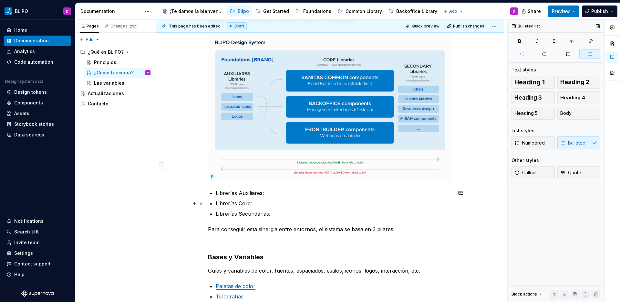
click at [269, 202] on p "Librerías Core:" at bounding box center [334, 203] width 237 height 8
click at [268, 192] on p "Librerías Auxiliares:" at bounding box center [334, 193] width 237 height 8
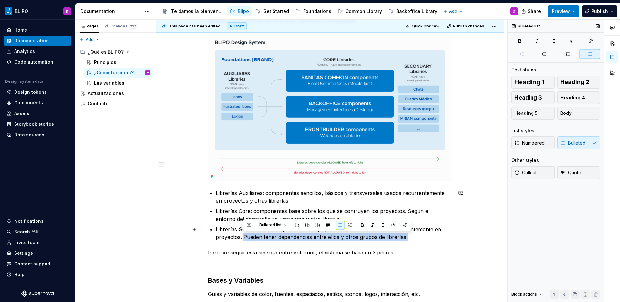
drag, startPoint x: 405, startPoint y: 238, endPoint x: 288, endPoint y: 239, distance: 117.6
click at [243, 240] on p "Librerías Secundarias: componentes complejos y transversales usados recurrentem…" at bounding box center [334, 233] width 237 height 16
click at [374, 225] on button "button" at bounding box center [372, 224] width 9 height 9
click at [338, 213] on p "Librerías Core: componentes base sobre los que se contruyen los proyectos. Segú…" at bounding box center [334, 215] width 237 height 16
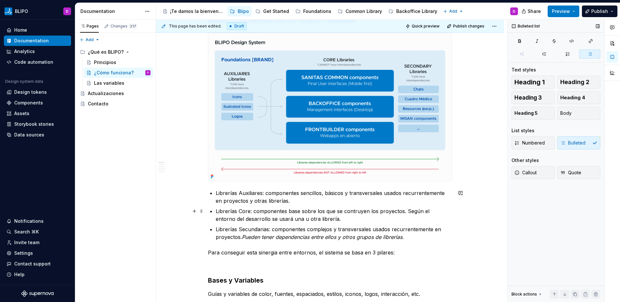
click at [324, 219] on p "Librerías Core: componentes base sobre los que se contruyen los proyectos. Segú…" at bounding box center [334, 215] width 237 height 16
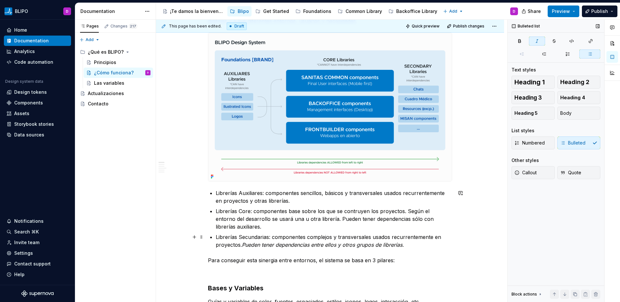
click at [322, 246] on em "Pueden tener dependencias entre ellos y otros grupos de librerías." at bounding box center [323, 244] width 162 height 6
click at [335, 245] on em "Pueden tener dependencias entre ellos y otros grupos de librerías." at bounding box center [323, 244] width 162 height 6
click at [344, 247] on em "Pueden tener dependencias entre ellas y otros grupos de librerías." at bounding box center [323, 244] width 162 height 6
click at [340, 246] on em "Pueden tener dependencias entre ellas y otros grupos de librerías." at bounding box center [323, 244] width 162 height 6
click at [341, 246] on em "Pueden tener dependencias entre ellas y otros grupos de librerías." at bounding box center [323, 244] width 162 height 6
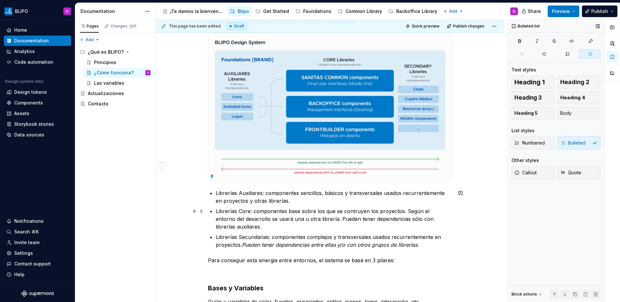
click at [259, 228] on p "Librerías Core: componentes base sobre los que se contruyen los proyectos. Segú…" at bounding box center [334, 218] width 237 height 23
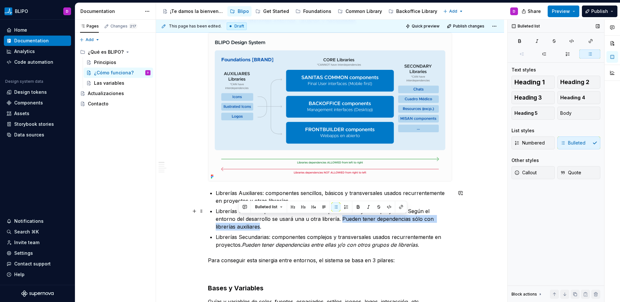
drag, startPoint x: 238, startPoint y: 227, endPoint x: 320, endPoint y: 221, distance: 81.6
click at [320, 221] on p "Librerías Core: componentes base sobre los que se contruyen los proyectos. Segú…" at bounding box center [334, 218] width 237 height 23
click at [366, 207] on button "button" at bounding box center [368, 206] width 9 height 9
click at [332, 225] on p "Librerías Core: componentes base sobre los que se contruyen los proyectos. Segú…" at bounding box center [334, 218] width 237 height 23
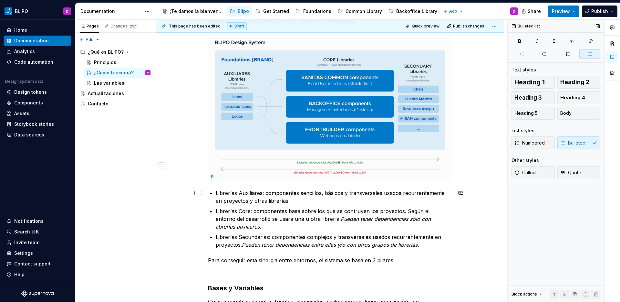
click at [291, 196] on p "Librerías Auxiliares: componentes sencillos, básicos y transversales usados rec…" at bounding box center [334, 197] width 237 height 16
click at [291, 200] on p "Librerías Auxiliares: componentes sencillos, básicos y transversales usados rec…" at bounding box center [334, 197] width 237 height 16
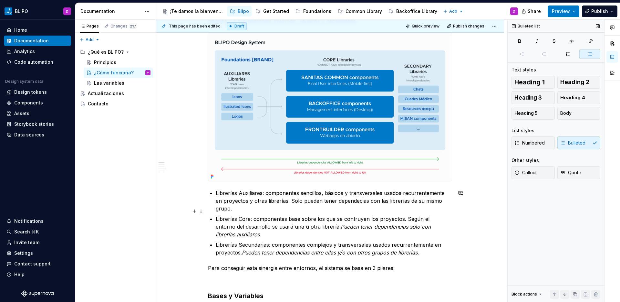
click at [261, 227] on p "Librerías Core: componentes base sobre los que se contruyen los proyectos. Segú…" at bounding box center [334, 226] width 237 height 23
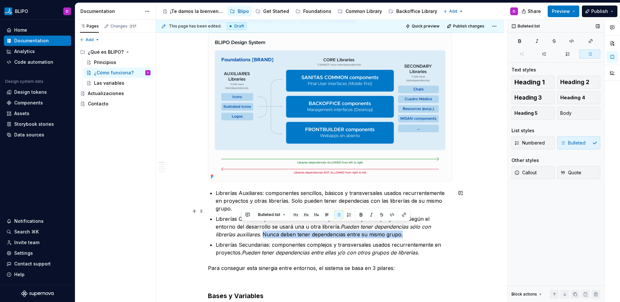
drag, startPoint x: 383, startPoint y: 226, endPoint x: 241, endPoint y: 228, distance: 141.5
click at [241, 228] on p "Librerías Core: componentes base sobre los que se contruyen los proyectos. Segú…" at bounding box center [334, 226] width 237 height 23
click at [370, 215] on button "button" at bounding box center [371, 214] width 9 height 9
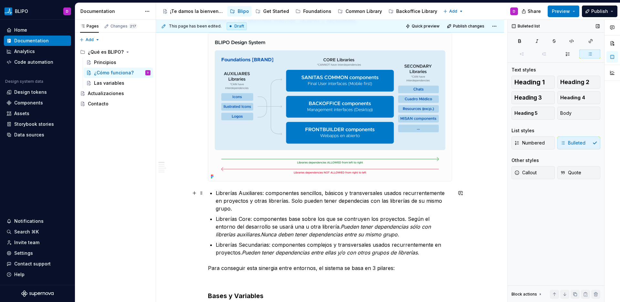
click at [372, 199] on p "Librerías Auxiliares: componentes sencillos, básicos y transversales usados rec…" at bounding box center [334, 200] width 237 height 23
drag, startPoint x: 450, startPoint y: 202, endPoint x: 282, endPoint y: 200, distance: 167.7
click at [282, 200] on p "Librerías Auxiliares: componentes sencillos, básicos y transversales usados rec…" at bounding box center [334, 200] width 237 height 23
click at [412, 189] on button "button" at bounding box center [411, 188] width 9 height 9
click at [255, 197] on p "Librerías Auxiliares: componentes sencillos, básicos y transversales usados rec…" at bounding box center [334, 200] width 237 height 23
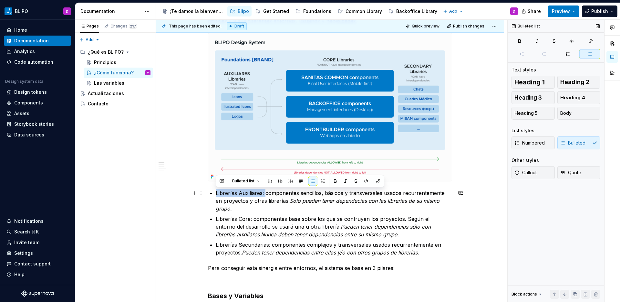
drag, startPoint x: 264, startPoint y: 192, endPoint x: 213, endPoint y: 193, distance: 51.4
click at [336, 179] on button "button" at bounding box center [335, 180] width 9 height 9
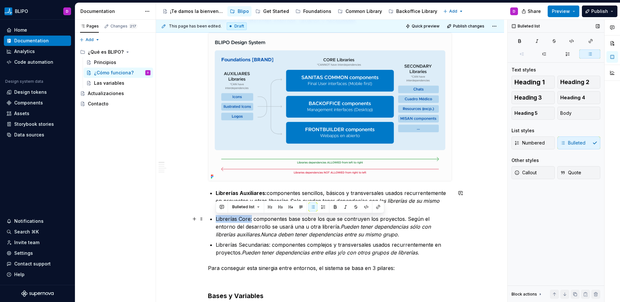
drag, startPoint x: 251, startPoint y: 220, endPoint x: 214, endPoint y: 220, distance: 37.5
click at [335, 204] on button "button" at bounding box center [335, 206] width 9 height 9
click at [267, 194] on p "Librerías Auxiliares: componentes sencillos, básicos y transversales usados rec…" at bounding box center [334, 200] width 237 height 23
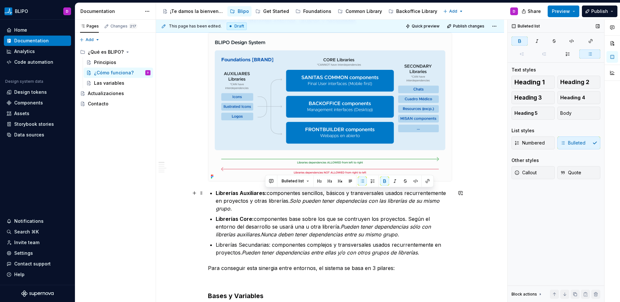
click at [265, 195] on p "Librerías Auxiliares: componentes sencillos, básicos y transversales usados rec…" at bounding box center [334, 200] width 237 height 23
click at [385, 182] on button "button" at bounding box center [384, 180] width 9 height 9
click at [288, 217] on p "Librerías Core: componentes base sobre los que se contruyen los proyectos. Segú…" at bounding box center [334, 226] width 237 height 23
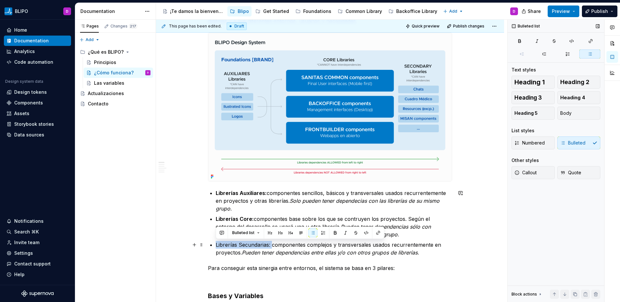
drag, startPoint x: 271, startPoint y: 246, endPoint x: 215, endPoint y: 245, distance: 56.2
click at [216, 245] on p "Librerías Secundarias: componentes complejos y transversales usados recurrentem…" at bounding box center [334, 249] width 237 height 16
click at [334, 233] on button "button" at bounding box center [335, 232] width 9 height 9
click at [314, 207] on p "Librerías Auxiliares: componentes sencillos, básicos y transversales usados rec…" at bounding box center [334, 200] width 237 height 23
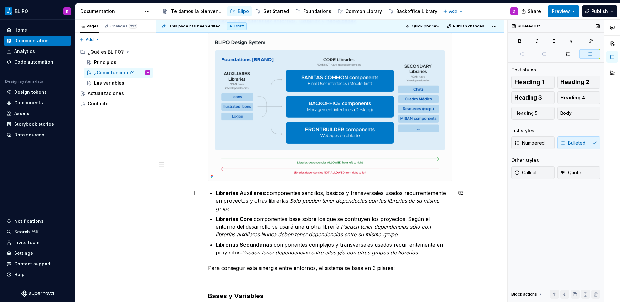
click at [290, 201] on em "Solo pueden tener dependecias con las librerías de su mismo grupo." at bounding box center [329, 204] width 226 height 14
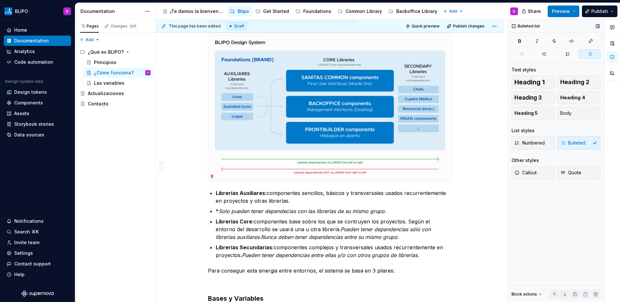
click at [573, 141] on div "Numbered Bulleted" at bounding box center [556, 142] width 89 height 13
click at [572, 144] on div "Numbered Bulleted" at bounding box center [556, 142] width 89 height 13
click at [216, 212] on p "* Solo pueden tener dependecias con las librerías de su mismo grupo." at bounding box center [334, 211] width 237 height 8
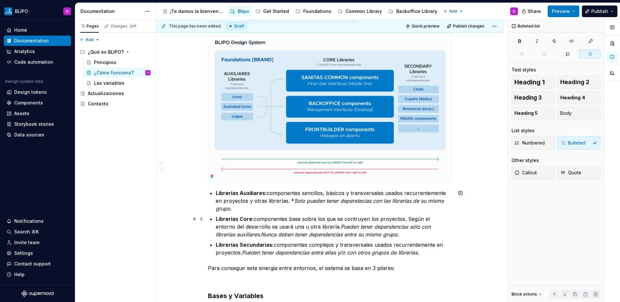
click at [318, 228] on em "Pueden tener dependencias sólo con librerías auxiliares" at bounding box center [324, 230] width 217 height 14
click at [244, 253] on em "Pueden tener dependencias entre ellas y/o con otros grupos de librerías." at bounding box center [330, 252] width 177 height 6
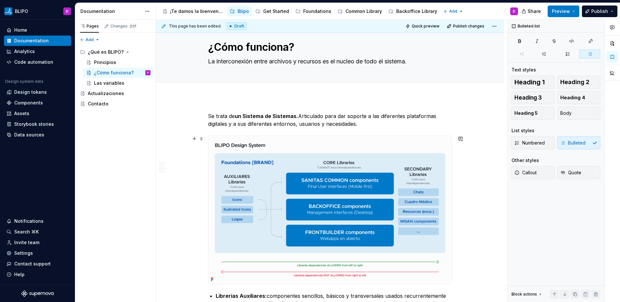
scroll to position [0, 0]
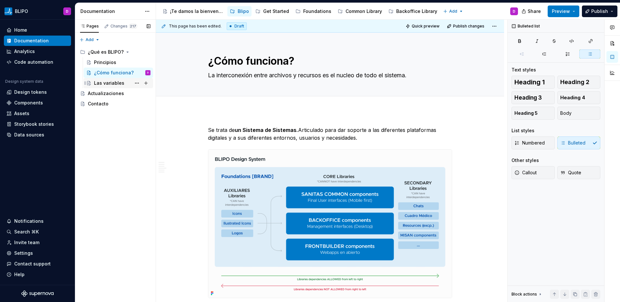
click at [112, 85] on div "Las variables" at bounding box center [109, 83] width 30 height 6
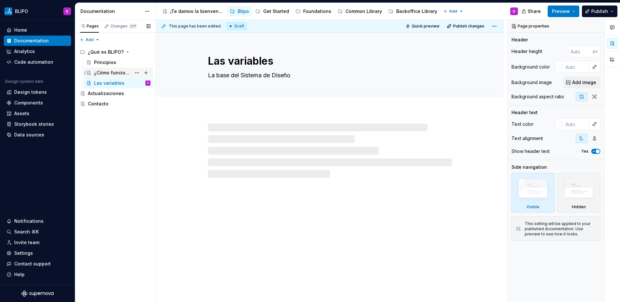
click at [112, 75] on div "¿Cómo funciona?" at bounding box center [112, 72] width 37 height 6
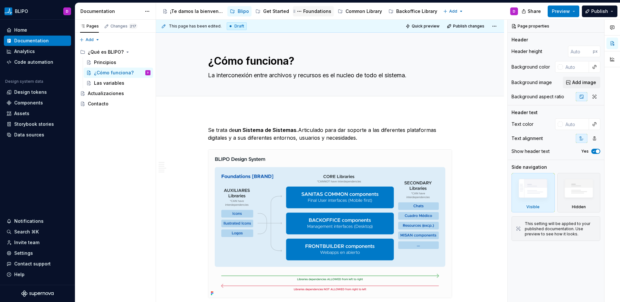
click at [314, 11] on div "Foundations" at bounding box center [317, 11] width 28 height 6
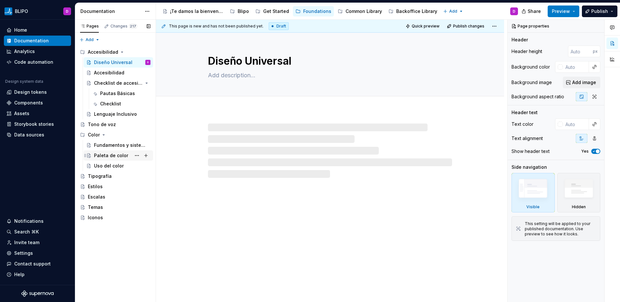
click at [111, 157] on div "Paleta de color" at bounding box center [111, 155] width 34 height 6
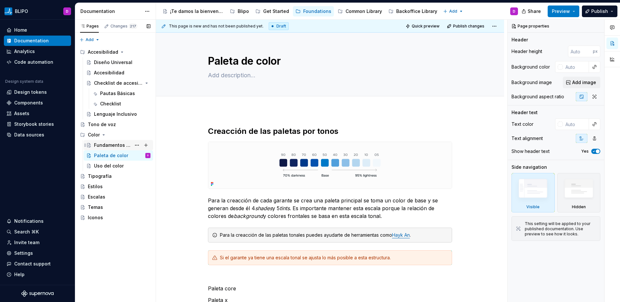
click at [115, 145] on div "Fundamentos y sistema" at bounding box center [112, 145] width 37 height 6
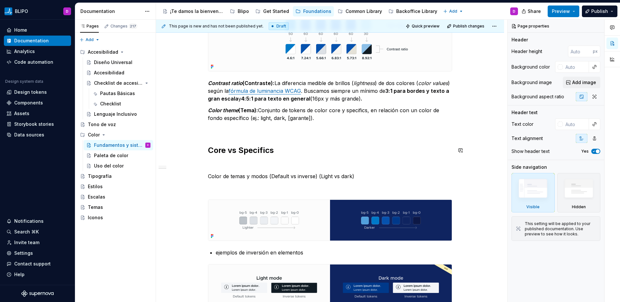
scroll to position [562, 0]
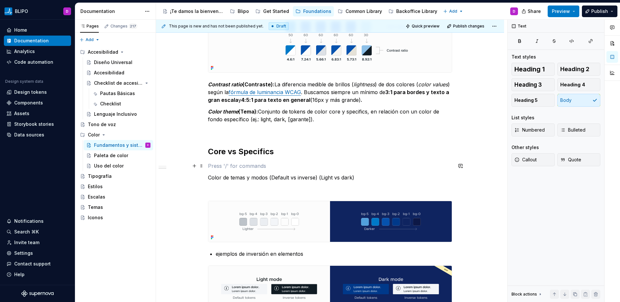
click at [290, 169] on p at bounding box center [330, 166] width 244 height 8
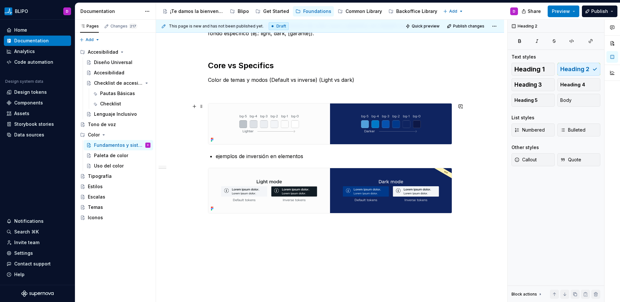
scroll to position [647, 0]
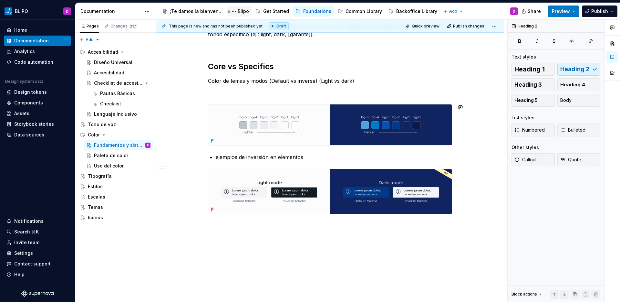
click at [244, 12] on div "Blipo" at bounding box center [243, 11] width 11 height 6
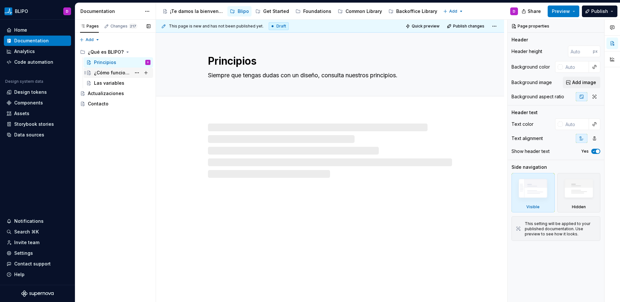
click at [123, 73] on div "¿Cómo funciona?" at bounding box center [112, 72] width 37 height 6
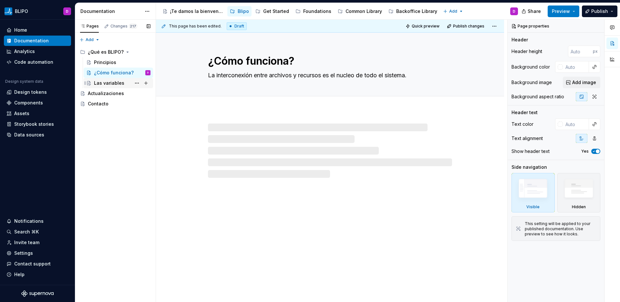
click at [114, 85] on div "Las variables" at bounding box center [109, 83] width 30 height 6
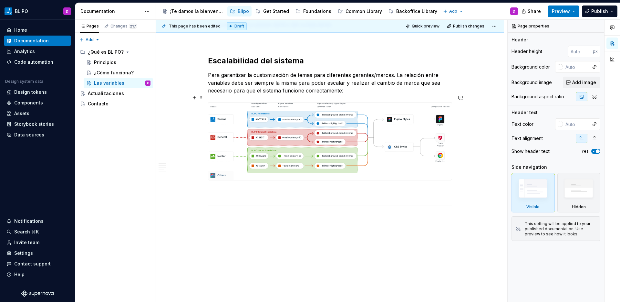
scroll to position [655, 0]
click at [312, 14] on div "Foundations" at bounding box center [317, 11] width 28 height 6
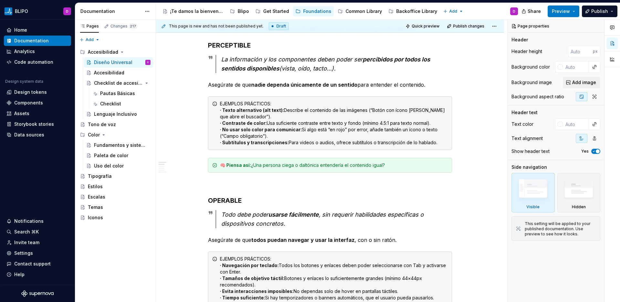
scroll to position [289, 0]
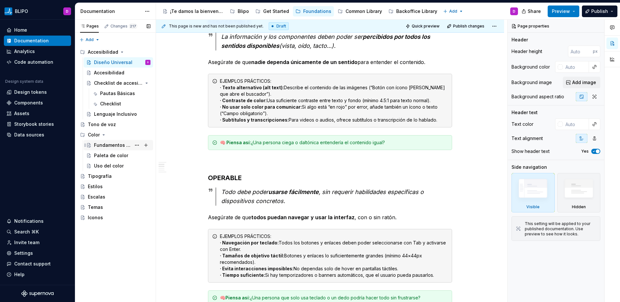
click at [107, 146] on div "Fundamentos y sistema" at bounding box center [112, 145] width 37 height 6
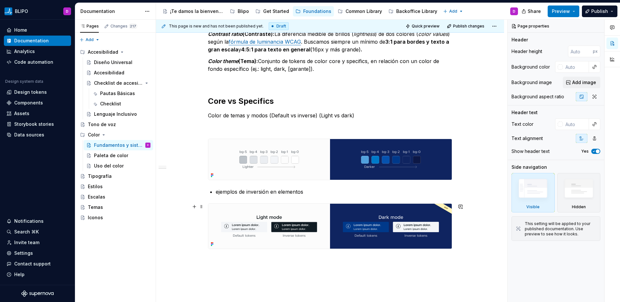
scroll to position [603, 0]
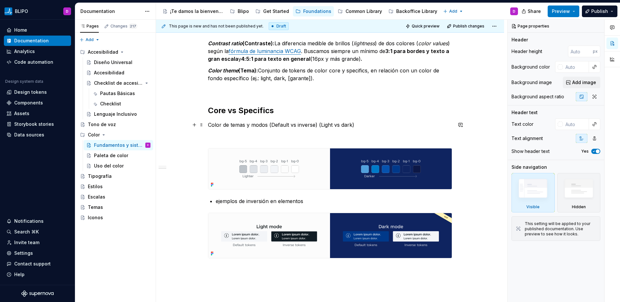
type textarea "*"
click at [209, 126] on p "Color de temas y modos (Default vs inverse) (Light vs dark)" at bounding box center [330, 125] width 244 height 8
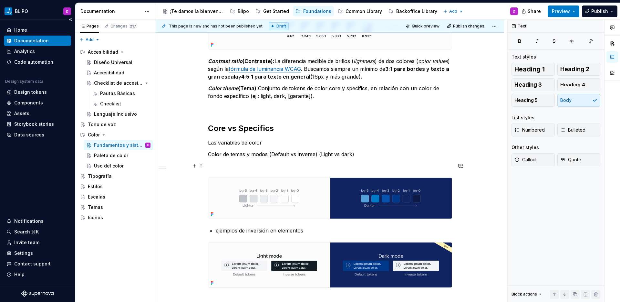
scroll to position [587, 0]
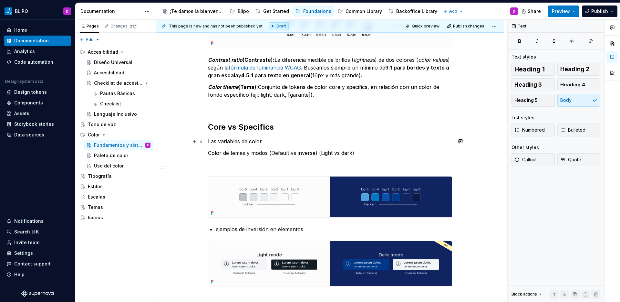
click at [235, 142] on p "Las variables de color" at bounding box center [330, 141] width 244 height 8
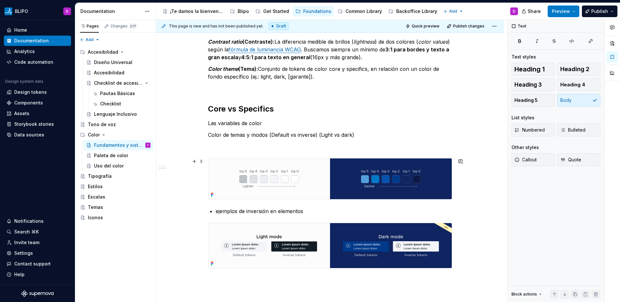
scroll to position [606, 0]
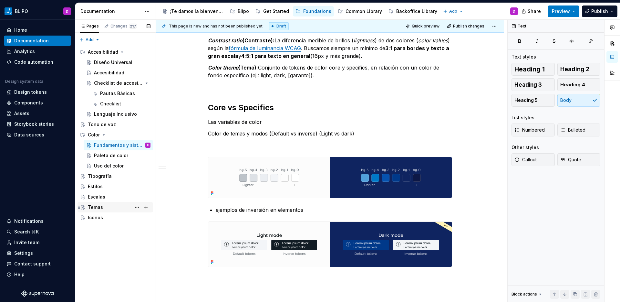
click at [114, 206] on div "Temas" at bounding box center [119, 207] width 63 height 9
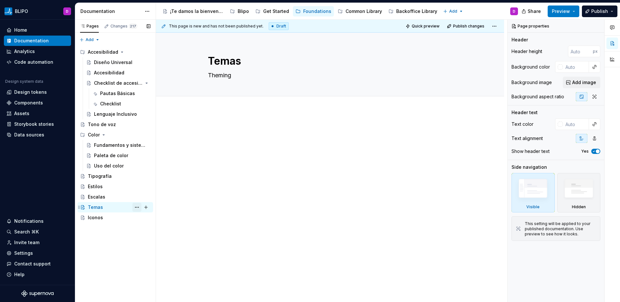
click at [140, 206] on button "Page tree" at bounding box center [136, 207] width 9 height 9
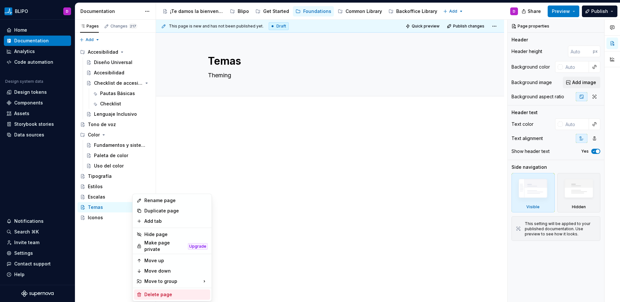
click at [166, 292] on div "Delete page" at bounding box center [175, 294] width 63 height 6
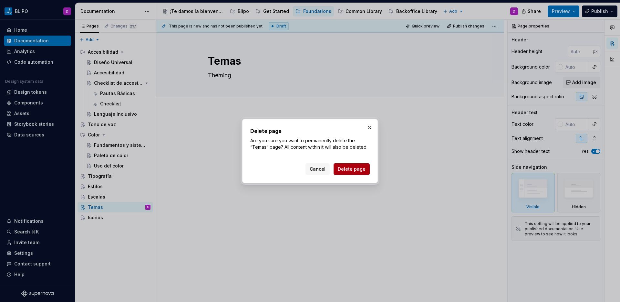
click at [354, 164] on button "Delete page" at bounding box center [352, 169] width 36 height 12
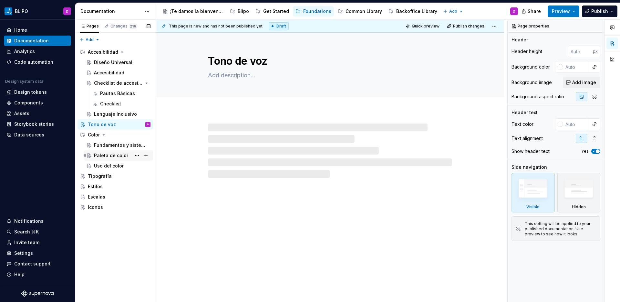
click at [106, 155] on div "Paleta de color" at bounding box center [111, 155] width 34 height 6
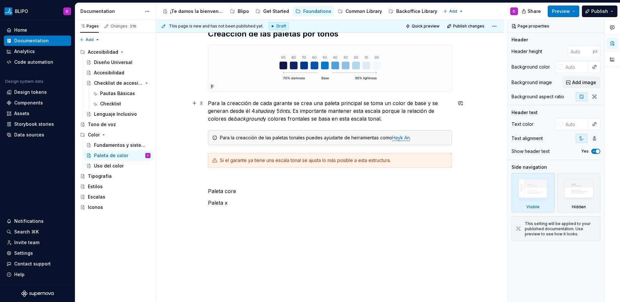
scroll to position [100, 0]
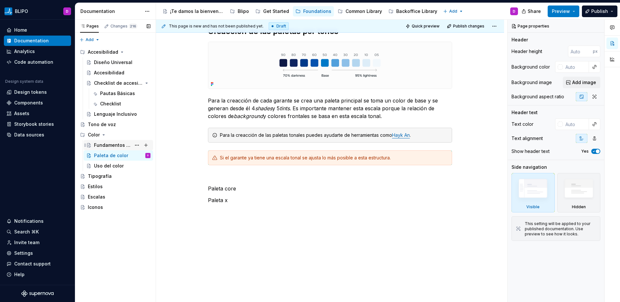
click at [113, 143] on div "Fundamentos y sistema" at bounding box center [112, 145] width 37 height 6
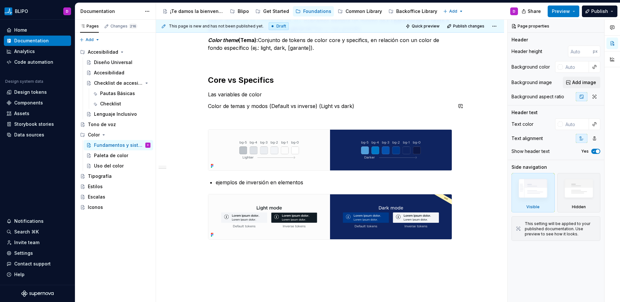
scroll to position [633, 0]
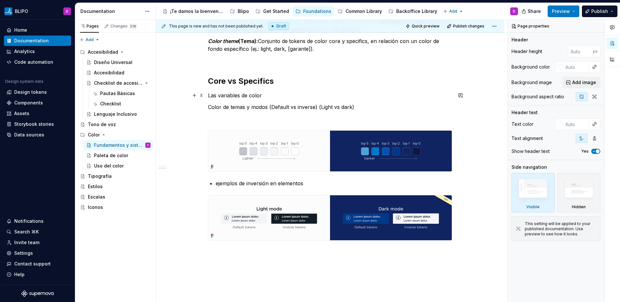
type textarea "*"
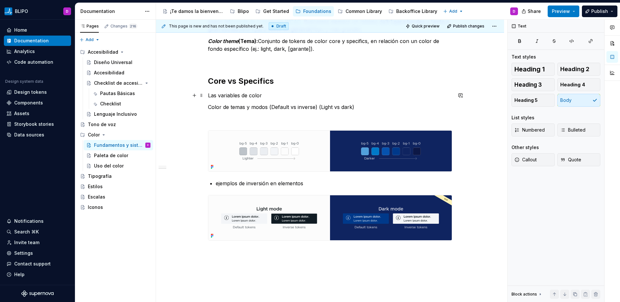
click at [262, 96] on p "Las variables de color" at bounding box center [330, 95] width 244 height 8
click at [243, 12] on div "Blipo" at bounding box center [243, 11] width 11 height 6
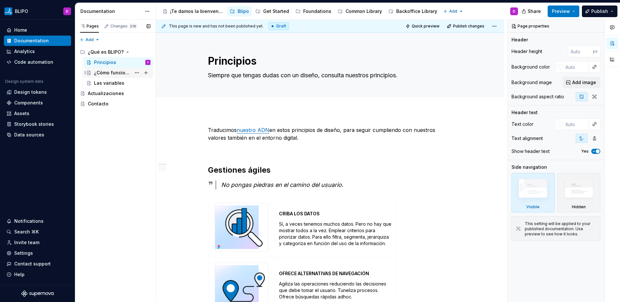
click at [121, 73] on div "¿Cómo funciona?" at bounding box center [112, 72] width 37 height 6
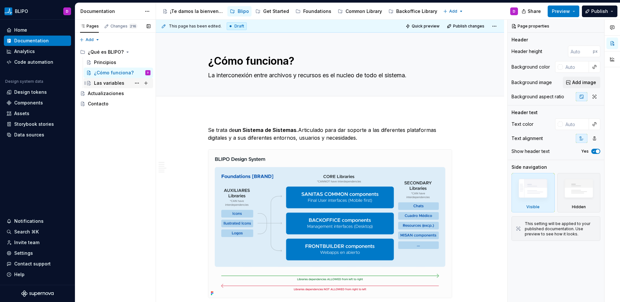
click at [123, 84] on div "Las variables" at bounding box center [122, 83] width 57 height 9
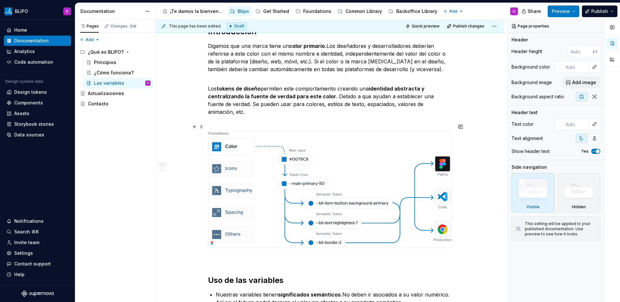
scroll to position [98, 0]
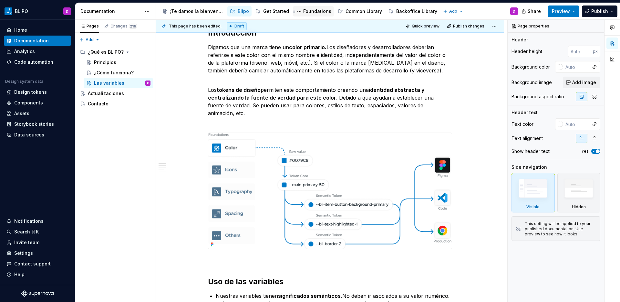
click at [310, 11] on div "Foundations" at bounding box center [317, 11] width 28 height 6
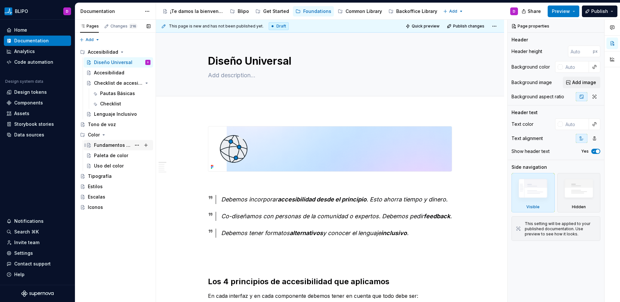
click at [113, 145] on div "Fundamentos y sistema" at bounding box center [112, 145] width 37 height 6
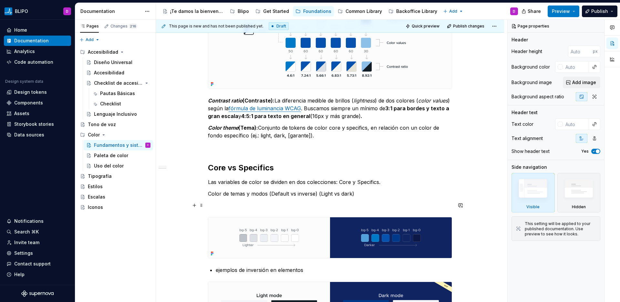
scroll to position [547, 0]
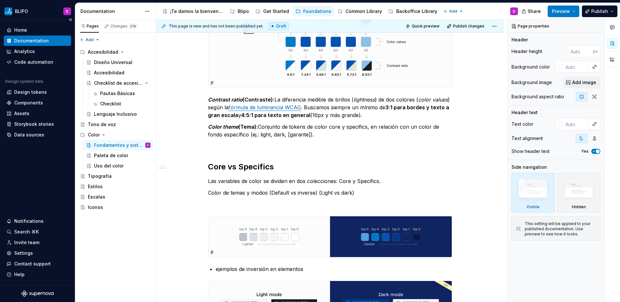
type textarea "*"
